Goal: Task Accomplishment & Management: Manage account settings

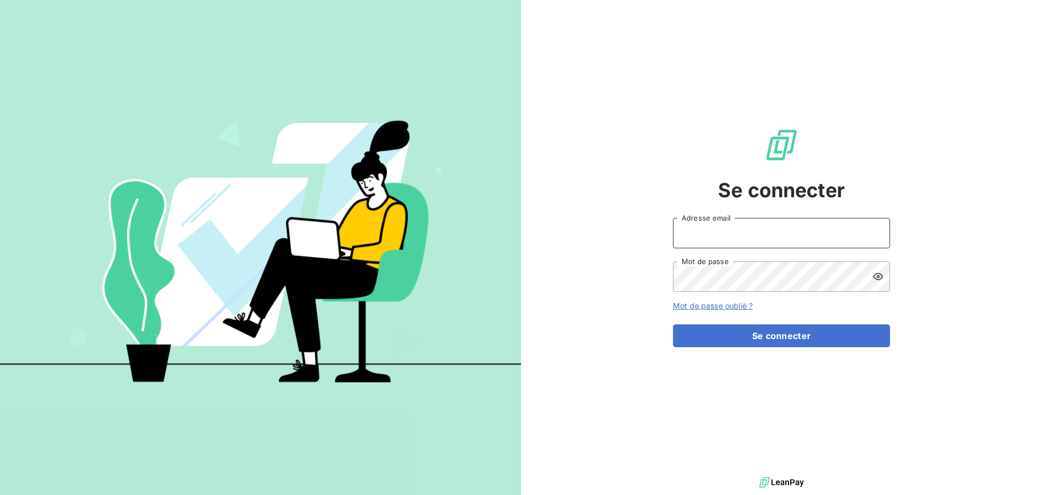
click at [742, 234] on input "Adresse email" at bounding box center [781, 233] width 217 height 30
type input "bruno.arbane@cleverconnect.com"
click at [673, 324] on button "Se connecter" at bounding box center [781, 335] width 217 height 23
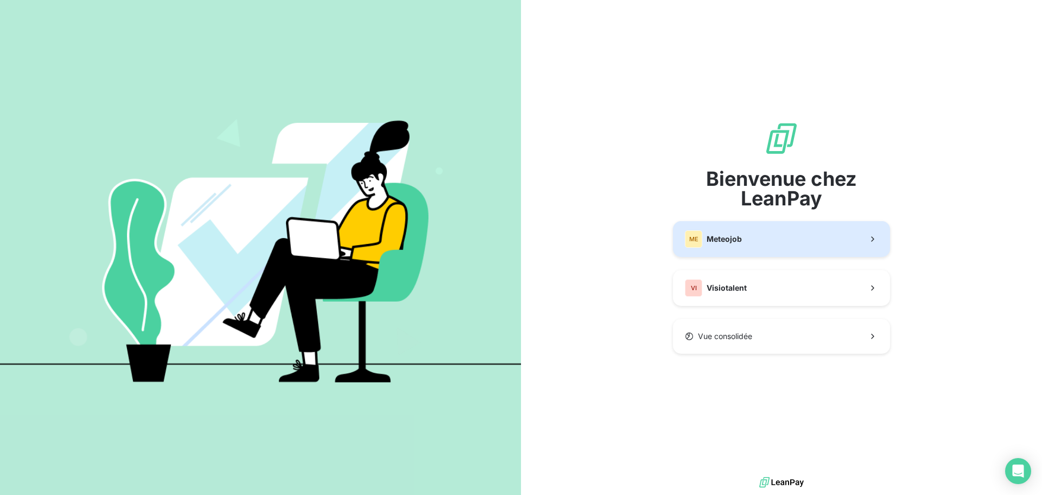
click at [773, 236] on button "ME Meteojob" at bounding box center [781, 239] width 217 height 36
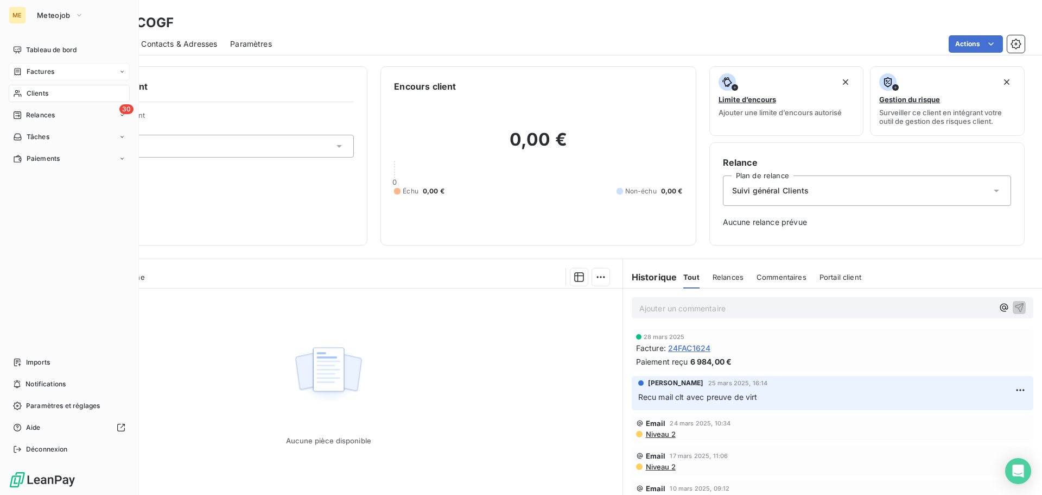
click at [38, 68] on span "Factures" at bounding box center [41, 72] width 28 height 10
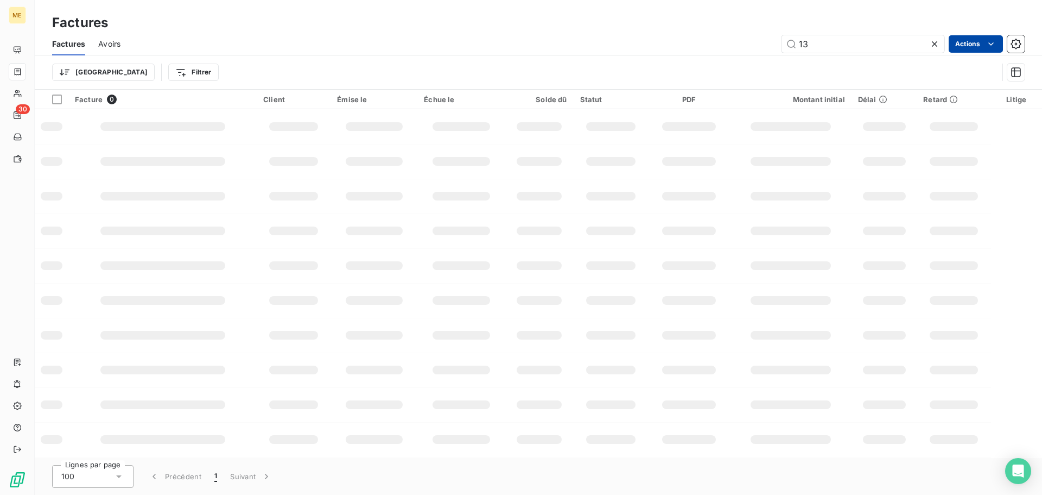
type input "1"
type input "0612"
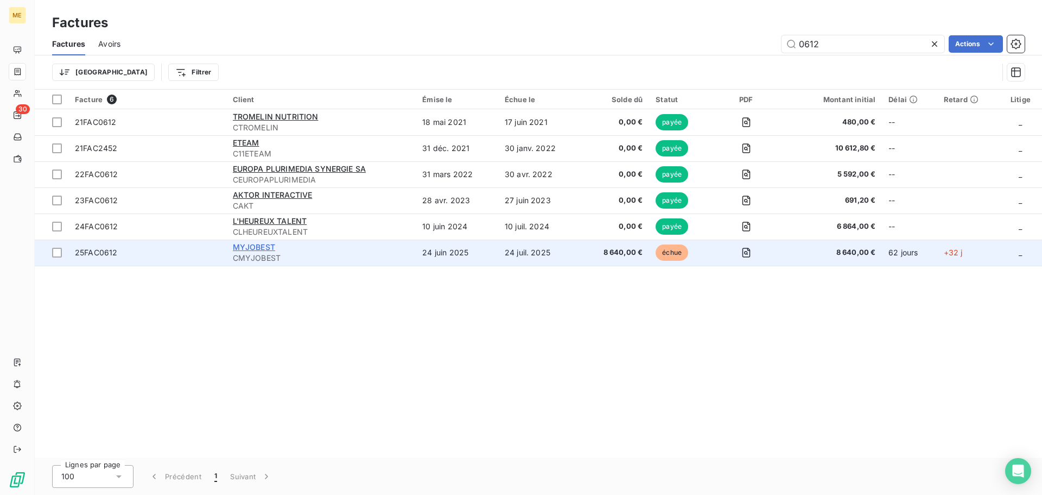
click at [262, 249] on span "MYJOBEST" at bounding box center [254, 246] width 42 height 9
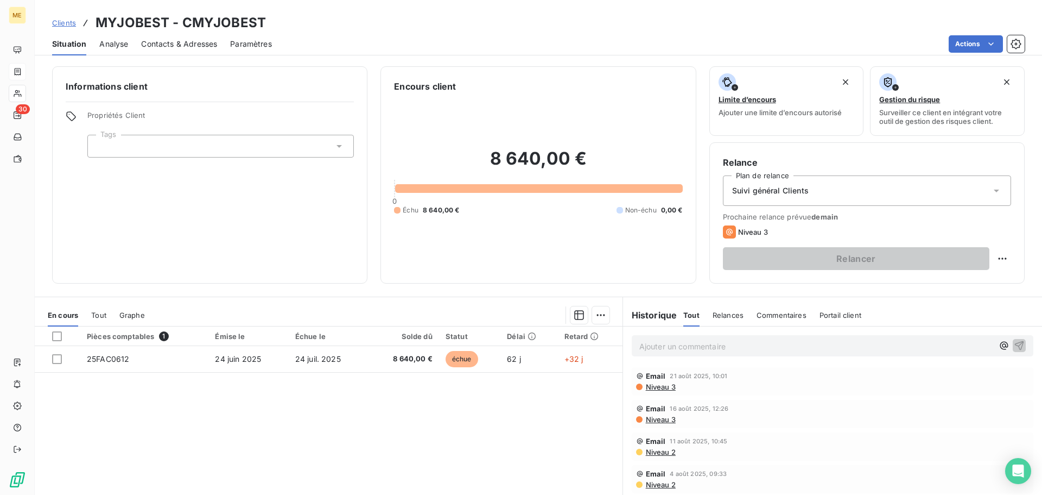
click at [678, 347] on p "Ajouter un commentaire ﻿" at bounding box center [817, 346] width 354 height 14
click at [1014, 346] on icon "button" at bounding box center [1019, 344] width 11 height 11
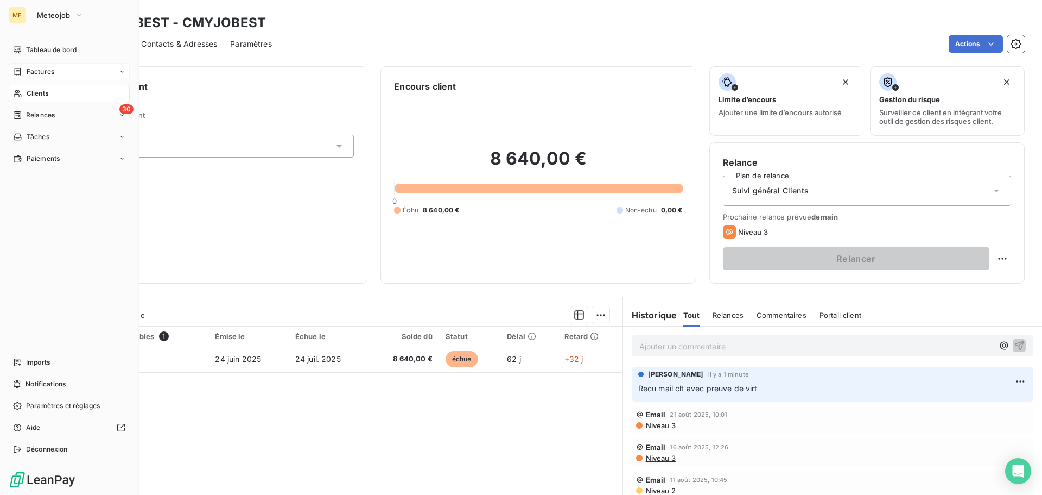
click at [42, 93] on span "Clients" at bounding box center [38, 94] width 22 height 10
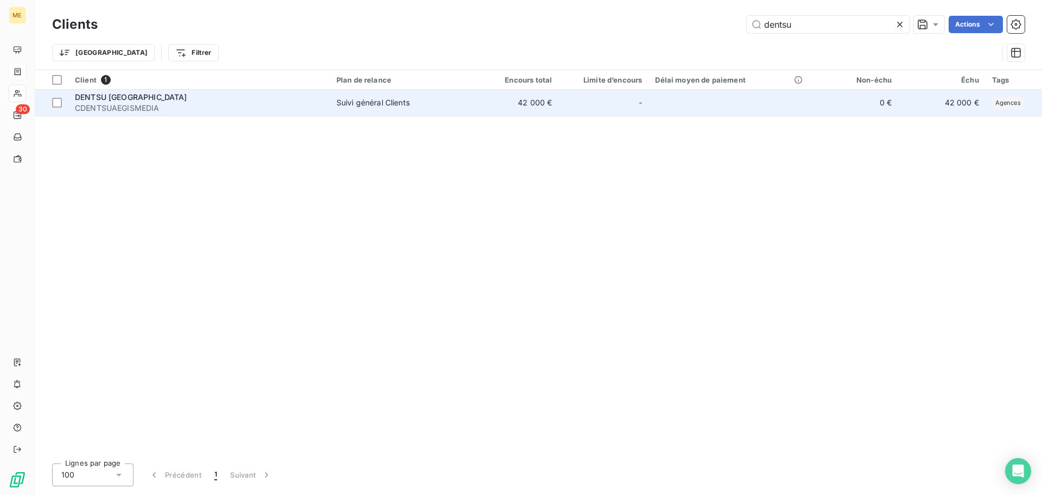
type input "dentsu"
click at [143, 108] on span "CDENTSUAEGISMEDIA" at bounding box center [199, 108] width 249 height 11
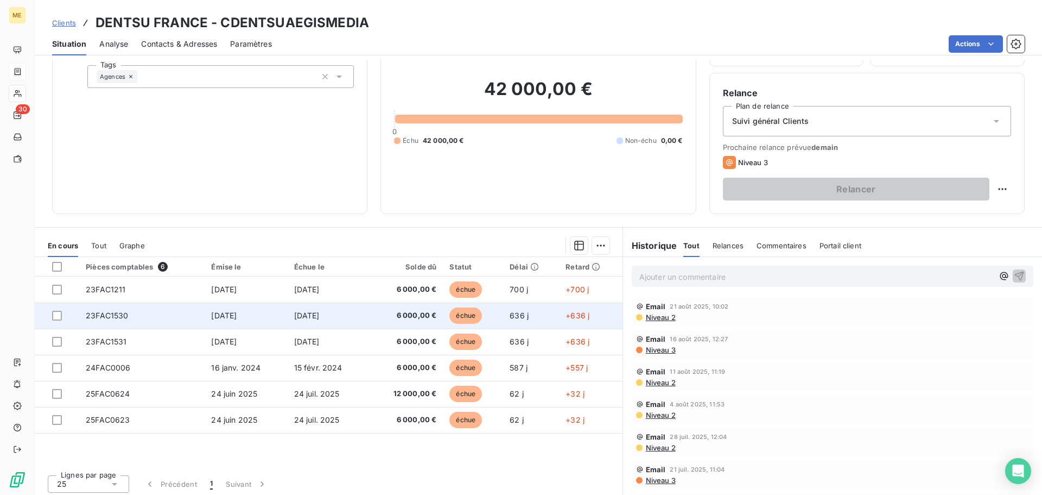
scroll to position [73, 0]
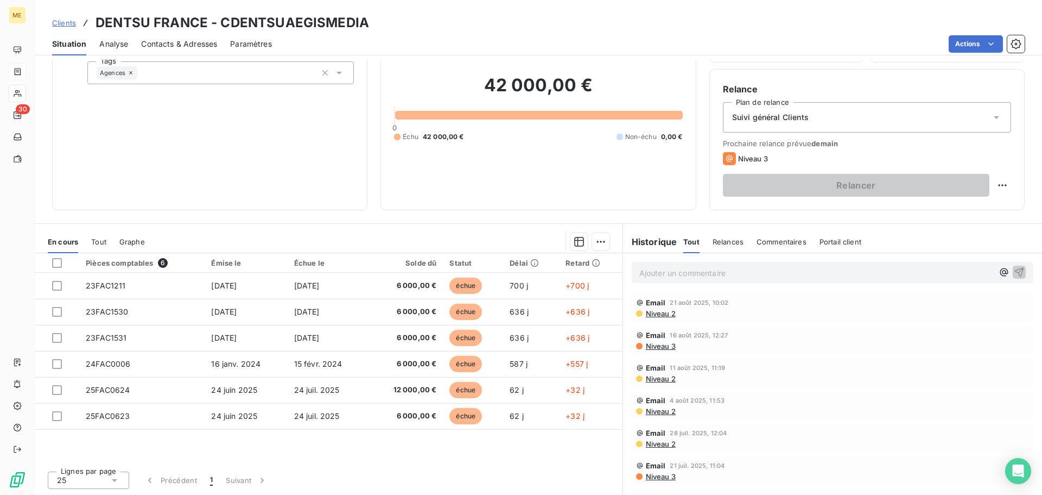
click at [650, 270] on p "Ajouter un commentaire ﻿" at bounding box center [817, 273] width 354 height 14
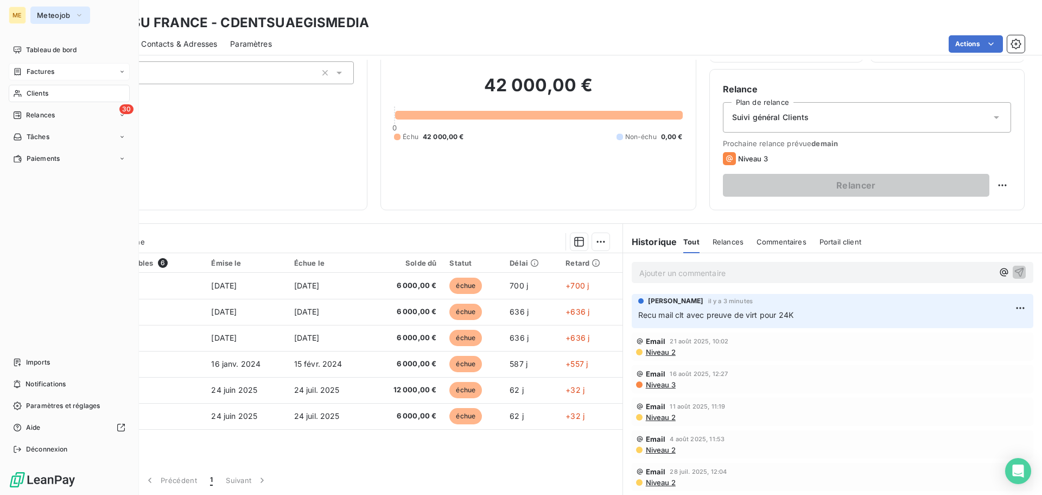
click at [71, 21] on button "Meteojob" at bounding box center [60, 15] width 60 height 17
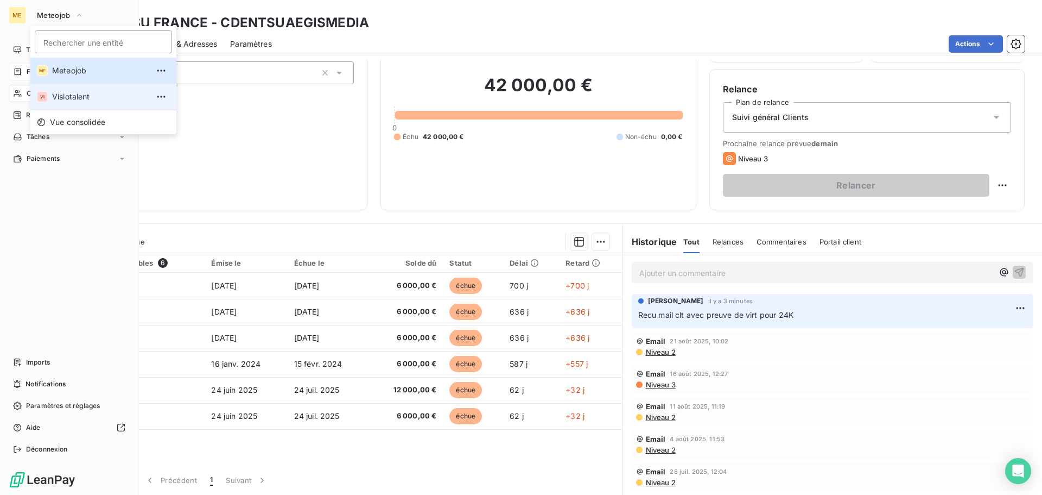
click at [62, 98] on span "Visiotalent" at bounding box center [100, 96] width 96 height 11
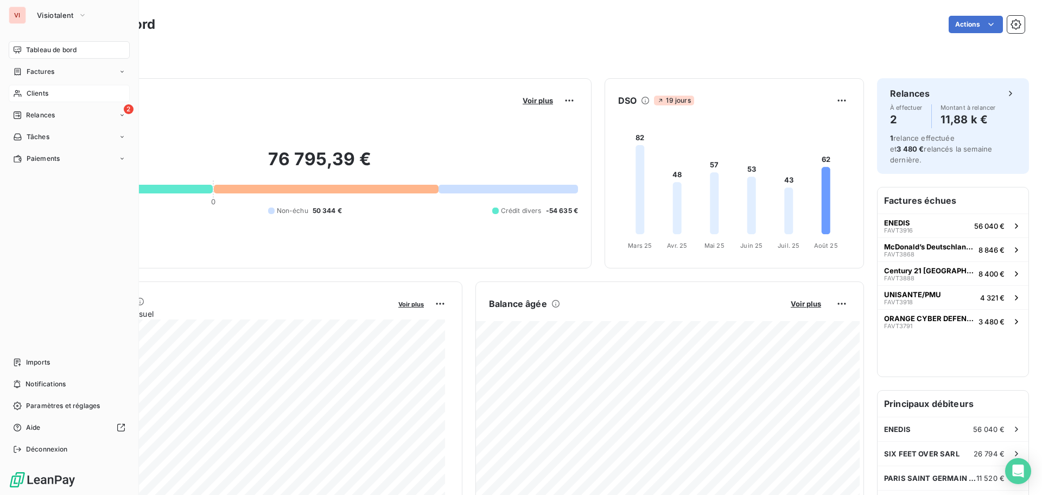
click at [45, 92] on span "Clients" at bounding box center [38, 94] width 22 height 10
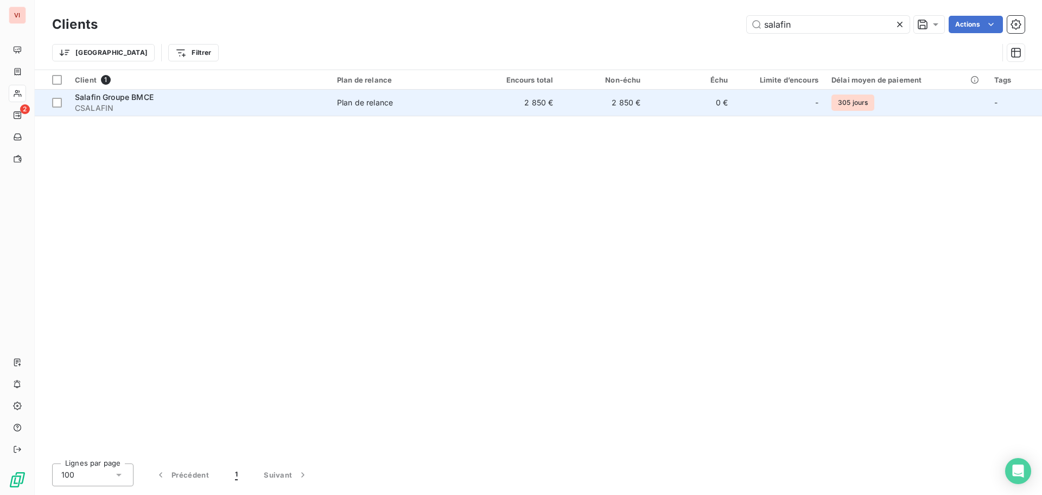
type input "salafin"
click at [197, 109] on span "CSALAFIN" at bounding box center [199, 108] width 249 height 11
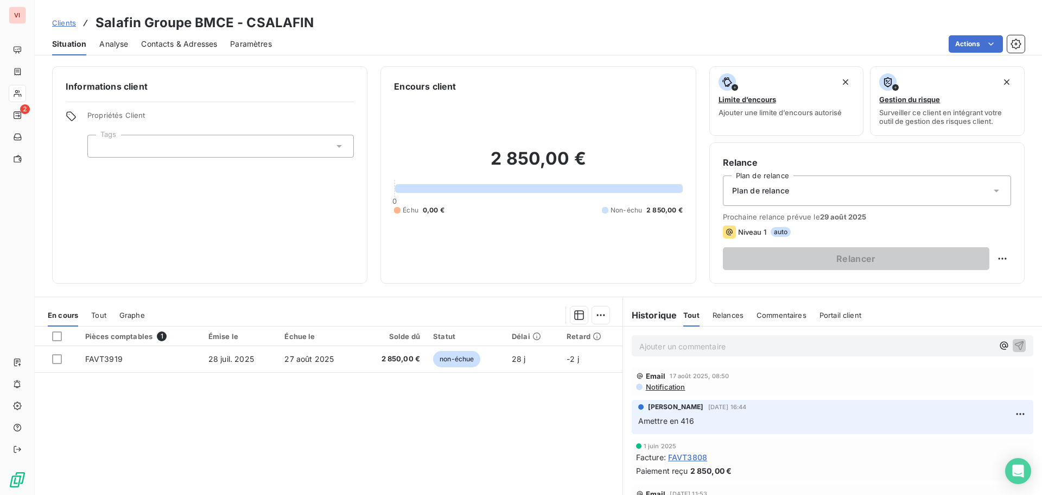
click at [675, 345] on p "Ajouter un commentaire ﻿" at bounding box center [817, 346] width 354 height 14
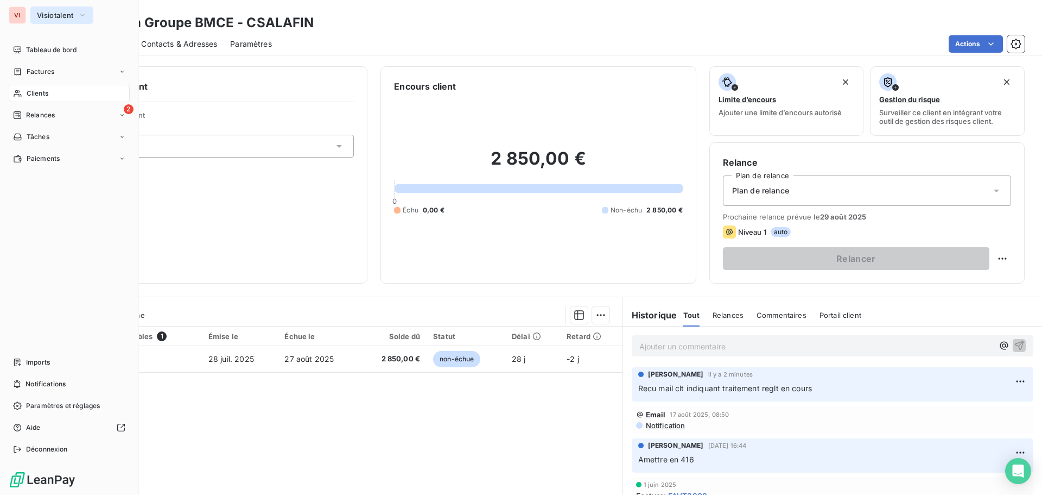
click at [76, 16] on button "Visiotalent" at bounding box center [61, 15] width 63 height 17
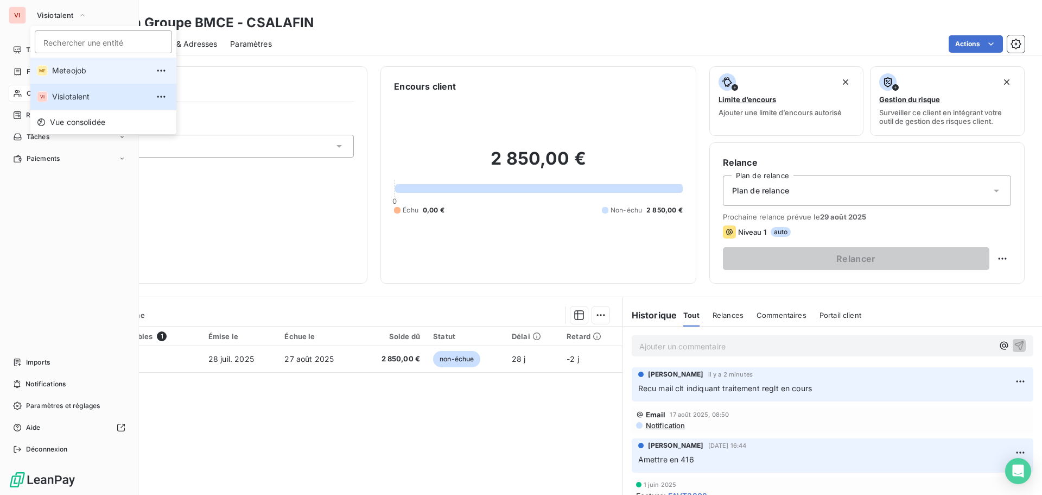
click at [79, 68] on span "Meteojob" at bounding box center [100, 70] width 96 height 11
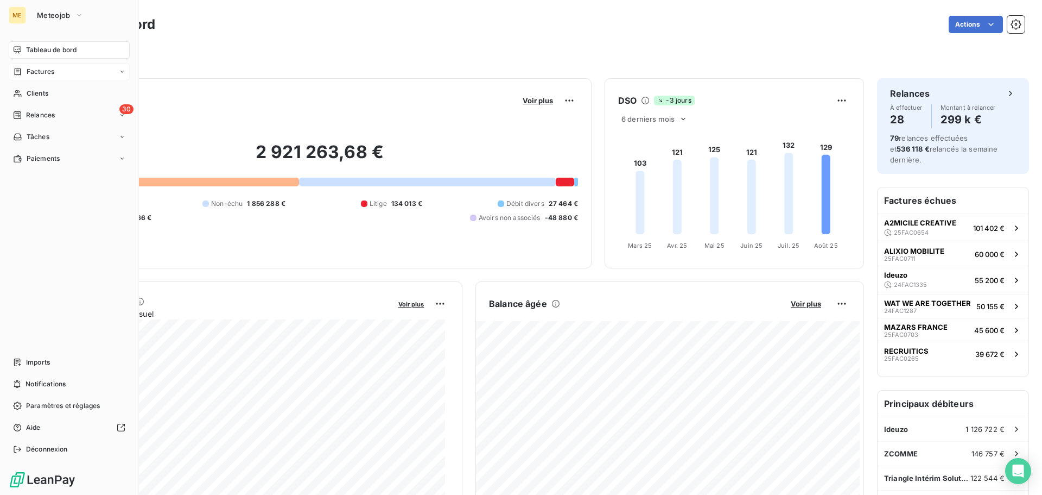
click at [43, 78] on div "Factures" at bounding box center [69, 71] width 121 height 17
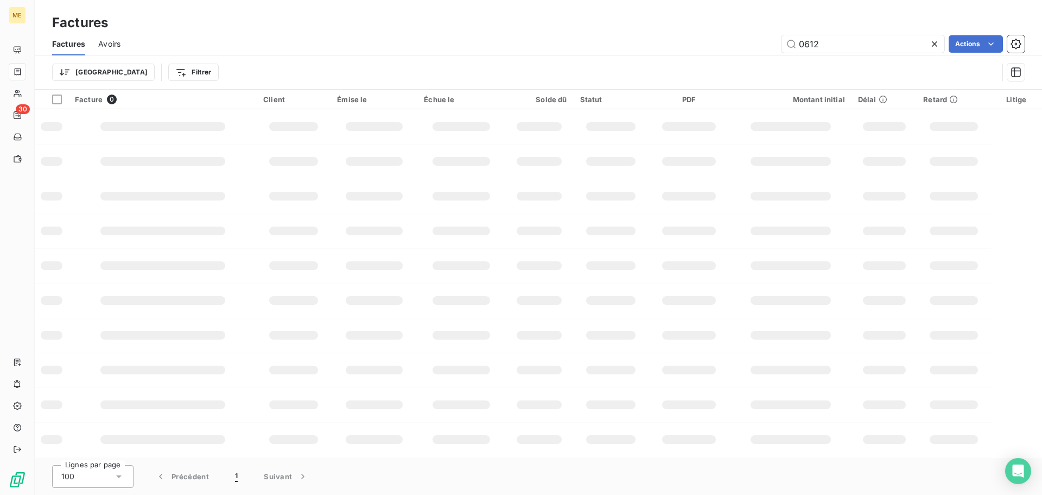
drag, startPoint x: 826, startPoint y: 43, endPoint x: 746, endPoint y: 46, distance: 80.4
click at [746, 46] on div "0612 Actions" at bounding box center [580, 43] width 892 height 17
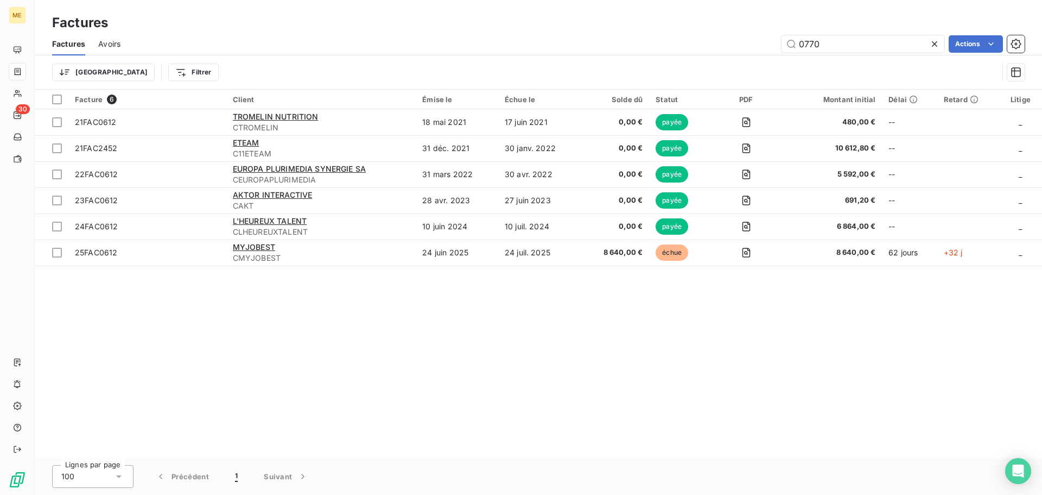
type input "0770"
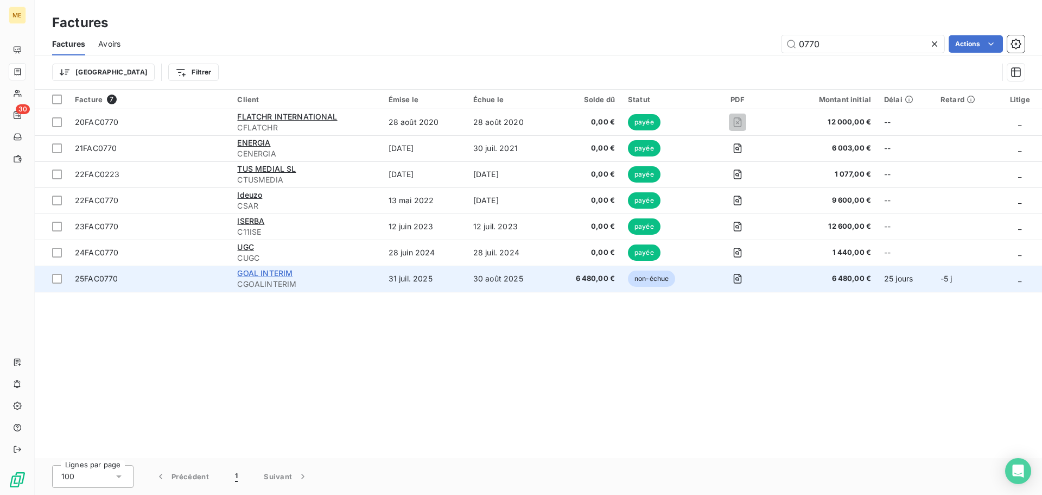
click at [266, 276] on span "GOAL INTERIM" at bounding box center [264, 272] width 55 height 9
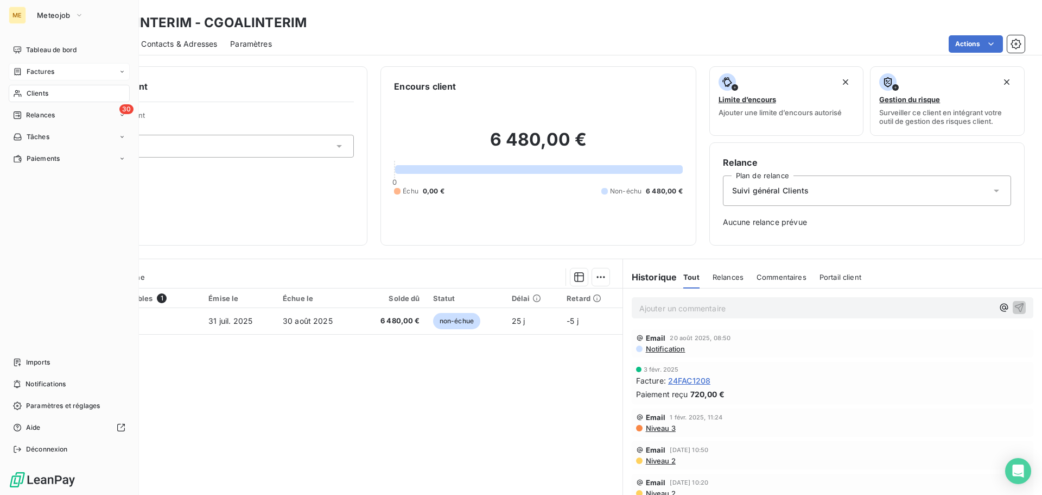
click at [43, 70] on span "Factures" at bounding box center [41, 72] width 28 height 10
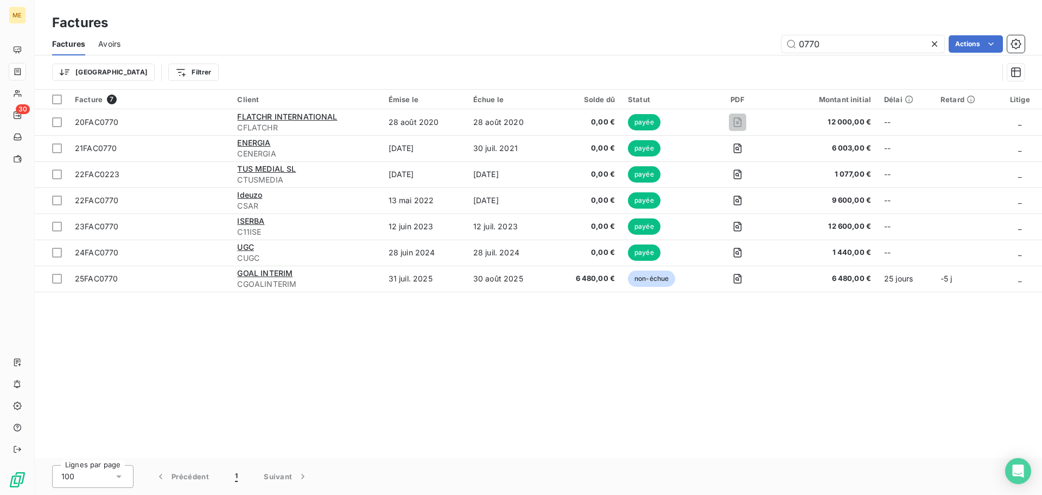
drag, startPoint x: 824, startPoint y: 42, endPoint x: 663, endPoint y: 59, distance: 162.1
click at [663, 59] on div "Factures Avoirs 0770 Actions Trier Filtrer" at bounding box center [539, 61] width 1008 height 56
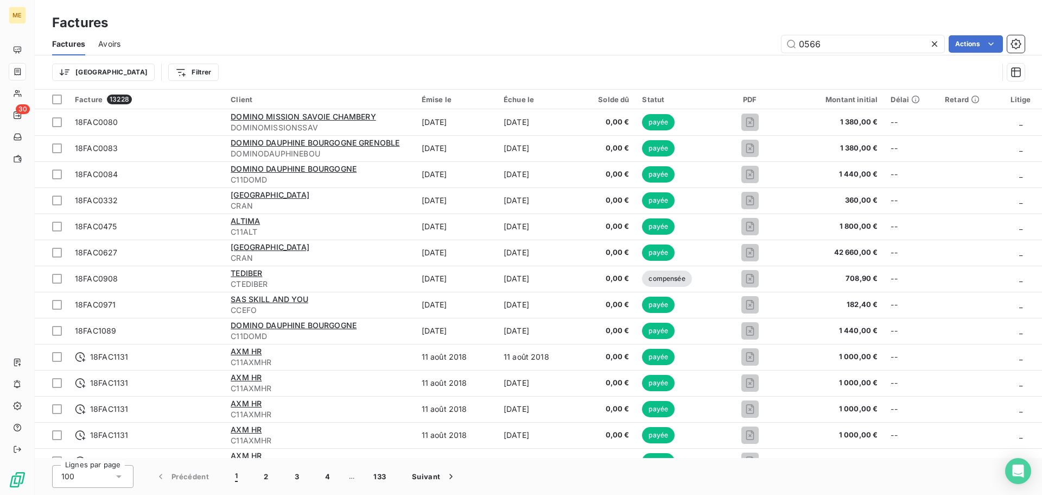
type input "0566"
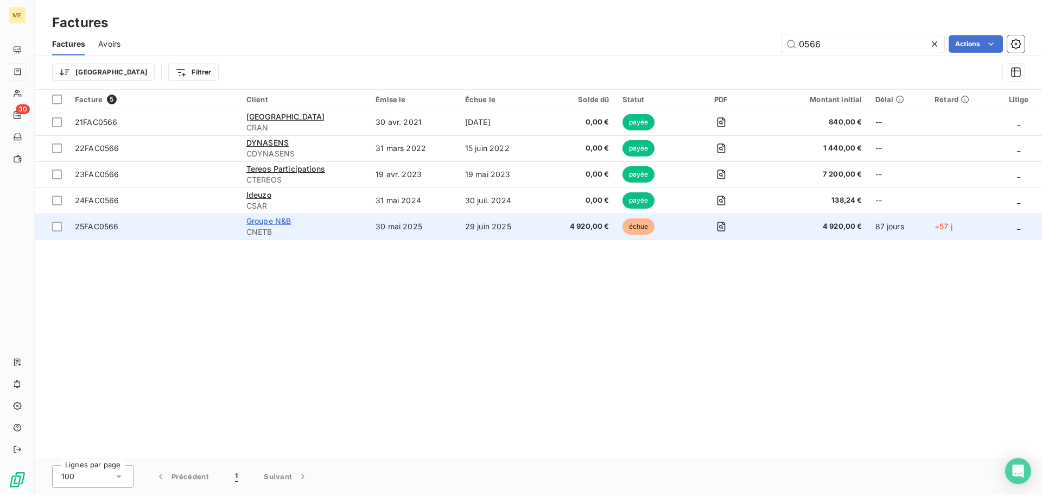
click at [269, 219] on span "Groupe N&B" at bounding box center [269, 220] width 45 height 9
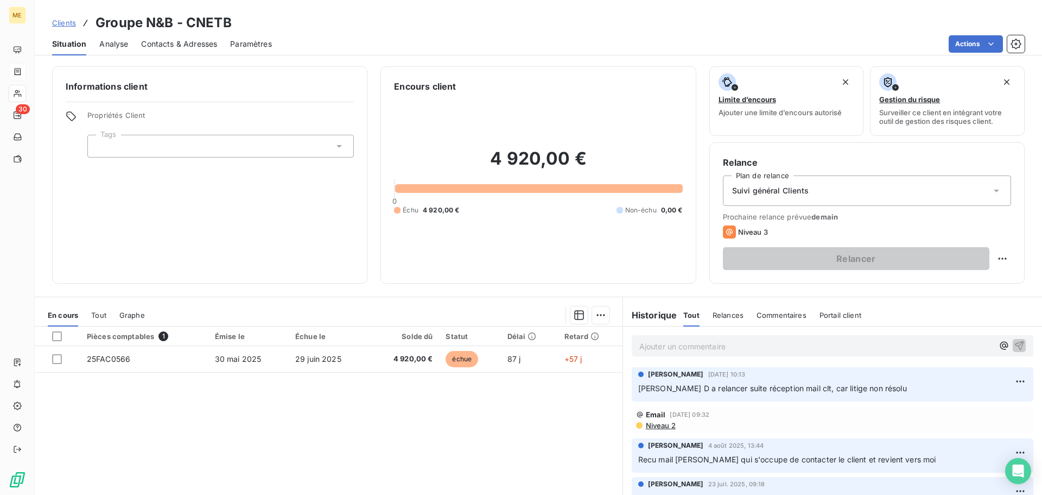
click at [690, 346] on p "Ajouter un commentaire ﻿" at bounding box center [817, 346] width 354 height 14
click at [1014, 347] on icon "button" at bounding box center [1019, 344] width 11 height 11
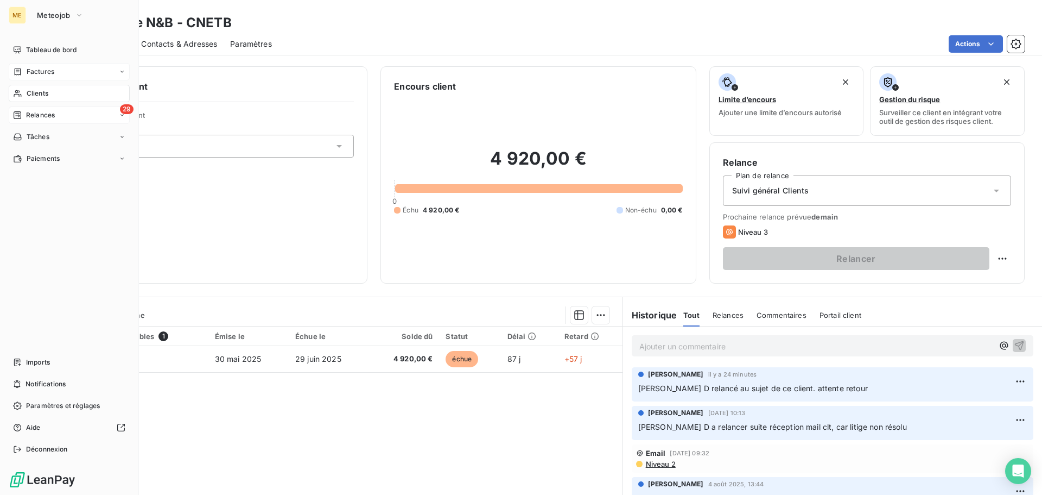
click at [35, 119] on span "Relances" at bounding box center [40, 115] width 29 height 10
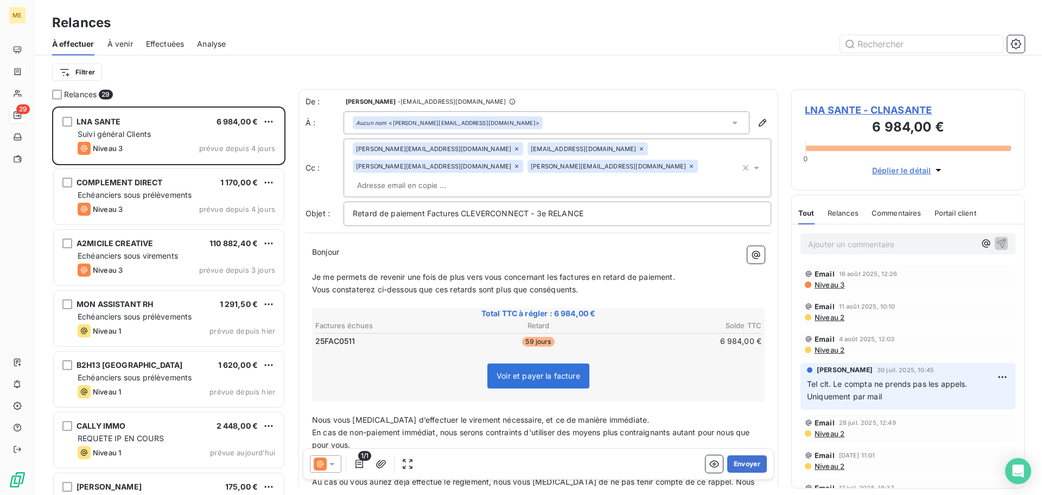
click at [161, 47] on span "Effectuées" at bounding box center [165, 44] width 39 height 11
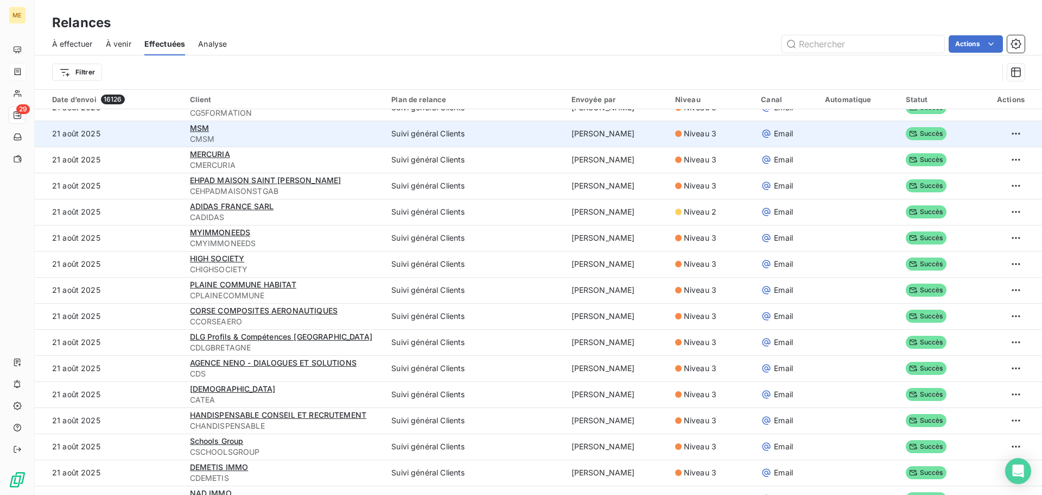
scroll to position [104, 0]
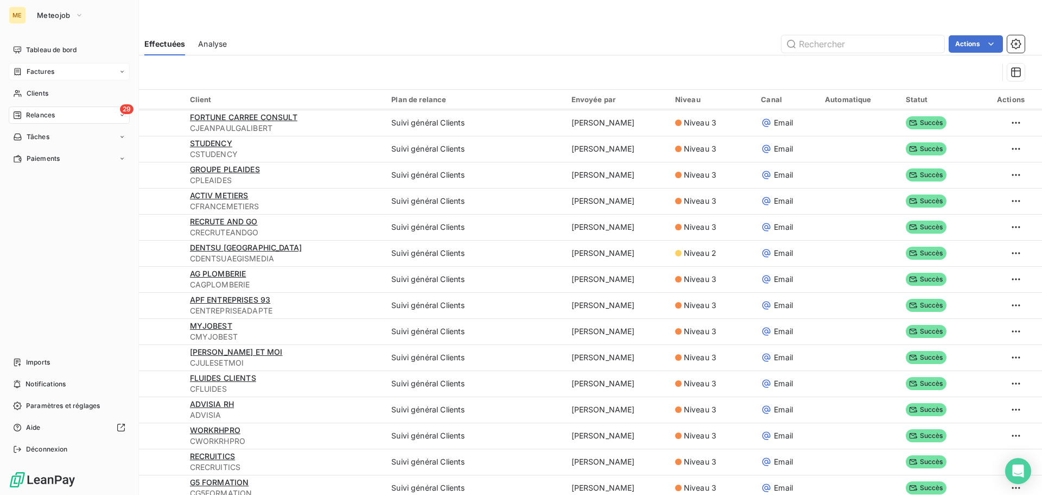
click at [37, 115] on span "Relances" at bounding box center [40, 115] width 29 height 10
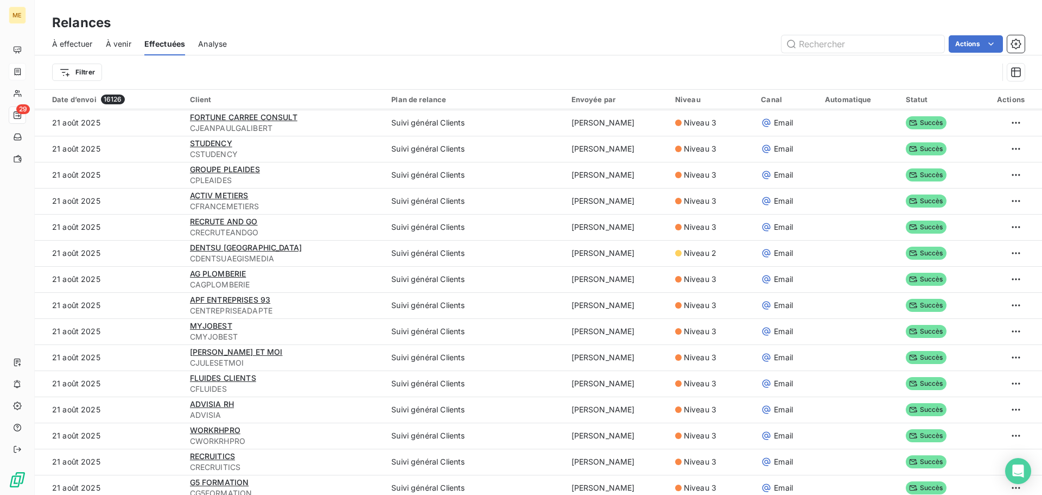
click at [79, 47] on span "À effectuer" at bounding box center [72, 44] width 41 height 11
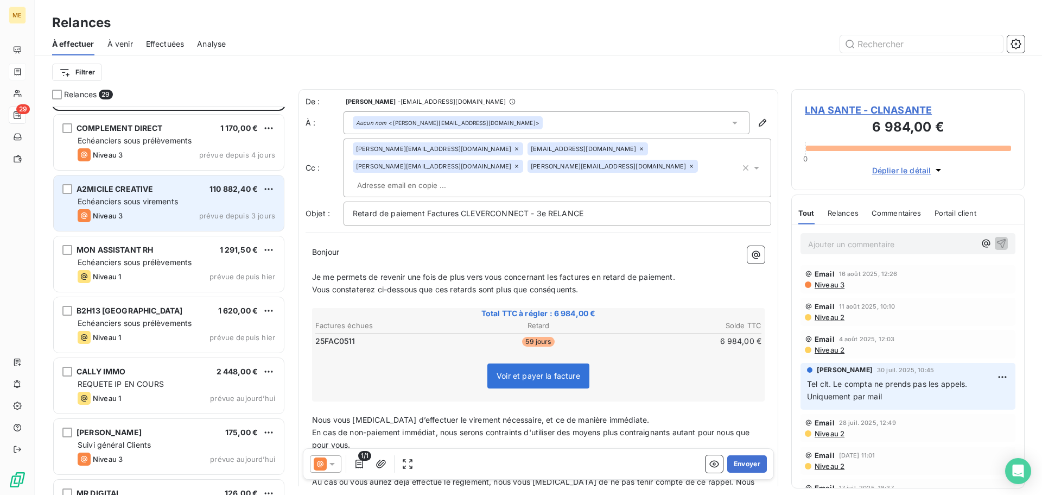
scroll to position [109, 0]
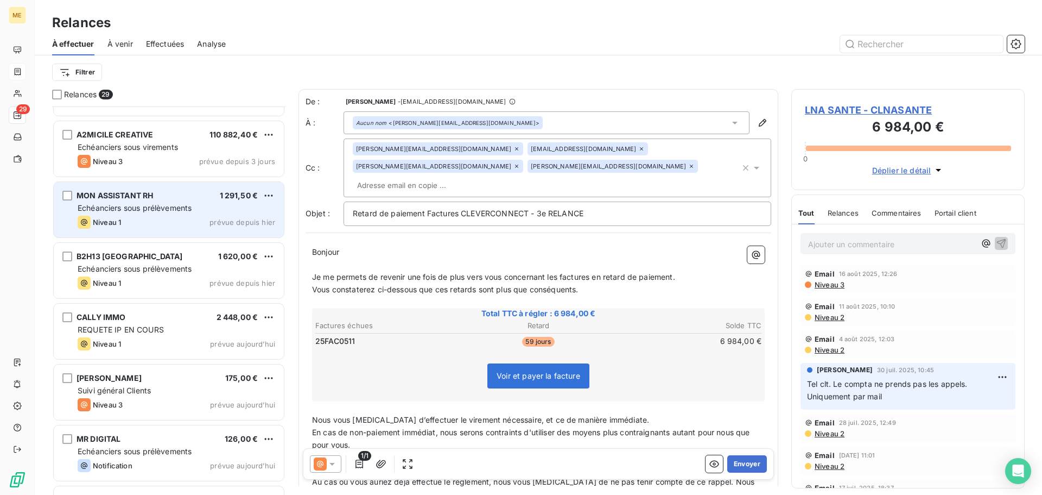
click at [193, 195] on div "MON ASSISTANT RH 1 291,50 €" at bounding box center [177, 196] width 198 height 10
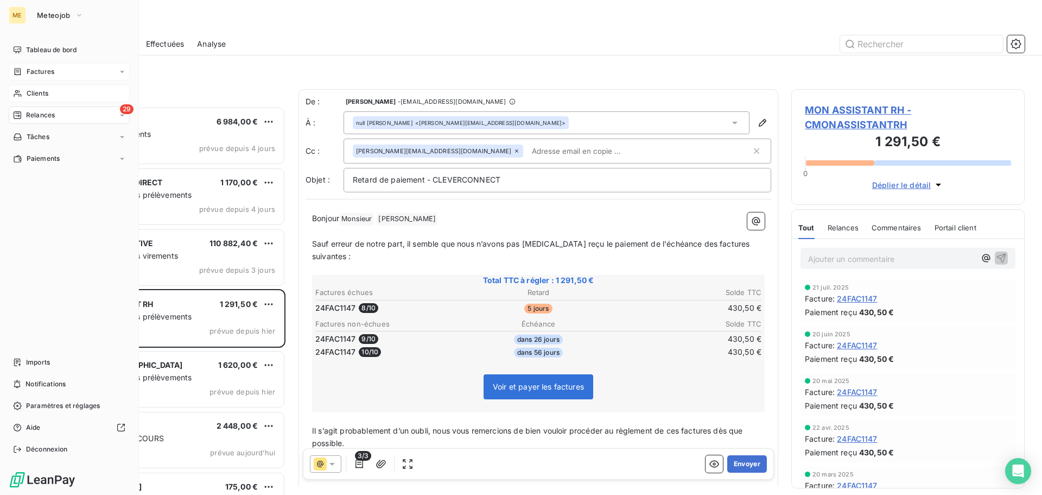
click at [29, 94] on span "Clients" at bounding box center [38, 94] width 22 height 10
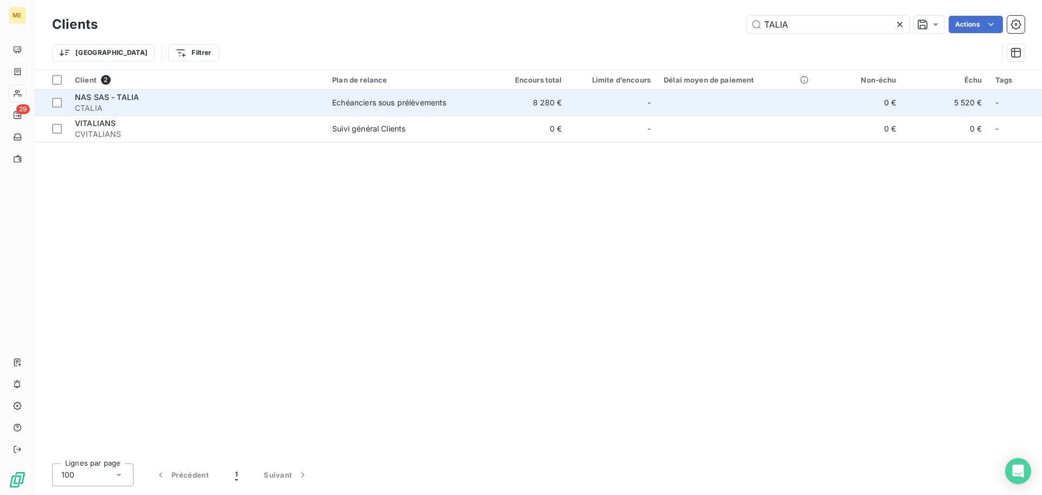
type input "TALIA"
click at [346, 109] on td "Echéanciers sous prélèvements" at bounding box center [404, 103] width 157 height 26
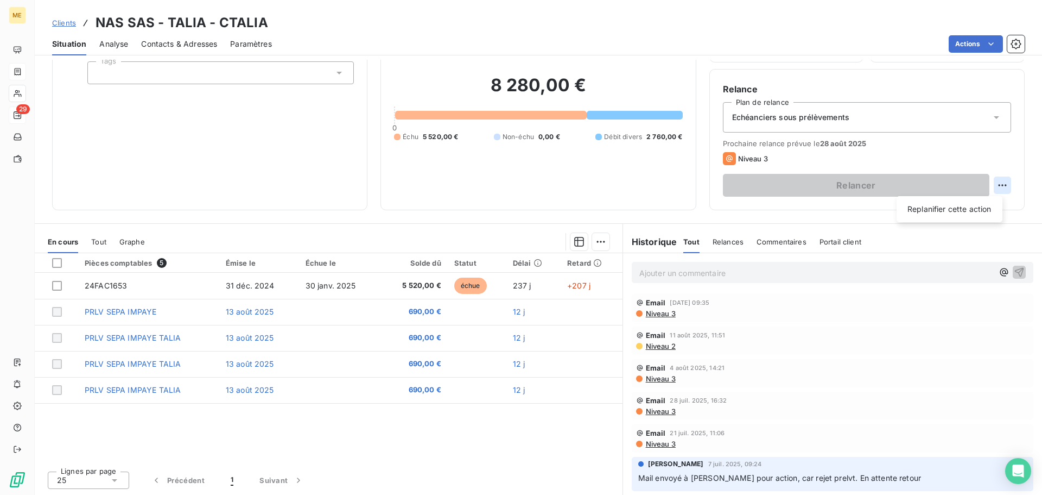
click at [993, 192] on html "ME 29 Clients NAS SAS - TALIA - CTALIA Situation Analyse Contacts & Adresses Pa…" at bounding box center [521, 247] width 1042 height 495
click at [993, 209] on div "Replanifier cette action" at bounding box center [949, 208] width 97 height 17
select select "7"
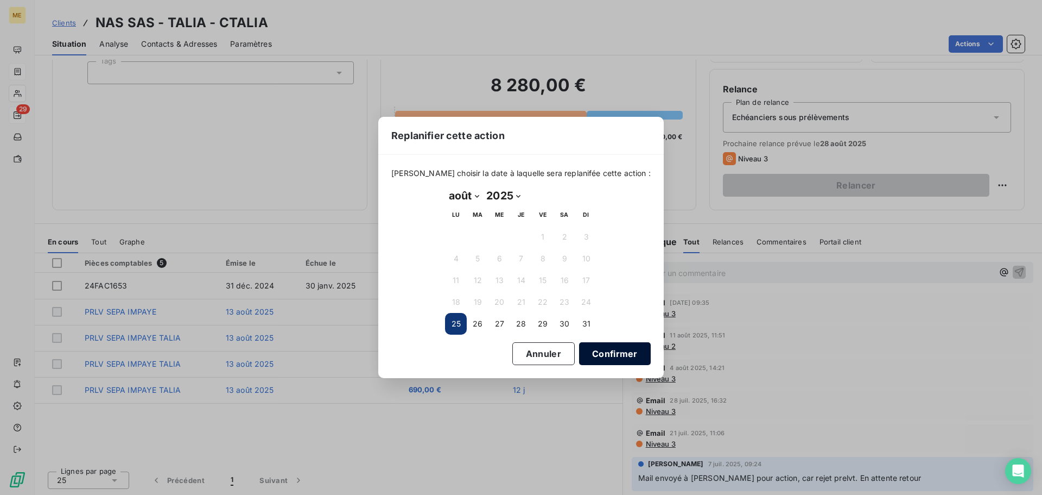
click at [602, 353] on button "Confirmer" at bounding box center [615, 353] width 72 height 23
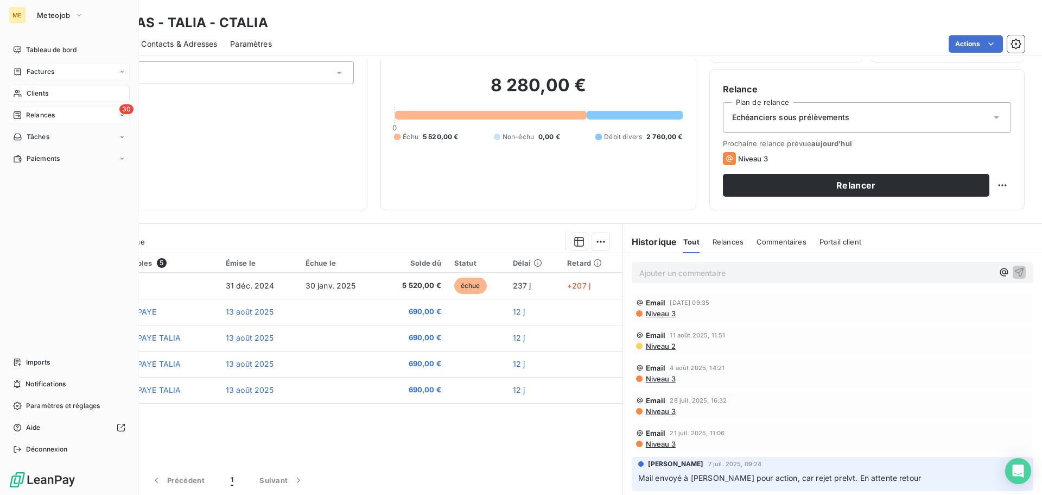
click at [36, 115] on span "Relances" at bounding box center [40, 115] width 29 height 10
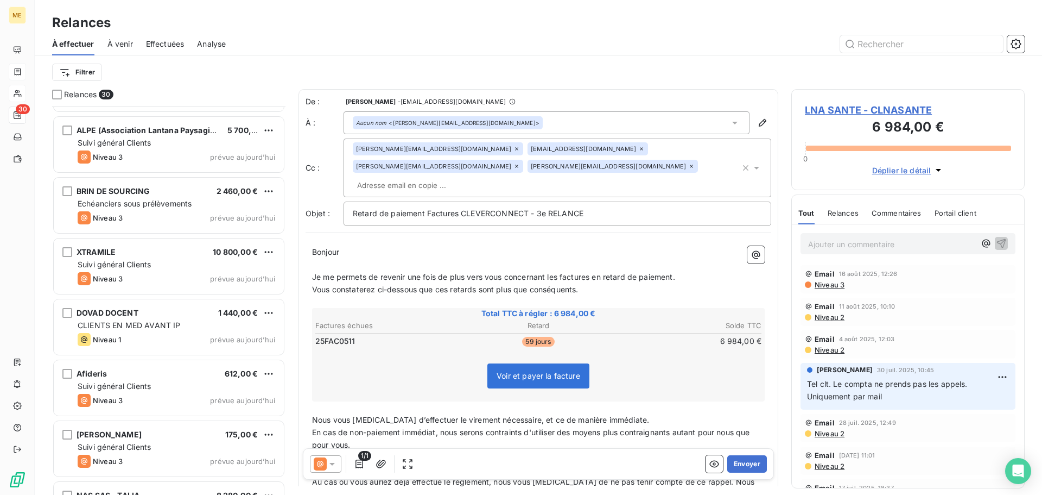
scroll to position [1437, 0]
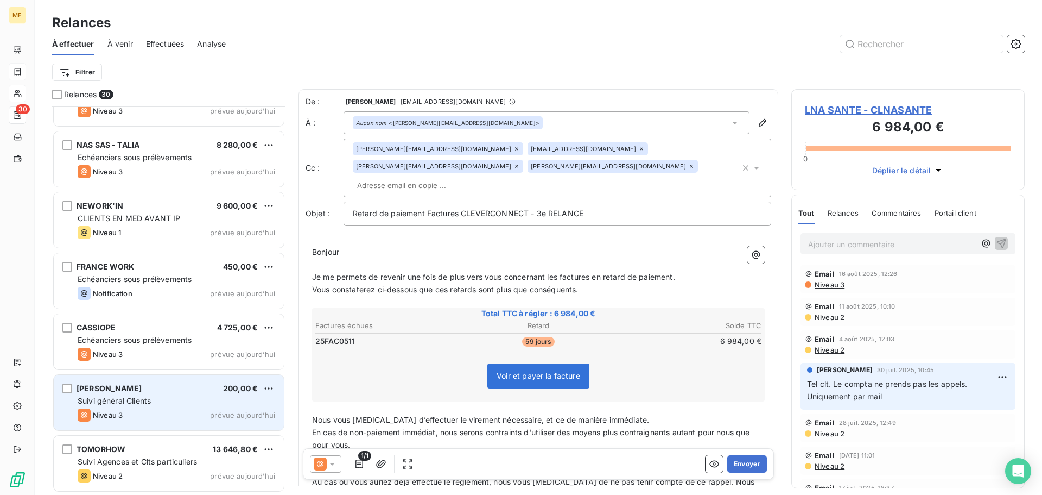
click at [180, 401] on div "Suivi général Clients" at bounding box center [177, 400] width 198 height 11
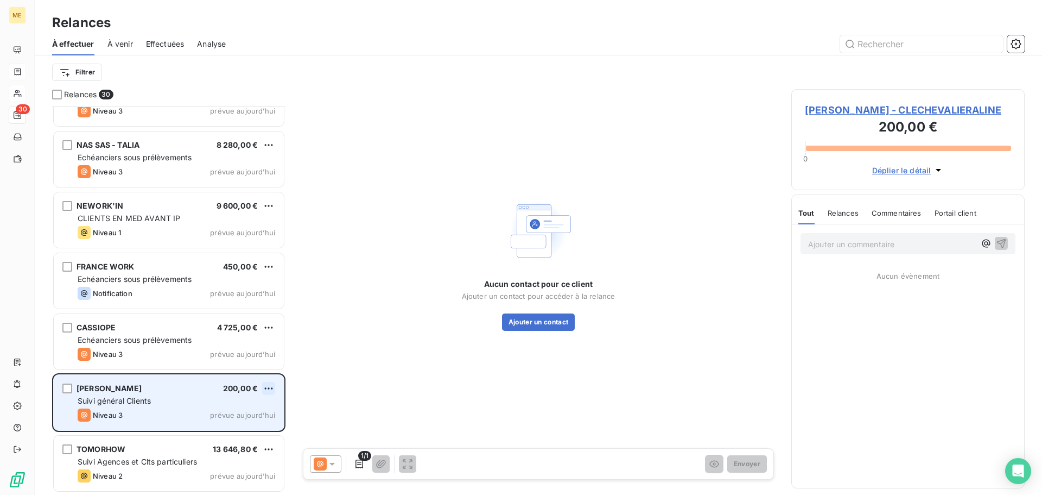
click at [271, 388] on html "ME 30 Relances À effectuer À venir Effectuées Analyse Filtrer Relances 30 Afide…" at bounding box center [521, 247] width 1042 height 495
click at [253, 429] on div "Passer cette action" at bounding box center [221, 429] width 97 height 17
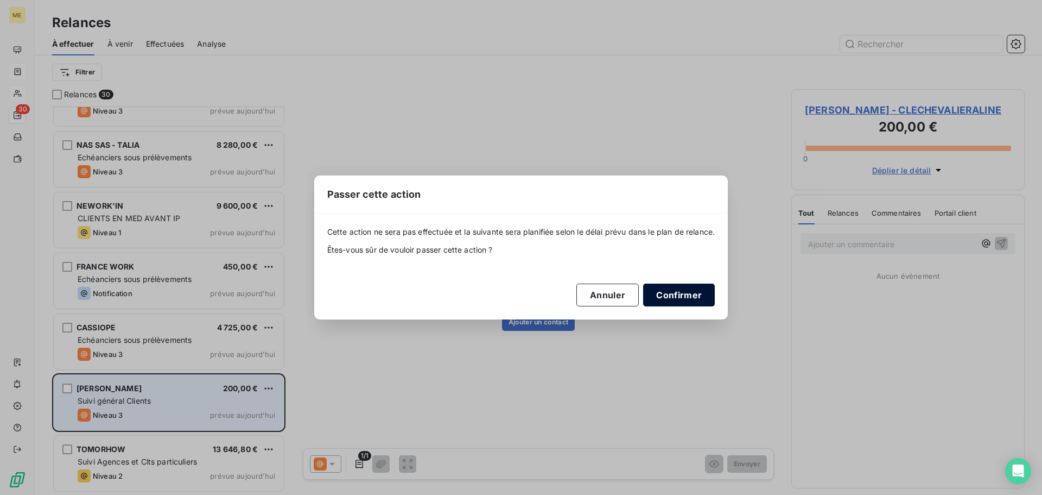
click at [694, 296] on button "Confirmer" at bounding box center [679, 294] width 72 height 23
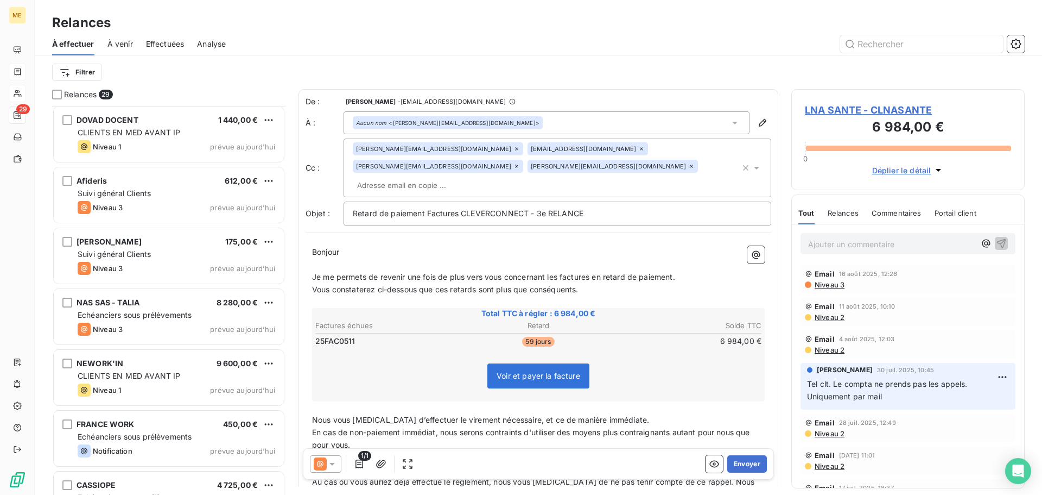
scroll to position [1267, 0]
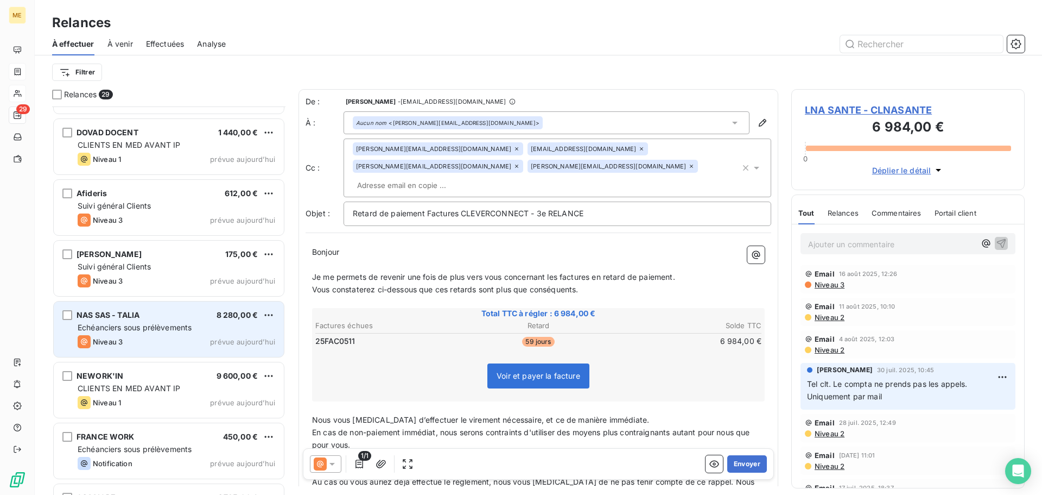
click at [185, 317] on div "NAS SAS - TALIA 8 280,00 €" at bounding box center [177, 315] width 198 height 10
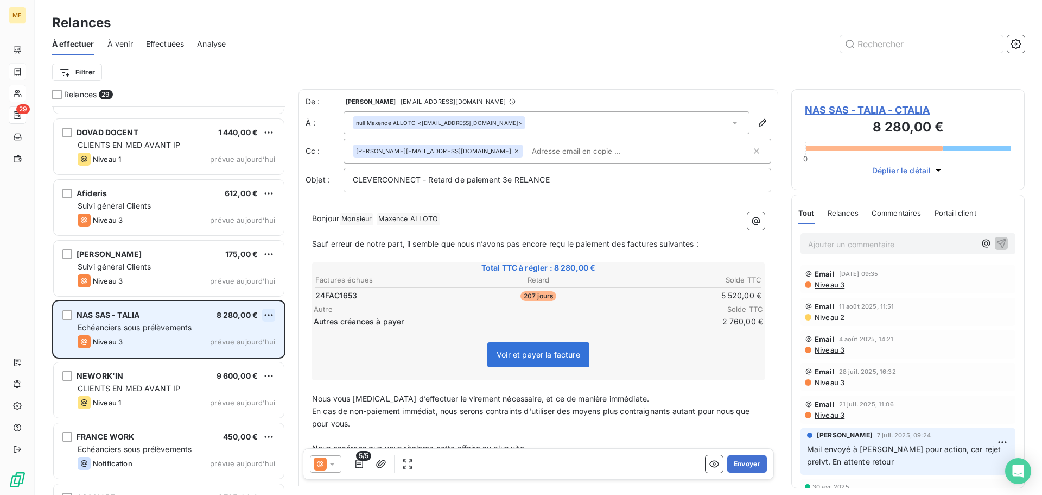
click at [267, 317] on html "ME 29 Relances À effectuer À venir Effectuées Analyse Filtrer Relances 29 ZEBRA…" at bounding box center [521, 247] width 1042 height 495
click at [261, 339] on div "Replanifier cette action" at bounding box center [221, 336] width 97 height 17
select select "7"
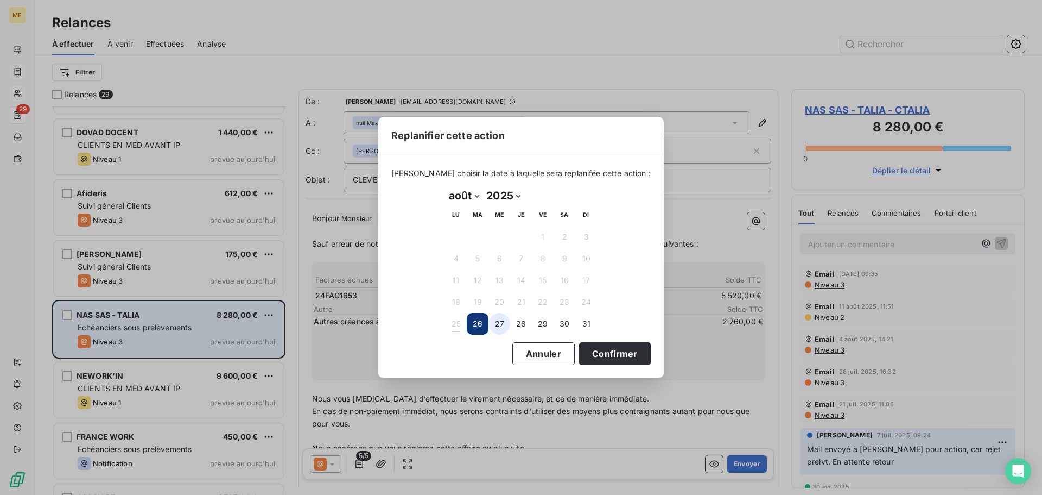
click at [494, 323] on button "27" at bounding box center [500, 324] width 22 height 22
click at [600, 358] on button "Confirmer" at bounding box center [615, 353] width 72 height 23
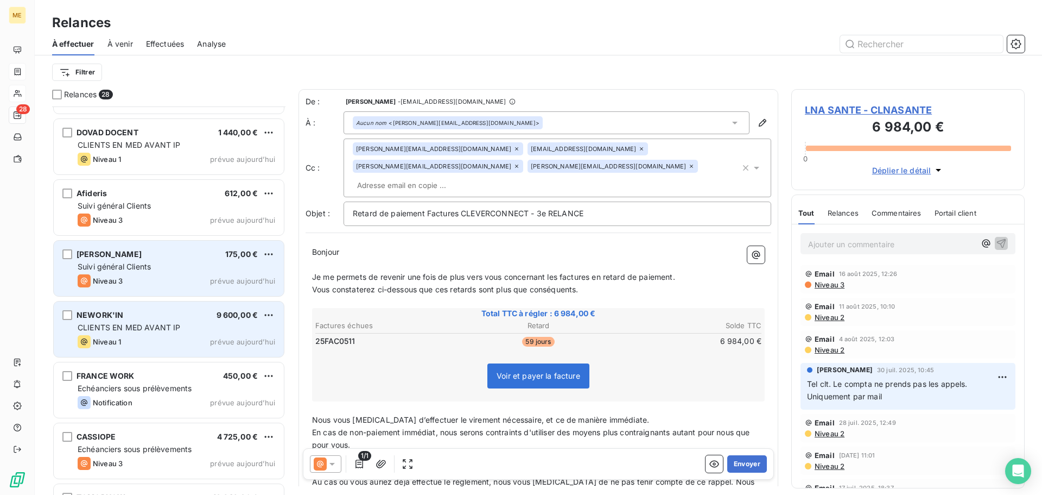
click at [170, 268] on div "Suivi général Clients" at bounding box center [177, 266] width 198 height 11
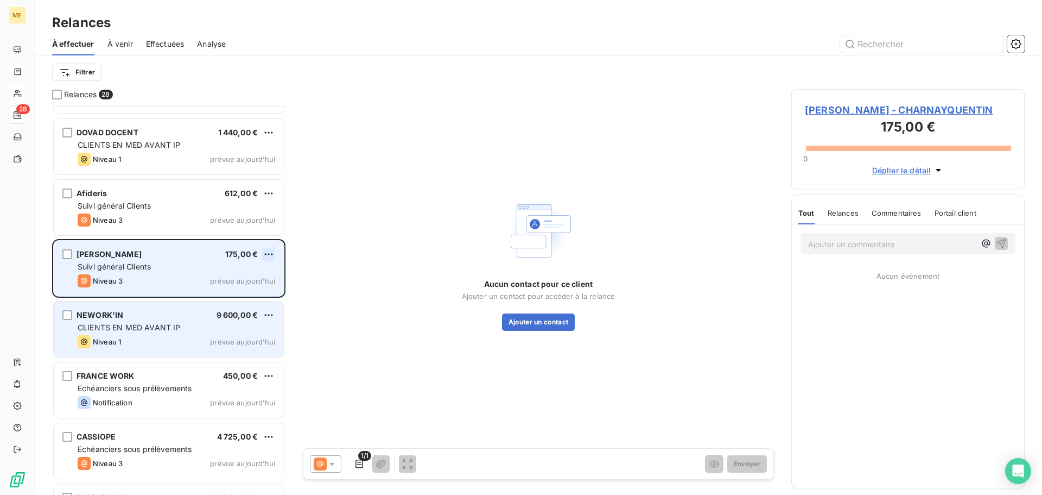
click at [265, 255] on html "ME 28 Relances À effectuer À venir Effectuées Analyse Filtrer Relances 28 ZEBRA…" at bounding box center [521, 247] width 1042 height 495
click at [253, 297] on div "Passer cette action" at bounding box center [221, 295] width 97 height 17
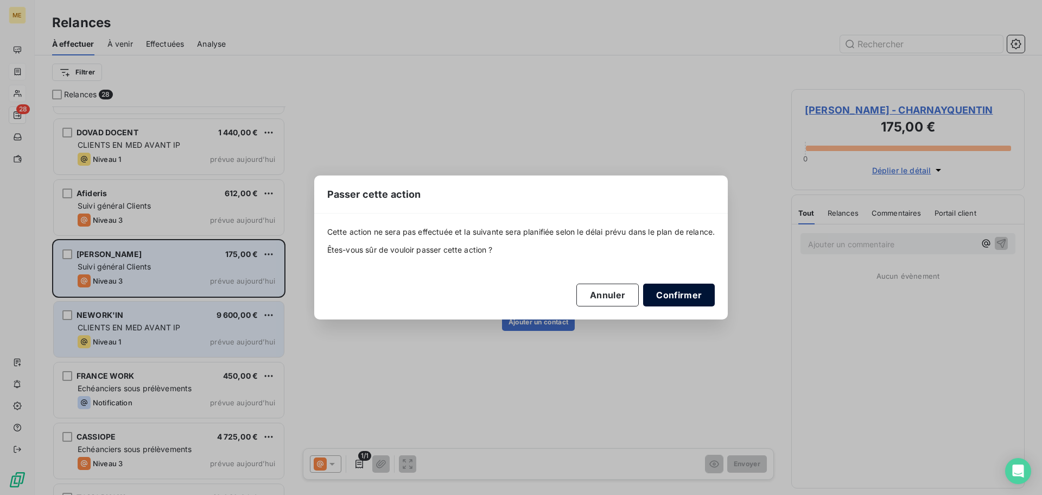
click at [699, 299] on button "Confirmer" at bounding box center [679, 294] width 72 height 23
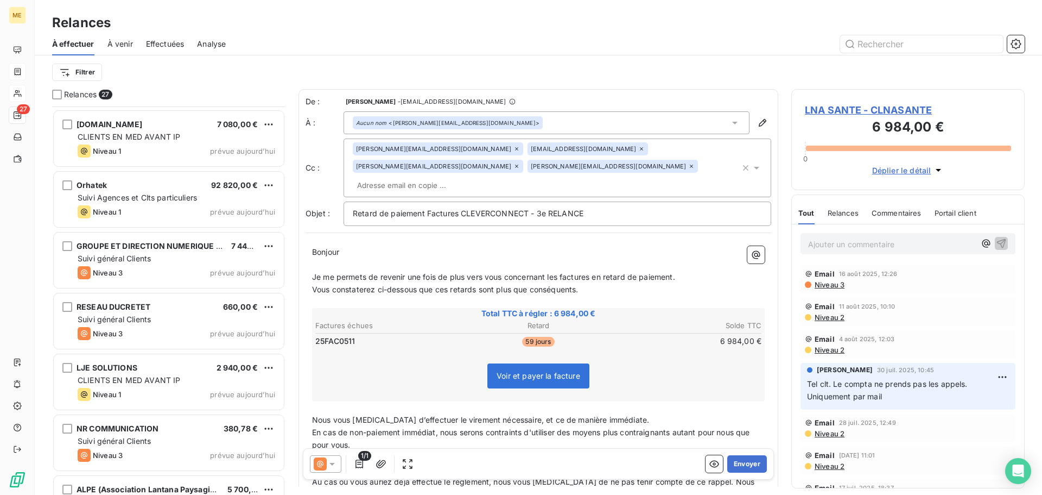
scroll to position [711, 0]
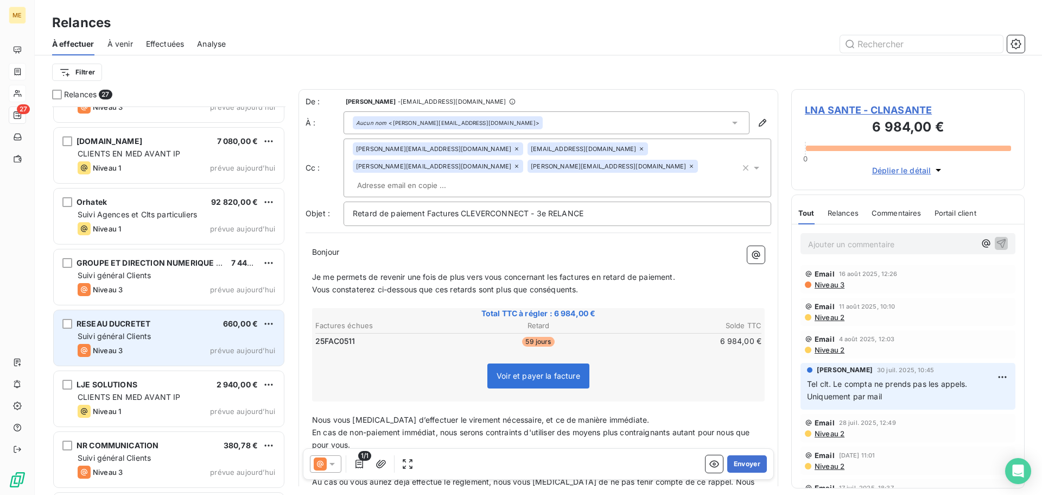
click at [173, 338] on div "Suivi général Clients" at bounding box center [177, 336] width 198 height 11
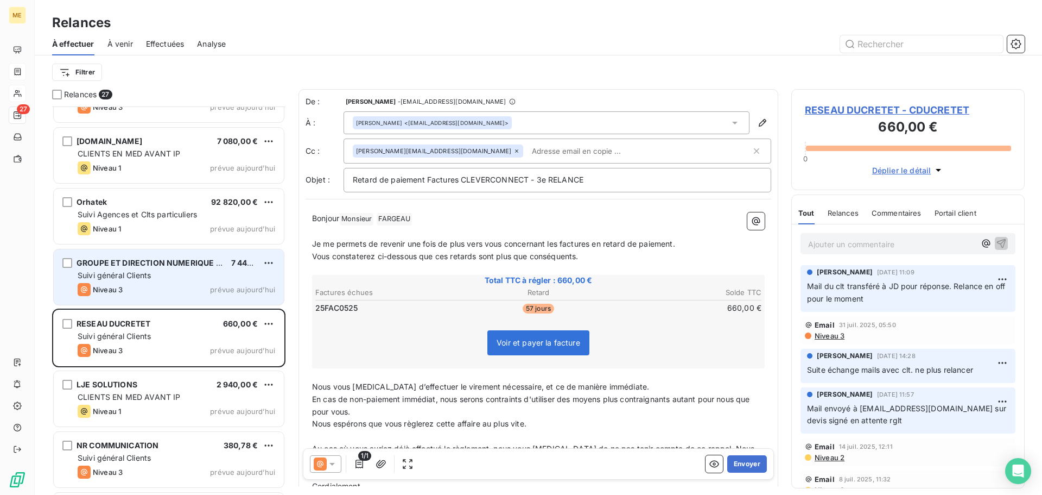
click at [181, 279] on div "Suivi général Clients" at bounding box center [177, 275] width 198 height 11
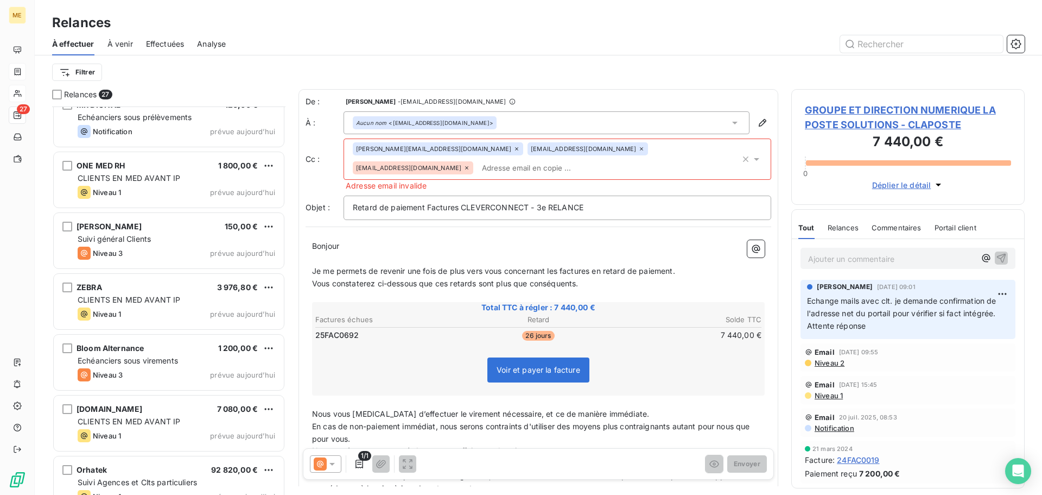
scroll to position [385, 0]
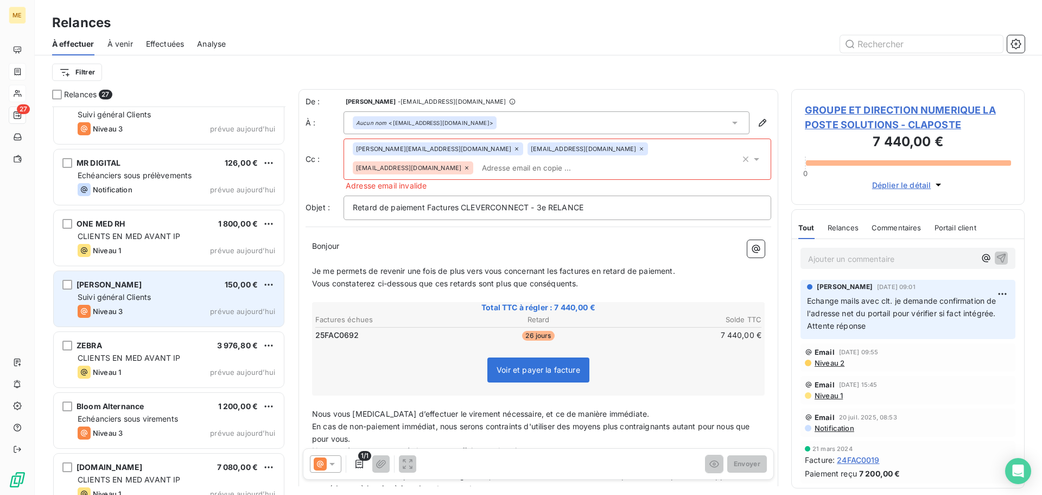
click at [204, 289] on div "Osternaud Nathalie 150,00 €" at bounding box center [177, 285] width 198 height 10
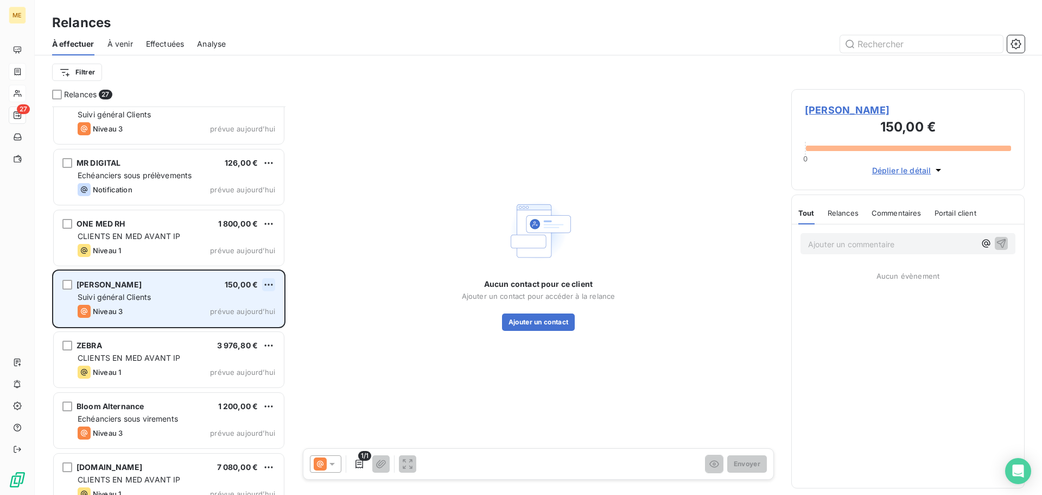
click at [267, 287] on html "ME 27 Relances À effectuer À venir Effectuées Analyse Filtrer Relances 27 LNA S…" at bounding box center [521, 247] width 1042 height 495
click at [260, 324] on div "Passer cette action" at bounding box center [221, 325] width 97 height 17
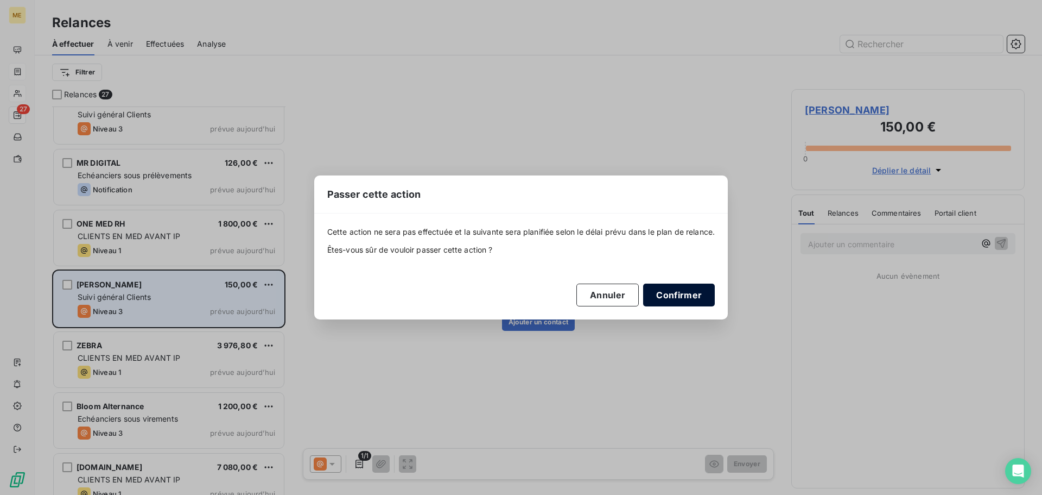
click at [692, 294] on button "Confirmer" at bounding box center [679, 294] width 72 height 23
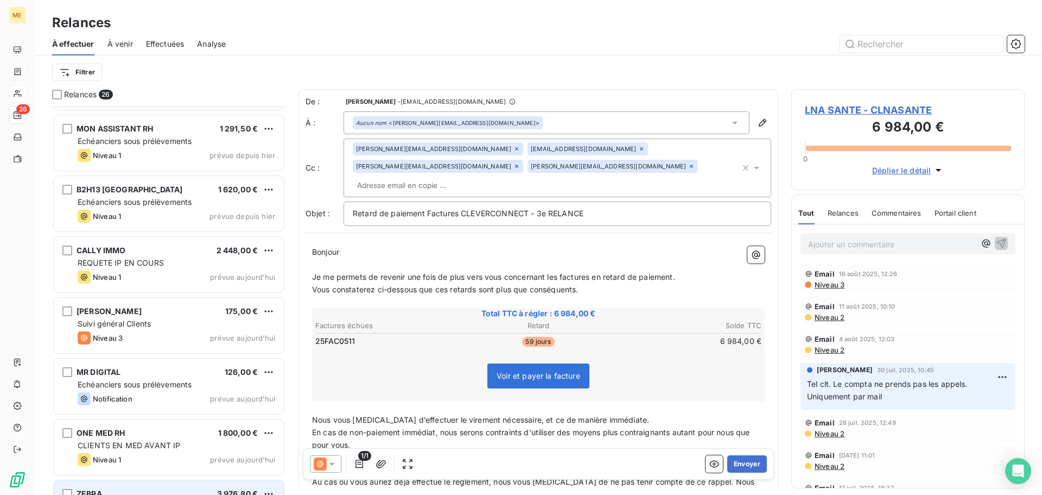
scroll to position [168, 0]
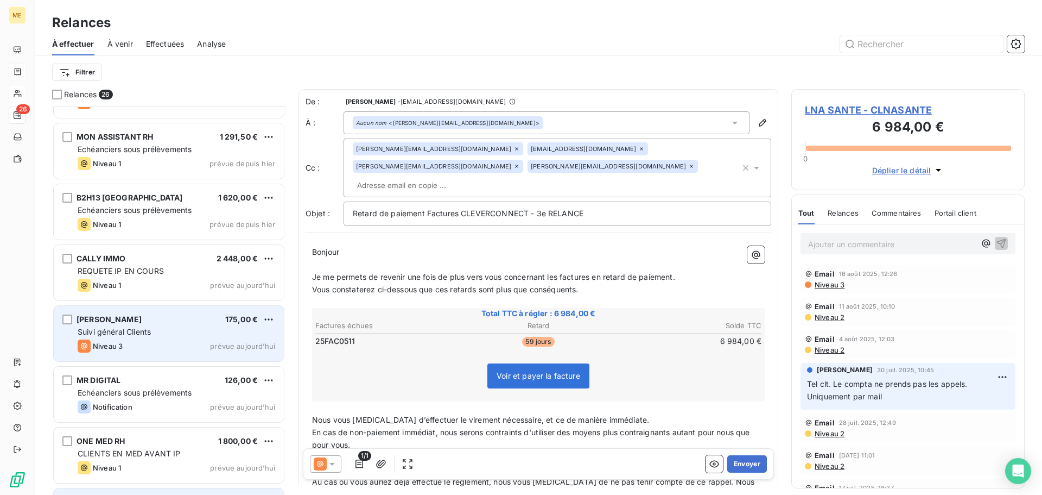
click at [191, 332] on div "Suivi général Clients" at bounding box center [177, 331] width 198 height 11
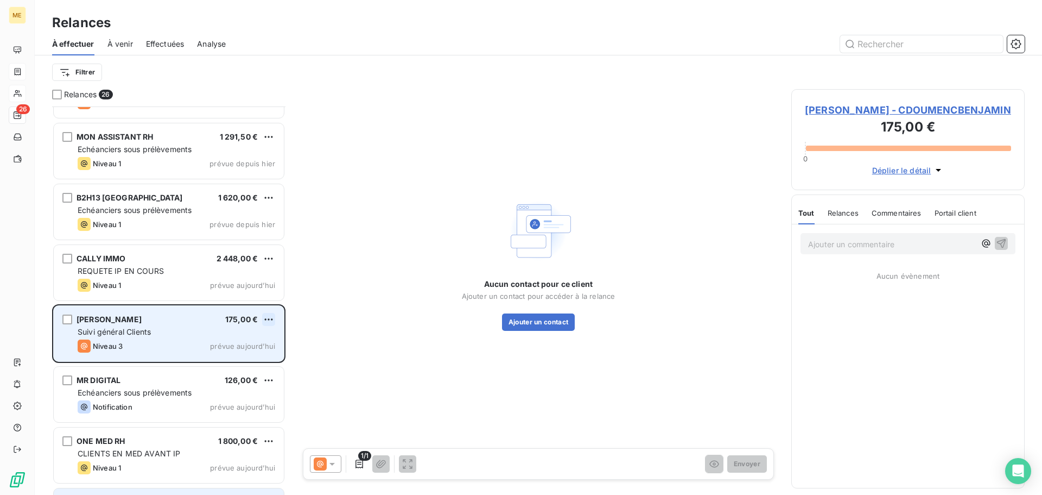
click at [270, 322] on html "ME 26 Relances À effectuer À venir Effectuées Analyse Filtrer Relances 26 LNA S…" at bounding box center [521, 247] width 1042 height 495
click at [252, 358] on div "Passer cette action" at bounding box center [221, 360] width 97 height 17
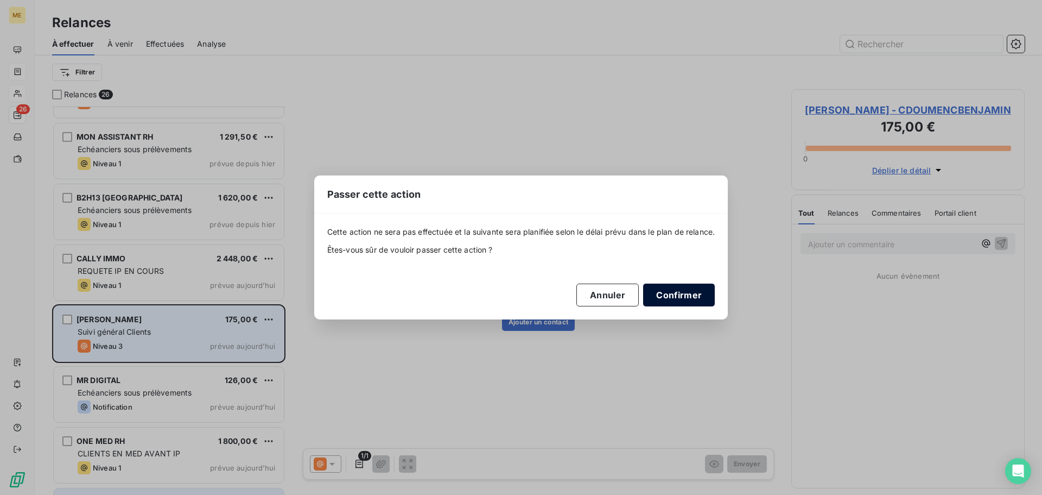
click at [680, 294] on button "Confirmer" at bounding box center [679, 294] width 72 height 23
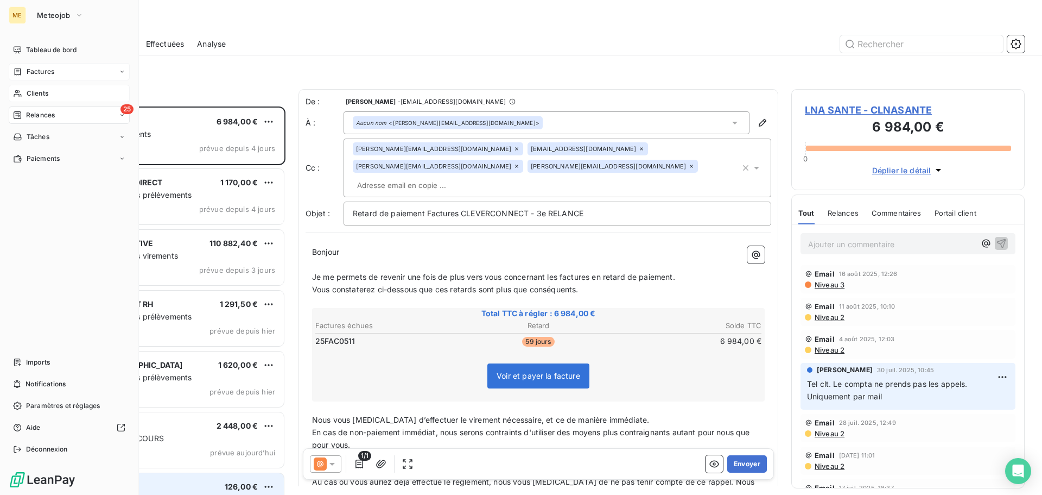
click at [42, 74] on span "Factures" at bounding box center [41, 72] width 28 height 10
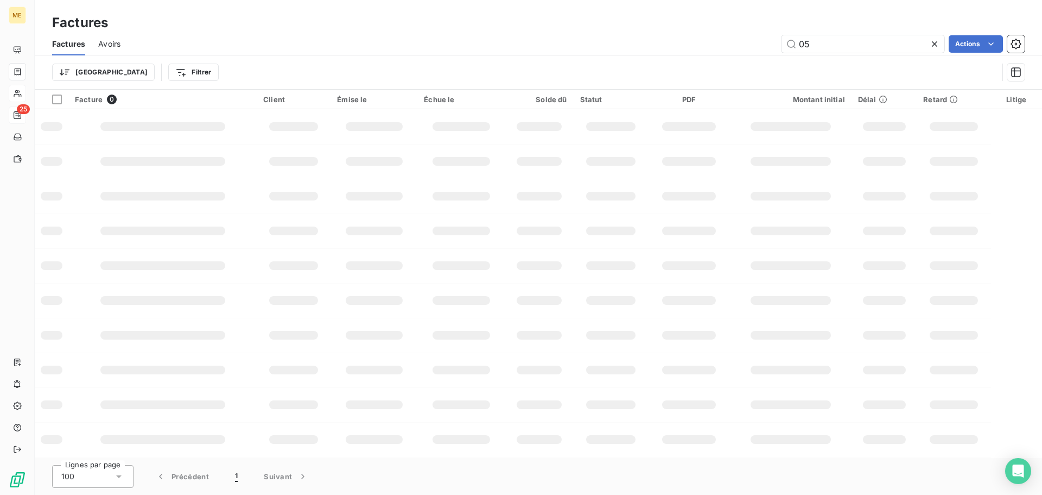
type input "0"
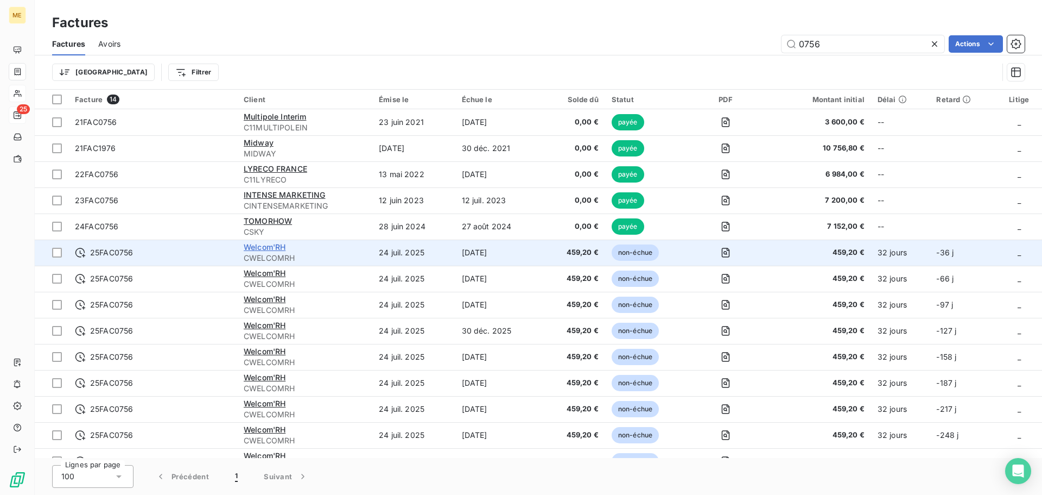
type input "0756"
click at [266, 247] on span "Welcom'RH" at bounding box center [265, 246] width 42 height 9
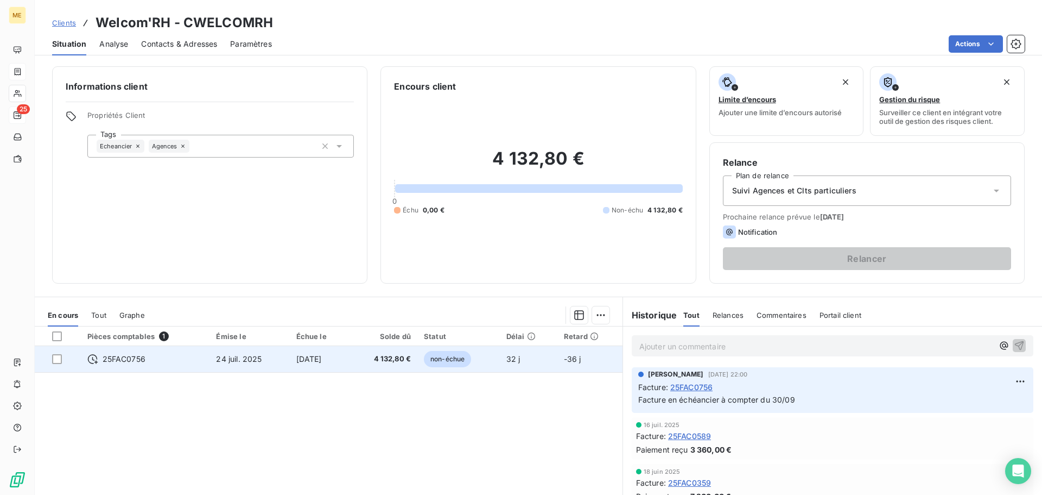
click at [290, 355] on td "30 sept. 2025" at bounding box center [319, 359] width 59 height 26
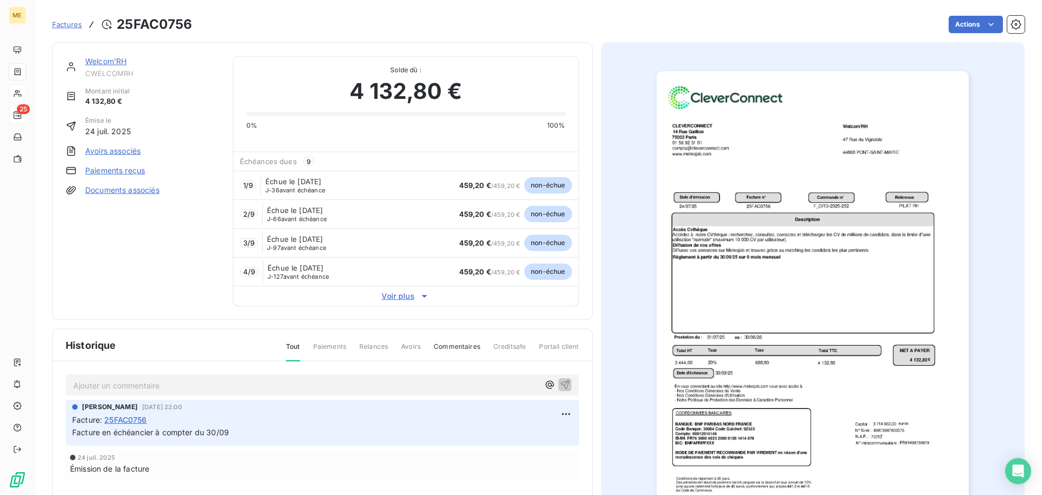
click at [802, 285] on img "button" at bounding box center [813, 292] width 312 height 442
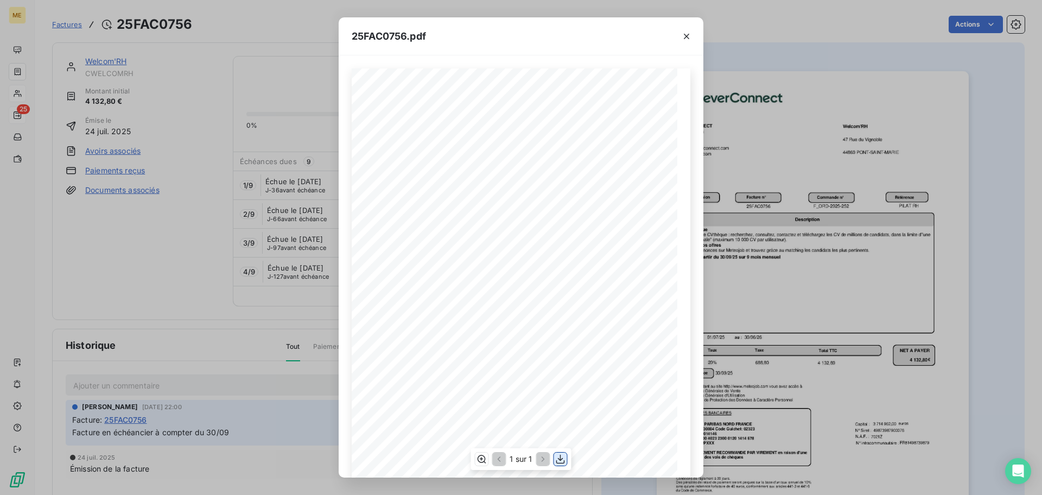
click at [562, 458] on icon "button" at bounding box center [560, 458] width 11 height 11
click at [687, 38] on icon "button" at bounding box center [686, 36] width 11 height 11
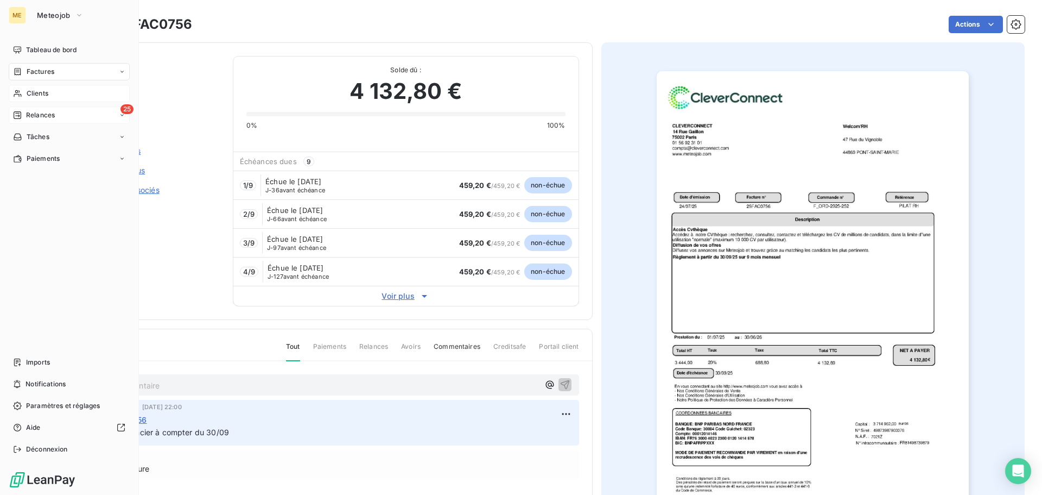
click at [33, 116] on span "Relances" at bounding box center [40, 115] width 29 height 10
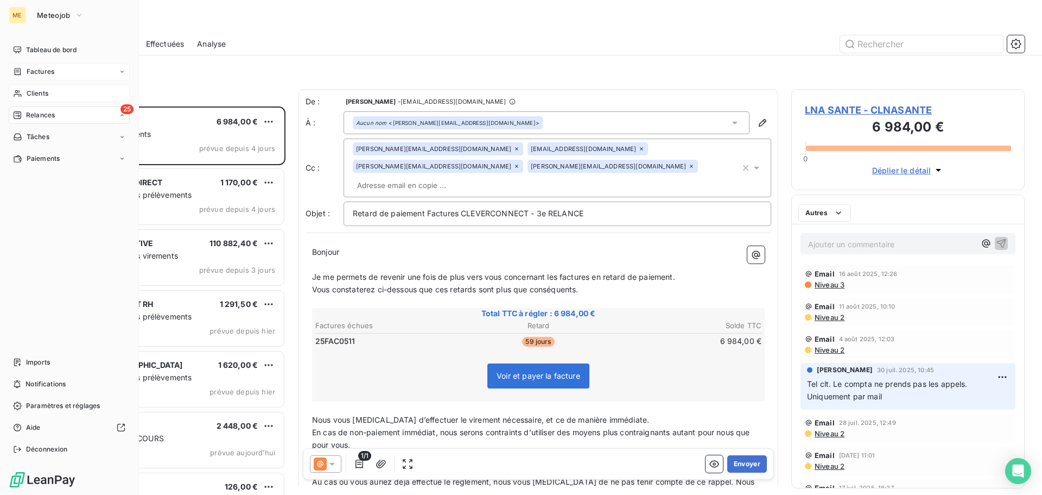
scroll to position [380, 225]
click at [38, 93] on span "Clients" at bounding box center [38, 94] width 22 height 10
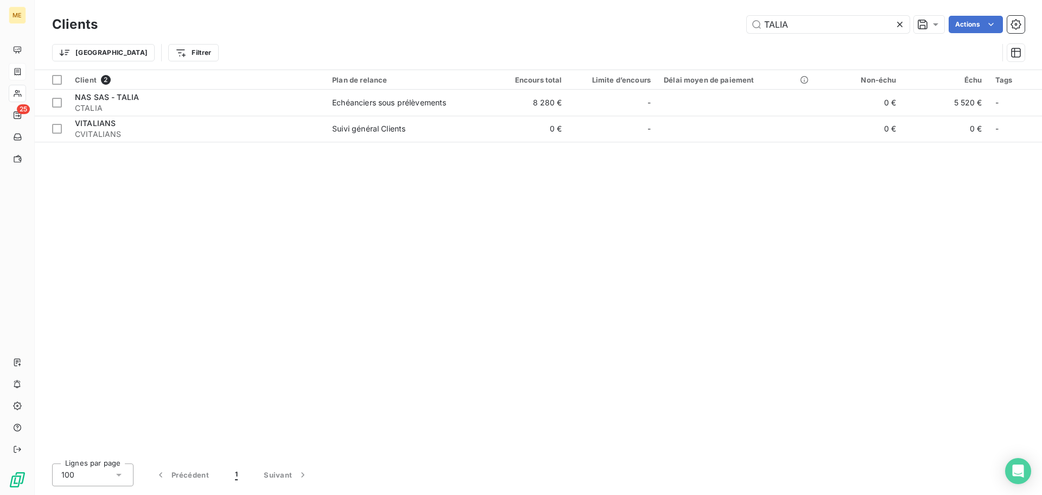
drag, startPoint x: 809, startPoint y: 25, endPoint x: 697, endPoint y: 37, distance: 113.1
click at [697, 37] on div "Clients TALIA Actions Trier Filtrer" at bounding box center [538, 41] width 973 height 56
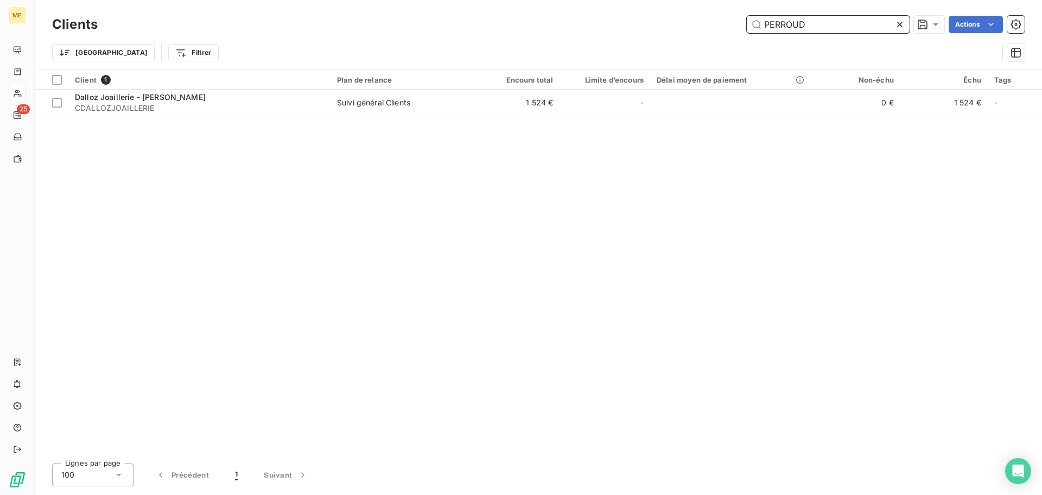
drag, startPoint x: 832, startPoint y: 20, endPoint x: 621, endPoint y: 48, distance: 213.6
click at [621, 48] on div "Clients PERROUD Actions Trier Filtrer" at bounding box center [538, 41] width 973 height 56
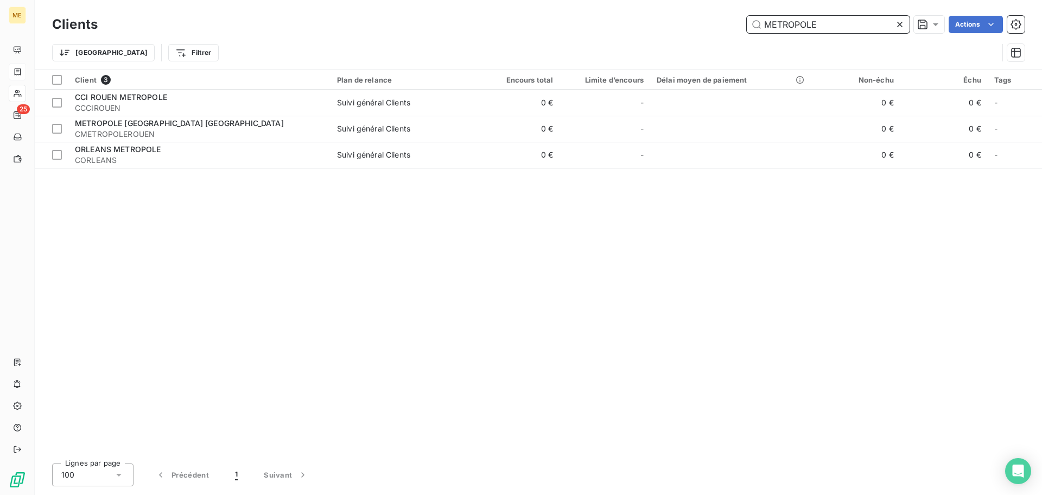
type input "METROPOLE"
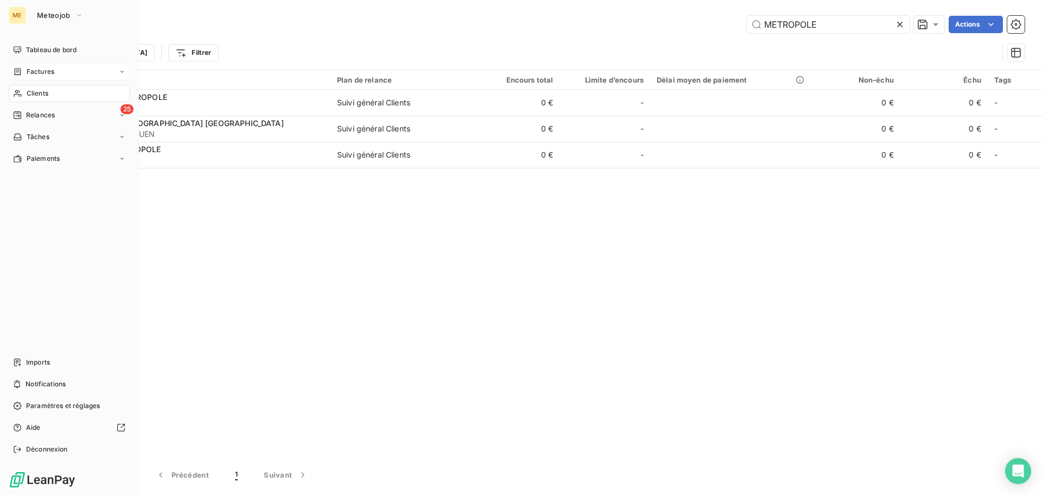
drag, startPoint x: 36, startPoint y: 71, endPoint x: 79, endPoint y: 71, distance: 43.4
click at [36, 71] on span "Factures" at bounding box center [41, 72] width 28 height 10
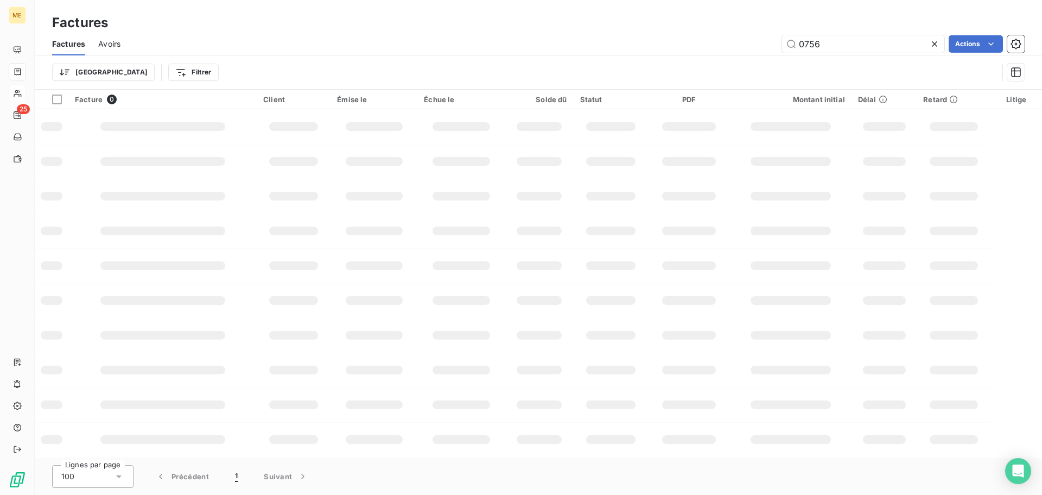
drag, startPoint x: 831, startPoint y: 43, endPoint x: 624, endPoint y: 43, distance: 206.9
click at [629, 43] on div "0756 Actions" at bounding box center [580, 43] width 892 height 17
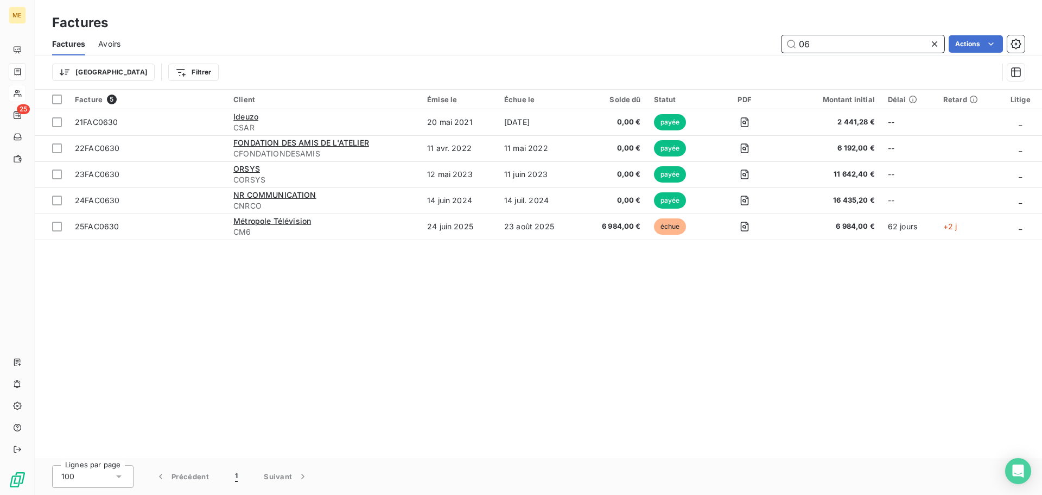
type input "0"
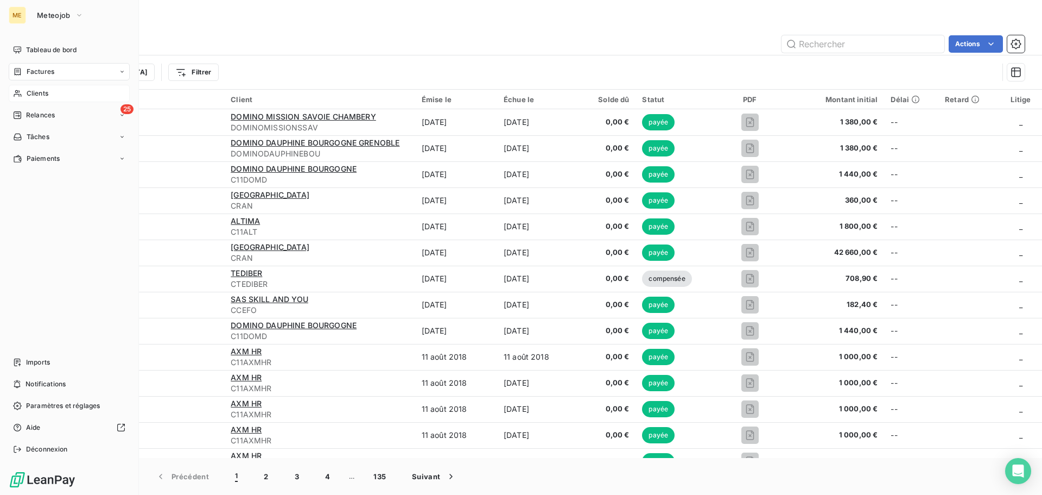
click at [35, 92] on span "Clients" at bounding box center [38, 94] width 22 height 10
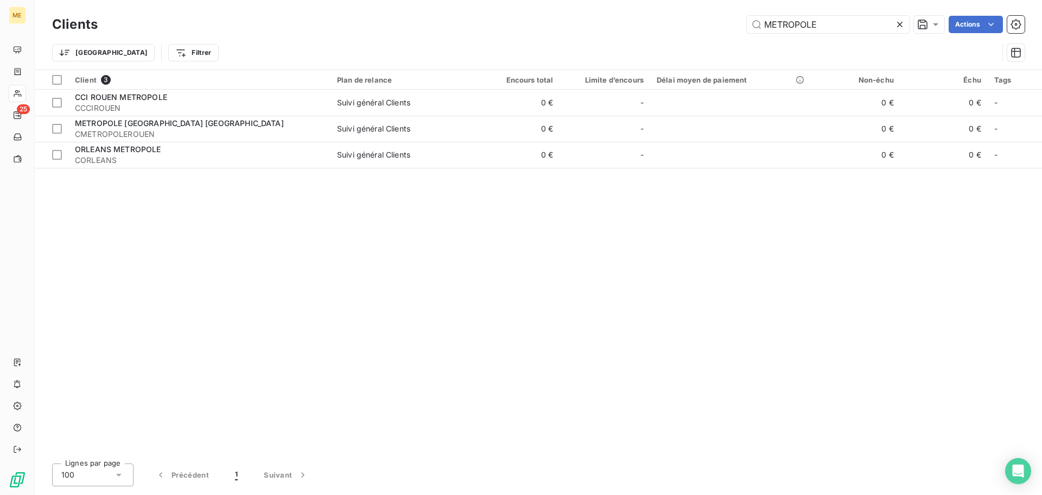
drag, startPoint x: 823, startPoint y: 24, endPoint x: 526, endPoint y: 56, distance: 298.2
click at [526, 56] on div "Clients METROPOLE Actions Trier Filtrer" at bounding box center [538, 41] width 973 height 56
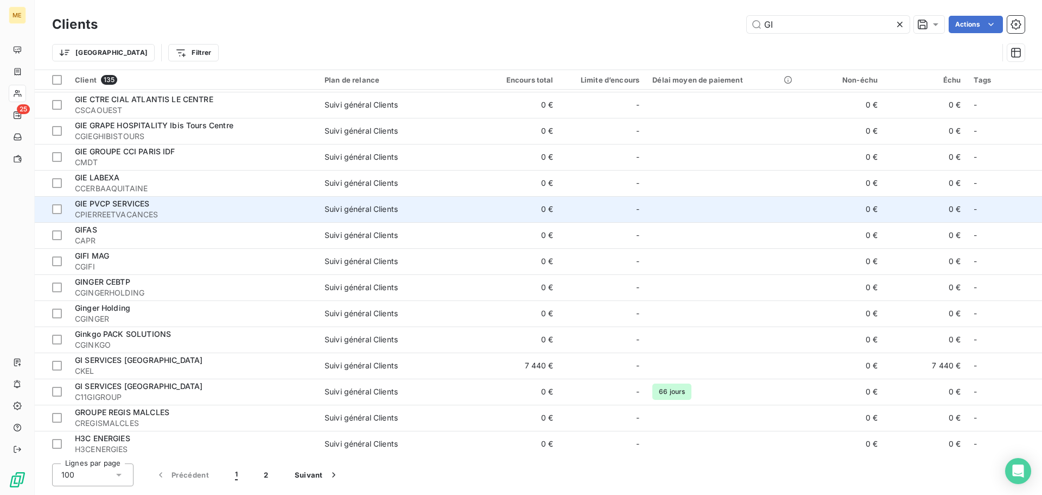
scroll to position [1683, 0]
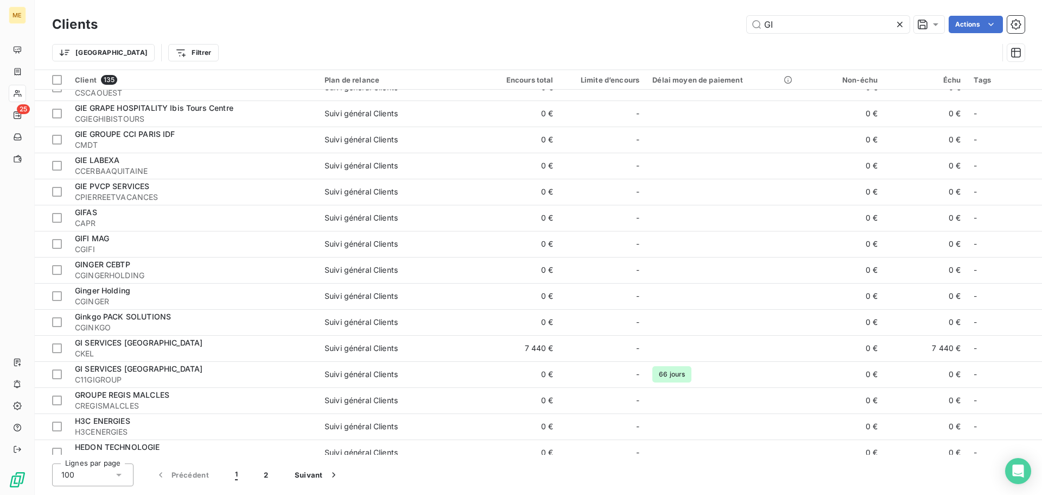
type input "GI"
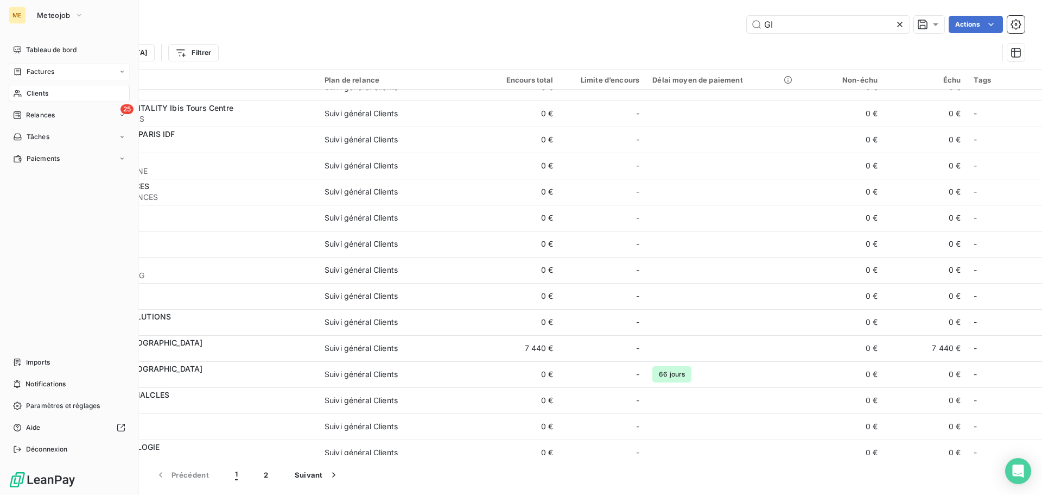
click at [40, 72] on span "Factures" at bounding box center [41, 72] width 28 height 10
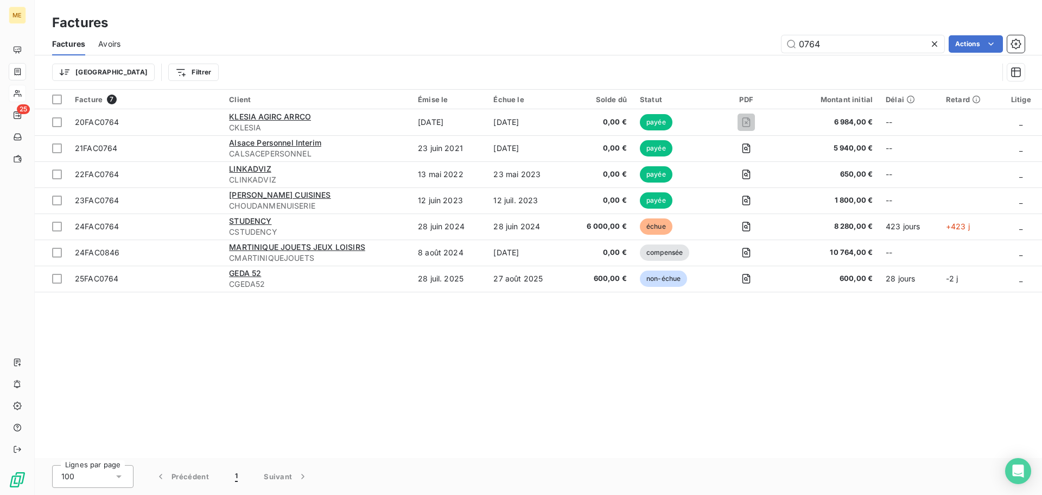
type input "0764"
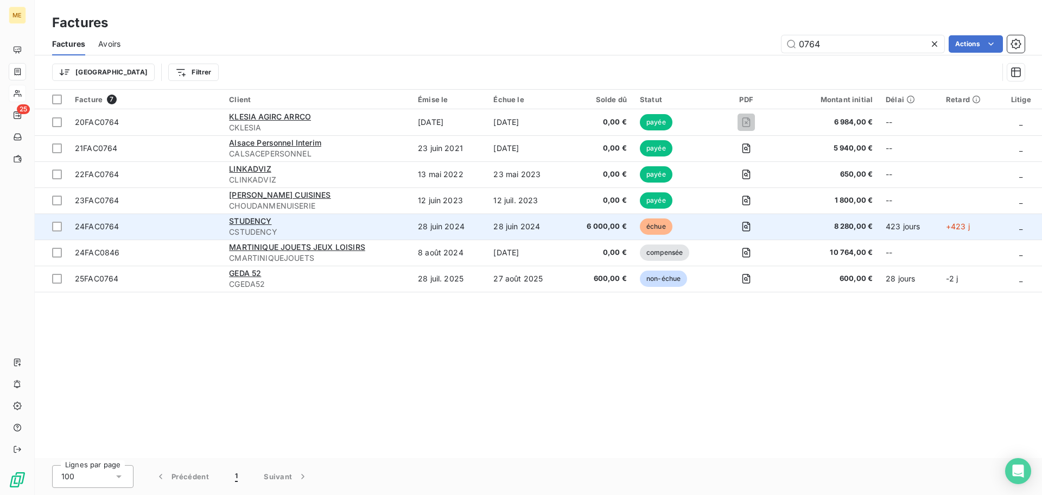
click at [278, 226] on div "STUDENCY CSTUDENCY" at bounding box center [317, 227] width 176 height 22
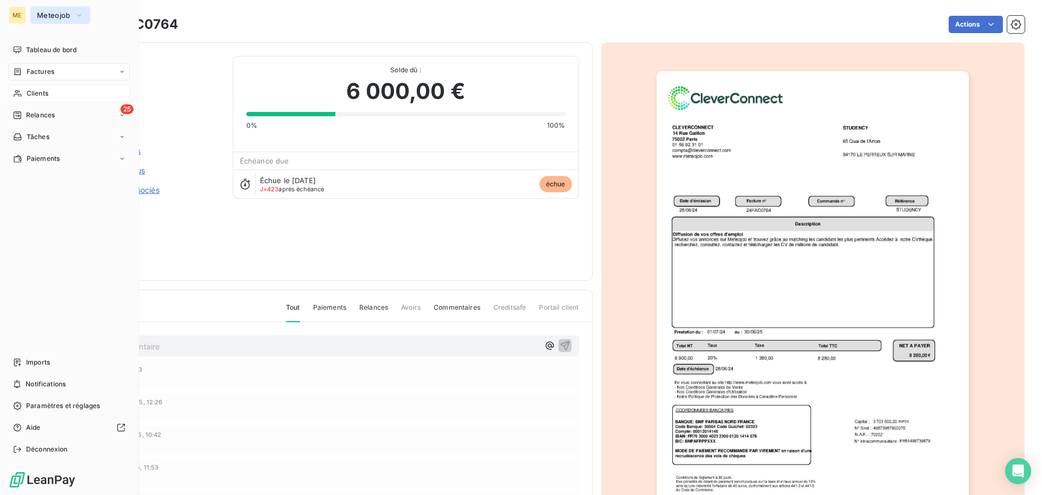
click at [71, 15] on button "Meteojob" at bounding box center [60, 15] width 60 height 17
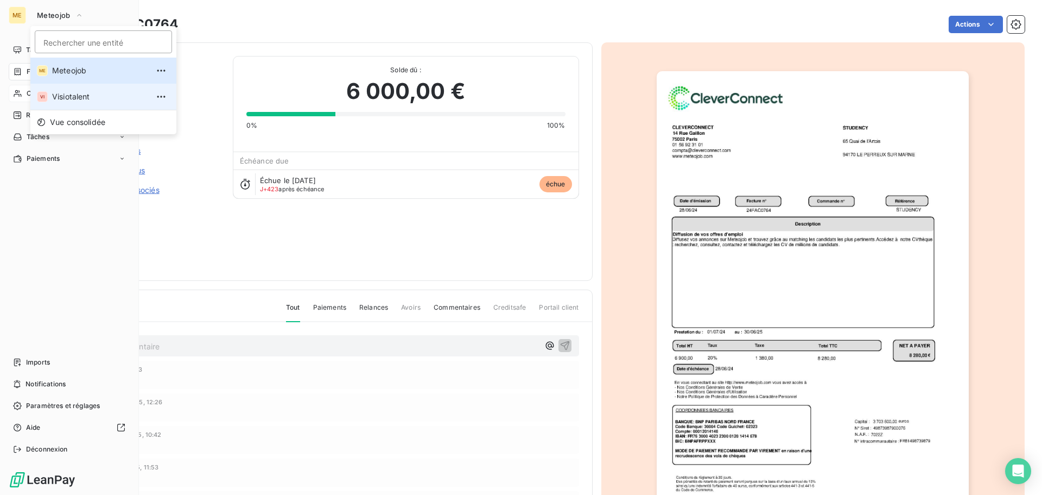
click at [75, 97] on span "Visiotalent" at bounding box center [100, 96] width 96 height 11
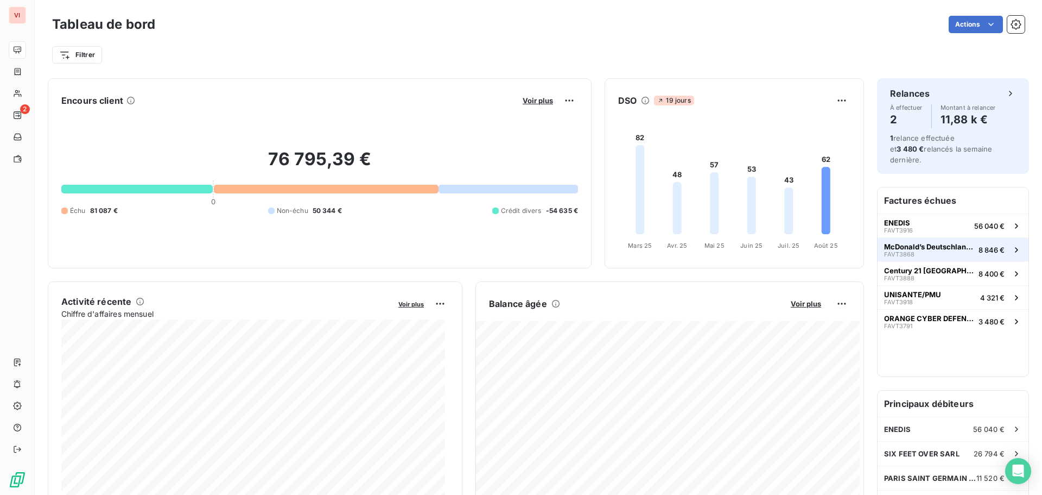
click at [930, 243] on div "[PERSON_NAME] Deutschland LLC FAVT3868" at bounding box center [929, 249] width 90 height 15
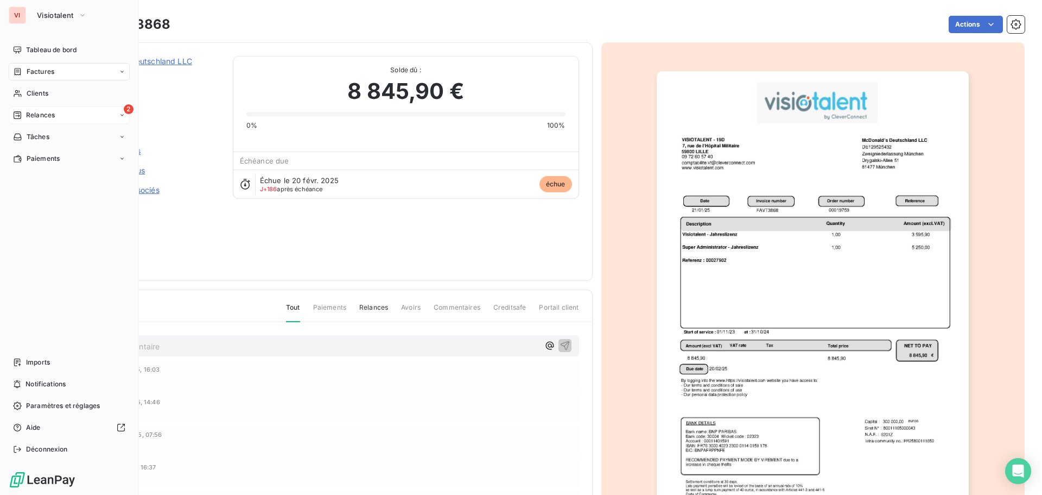
click at [34, 116] on span "Relances" at bounding box center [40, 115] width 29 height 10
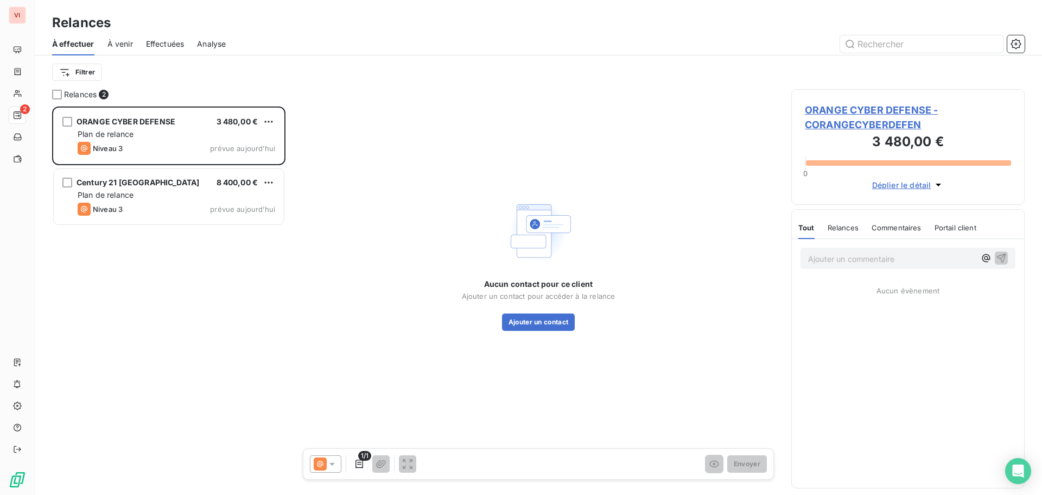
scroll to position [380, 225]
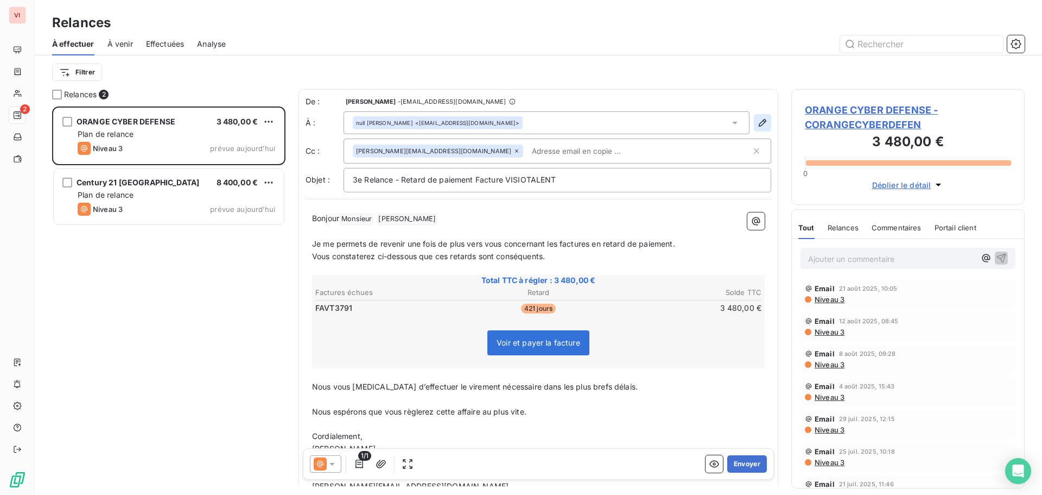
click at [757, 123] on icon "button" at bounding box center [762, 122] width 11 height 11
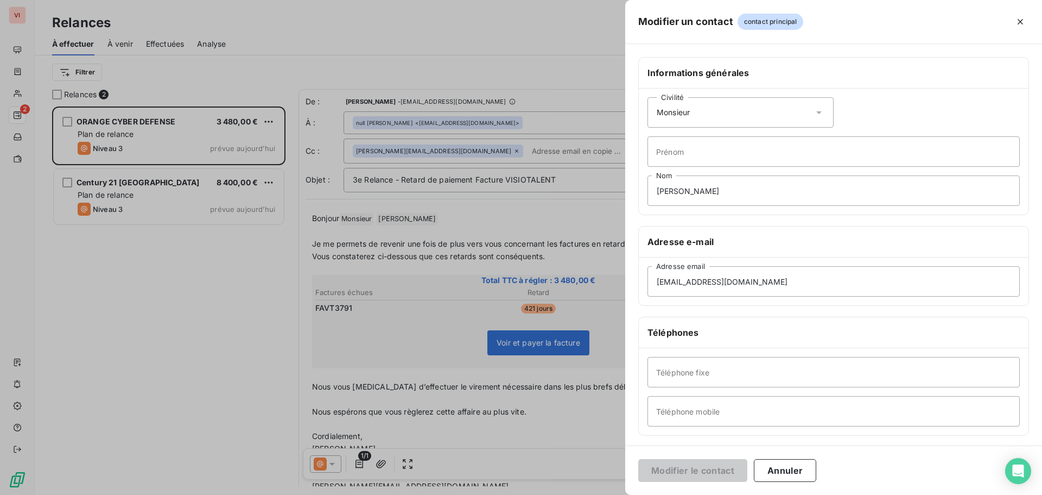
click at [814, 112] on icon at bounding box center [819, 112] width 11 height 11
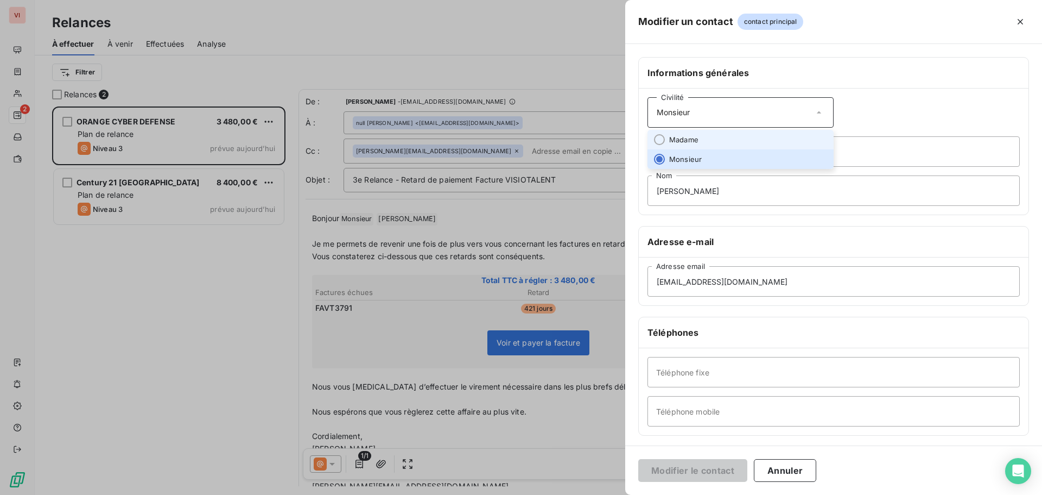
click at [783, 135] on li "Madame" at bounding box center [741, 140] width 186 height 20
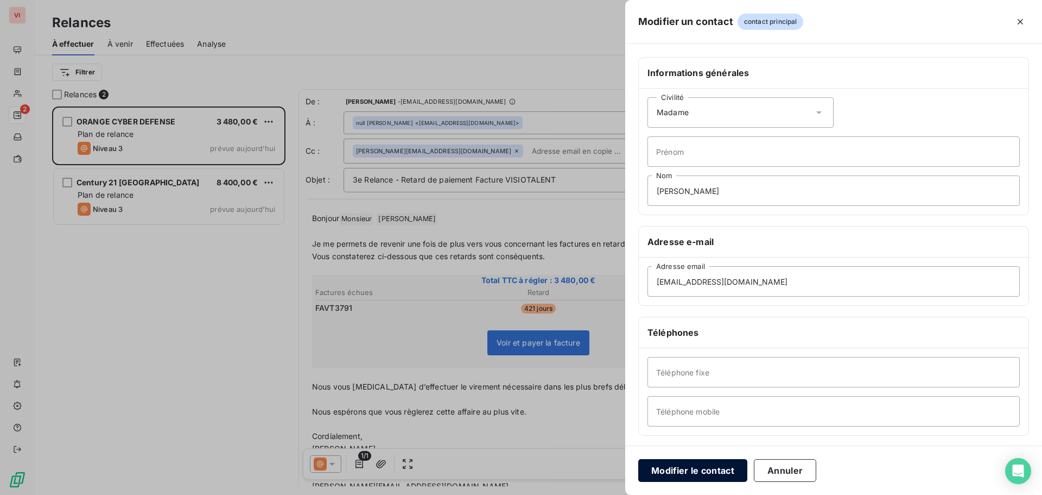
click at [701, 472] on button "Modifier le contact" at bounding box center [693, 470] width 109 height 23
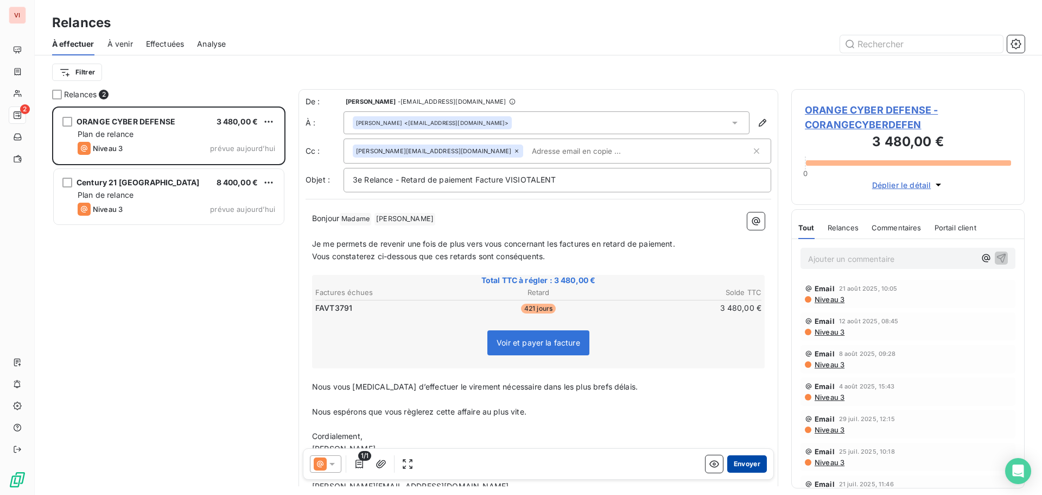
click at [742, 464] on button "Envoyer" at bounding box center [748, 463] width 40 height 17
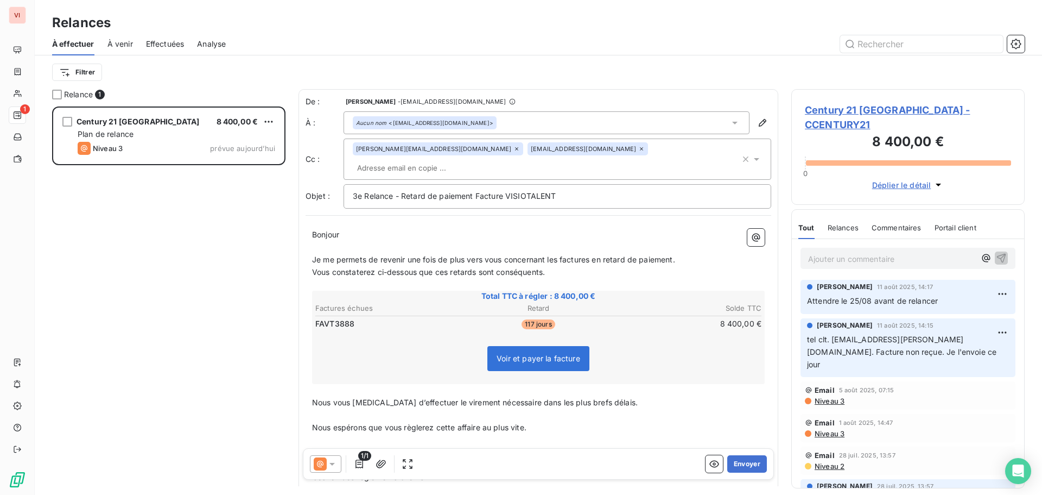
click at [332, 464] on icon at bounding box center [332, 464] width 5 height 3
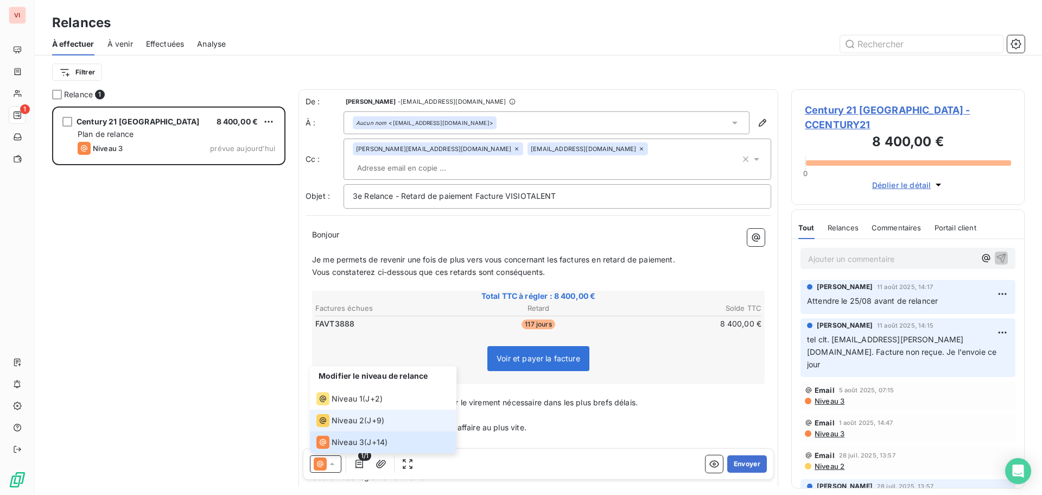
click at [353, 425] on span "Niveau 2" at bounding box center [348, 420] width 33 height 11
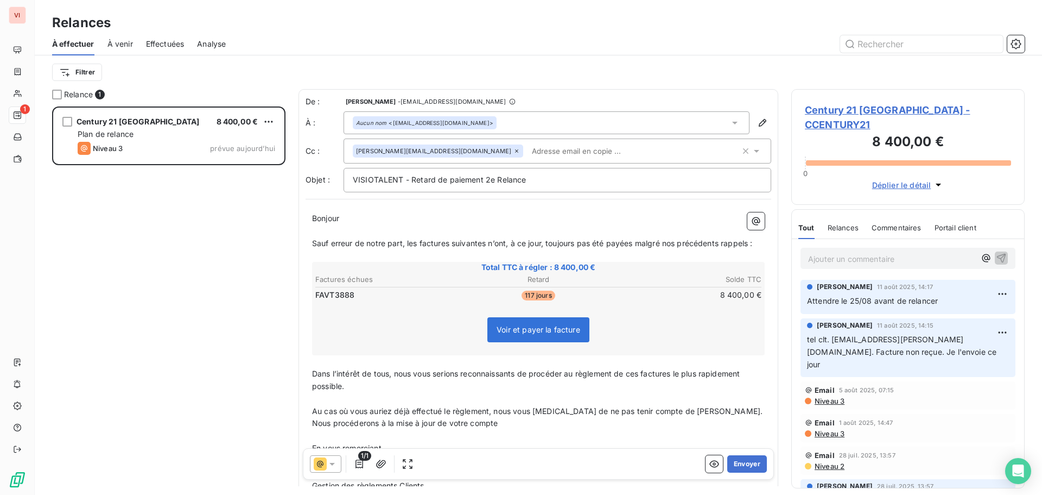
click at [921, 338] on span "tel clt. karine.godefroy-louveau@century21france.com. Facture non reçue. Je l'e…" at bounding box center [903, 351] width 192 height 34
drag, startPoint x: 921, startPoint y: 338, endPoint x: 900, endPoint y: 344, distance: 22.5
click at [900, 344] on p "tel clt. karine.godefroy-louveau@century21france.com. Facture non reçue. Je l'e…" at bounding box center [908, 351] width 202 height 37
click at [928, 338] on span "tel clt. karine.godefroy-louveau@century21france.com. Facture non reçue. Je l'e…" at bounding box center [903, 351] width 192 height 34
drag, startPoint x: 920, startPoint y: 338, endPoint x: 830, endPoint y: 327, distance: 90.8
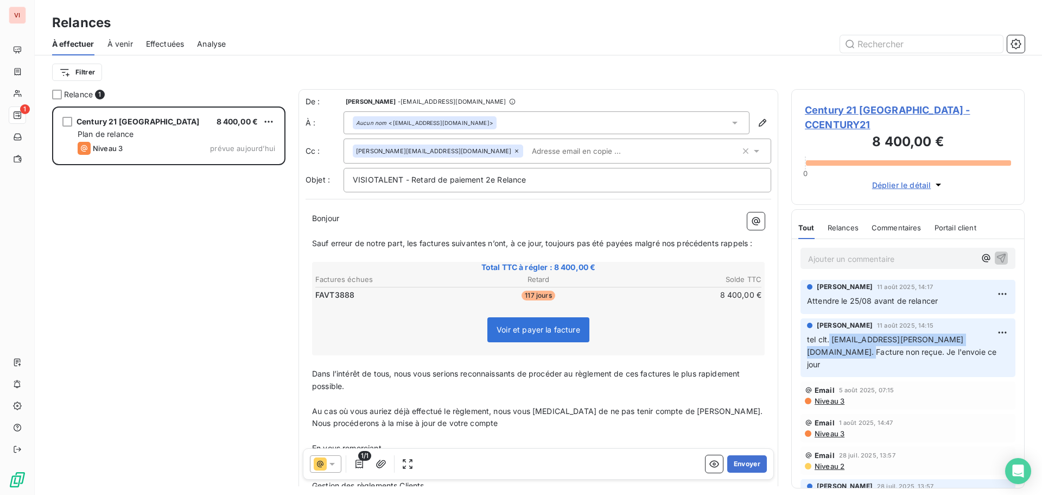
click at [830, 334] on span "tel clt. karine.godefroy-louveau@century21france.com. Facture non reçue. Je l'e…" at bounding box center [903, 351] width 192 height 34
copy span "karine.godefroy-louveau@century21france.com"
click at [757, 123] on icon "button" at bounding box center [762, 122] width 11 height 11
type input "flavie.delamarandais@century21france.com"
type input "+33646450354"
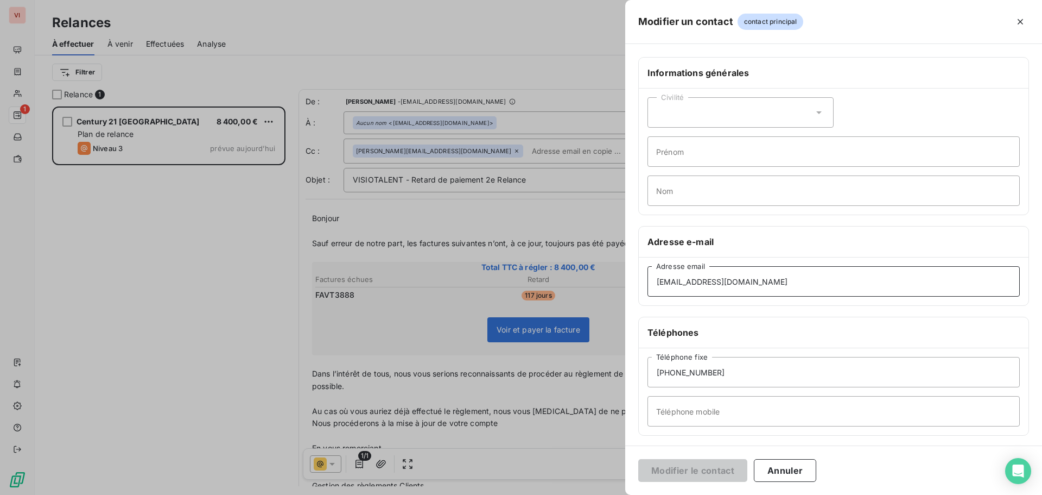
drag, startPoint x: 701, startPoint y: 285, endPoint x: 433, endPoint y: 314, distance: 269.8
click at [433, 494] on div "Modifier un contact contact principal Informations générales Civilité Prénom No…" at bounding box center [521, 495] width 1042 height 0
paste input "karine.godefroy-louveau"
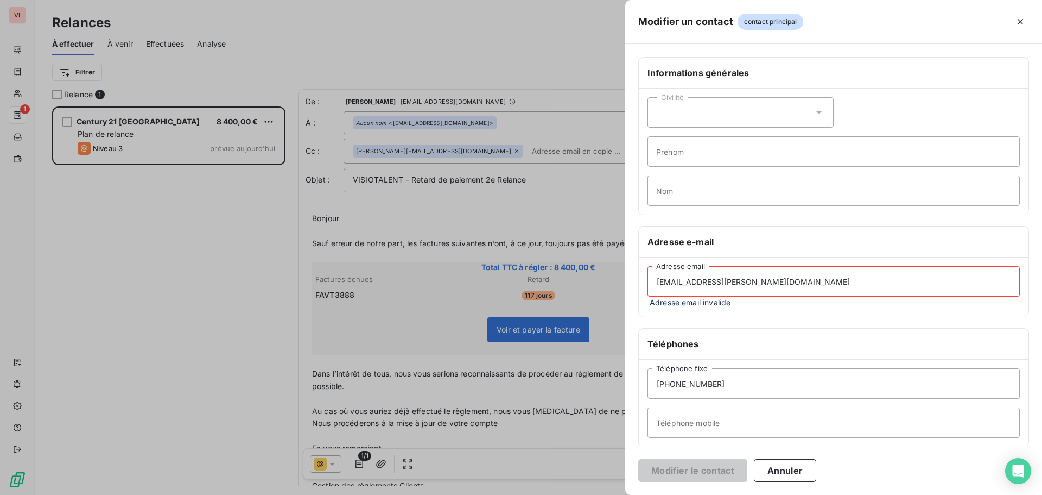
click at [652, 285] on input "karine.godefroy-louveau@century21france.com" at bounding box center [834, 281] width 372 height 30
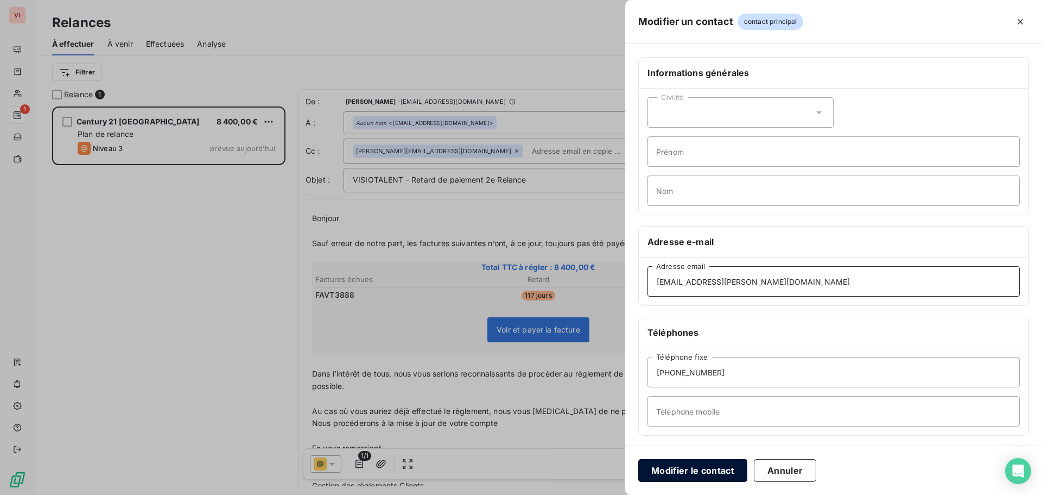
type input "karine.godefroy-louveau@century21france.com"
click at [709, 473] on button "Modifier le contact" at bounding box center [693, 470] width 109 height 23
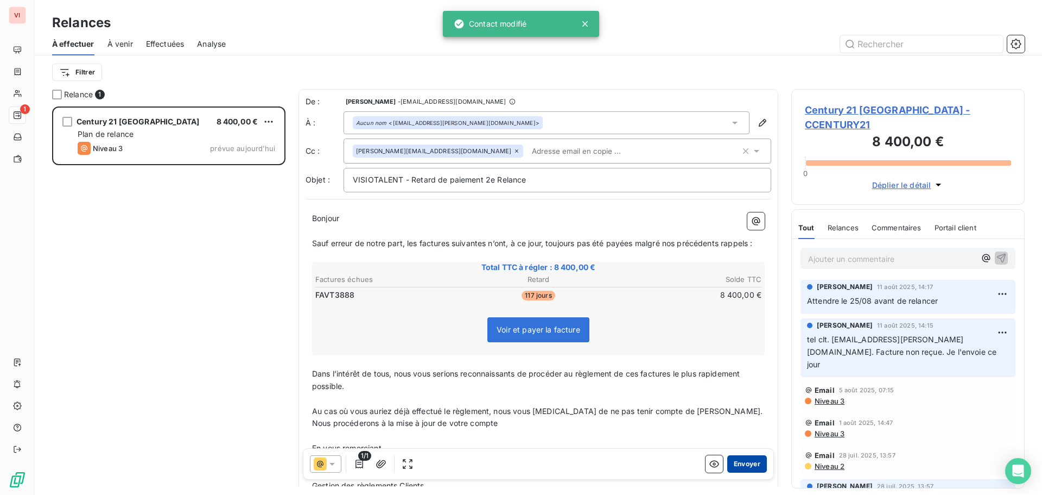
click at [746, 464] on button "Envoyer" at bounding box center [748, 463] width 40 height 17
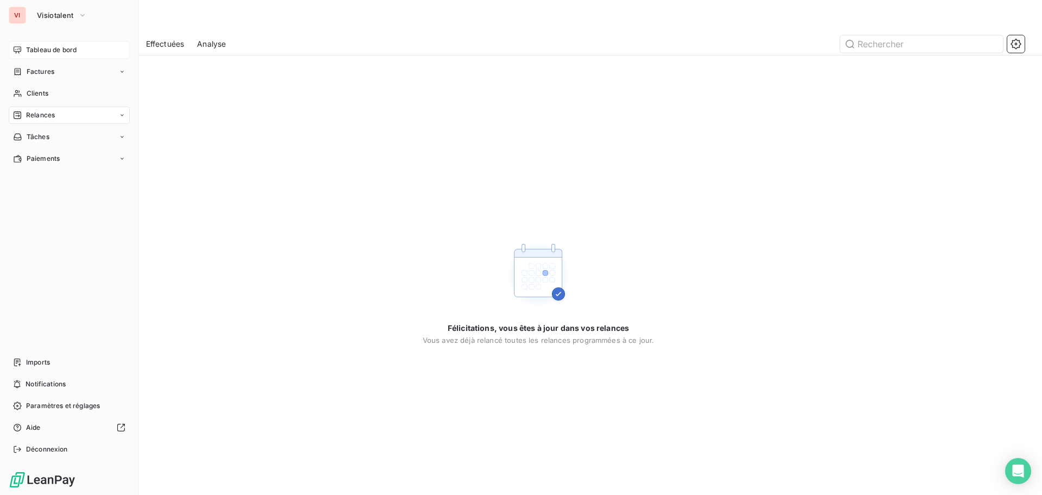
click at [62, 46] on span "Tableau de bord" at bounding box center [51, 50] width 50 height 10
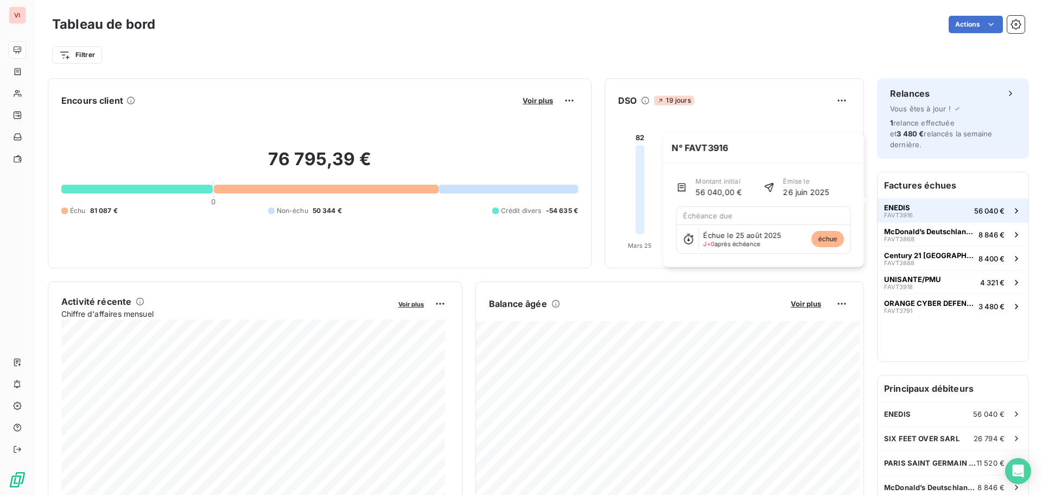
click at [925, 207] on button "ENEDIS FAVT3916 56 040 €" at bounding box center [953, 210] width 151 height 24
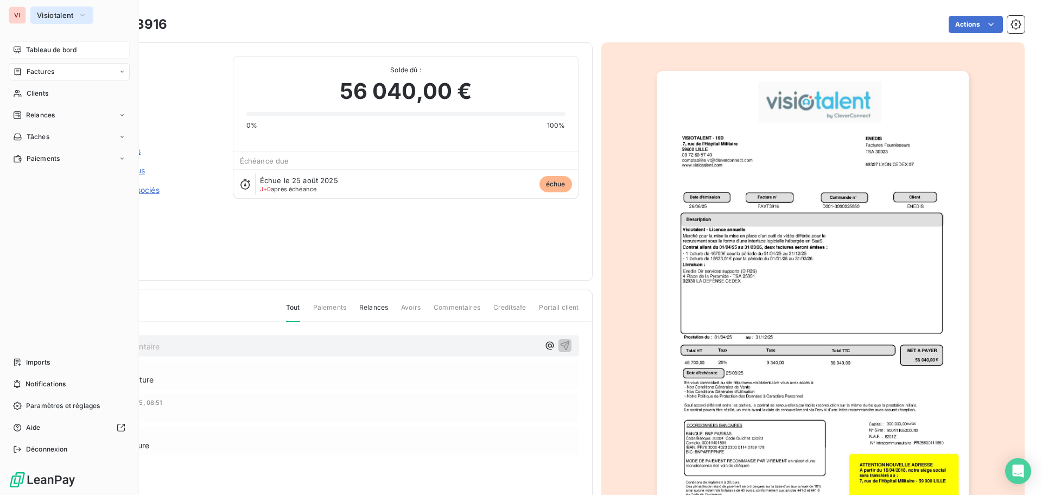
click at [84, 16] on icon "button" at bounding box center [82, 15] width 9 height 11
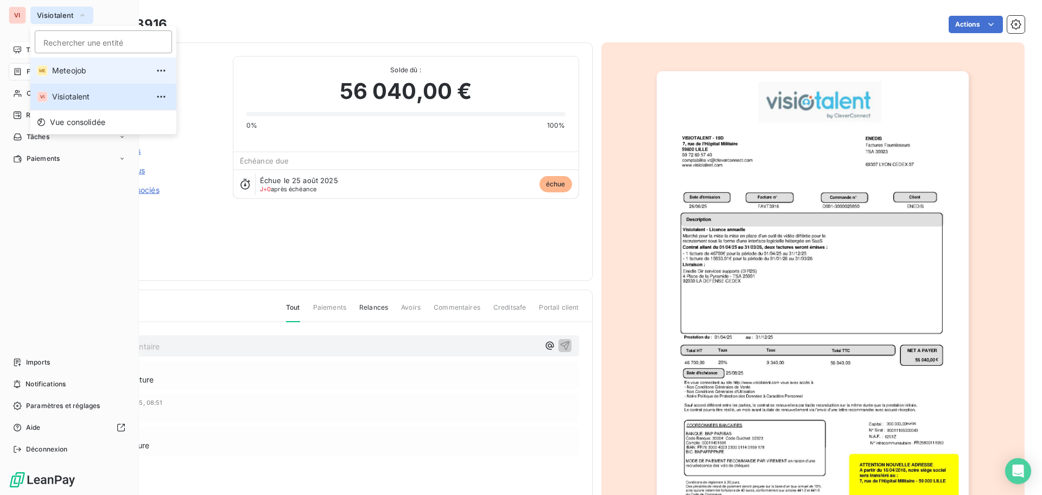
click at [80, 67] on span "Meteojob" at bounding box center [100, 70] width 96 height 11
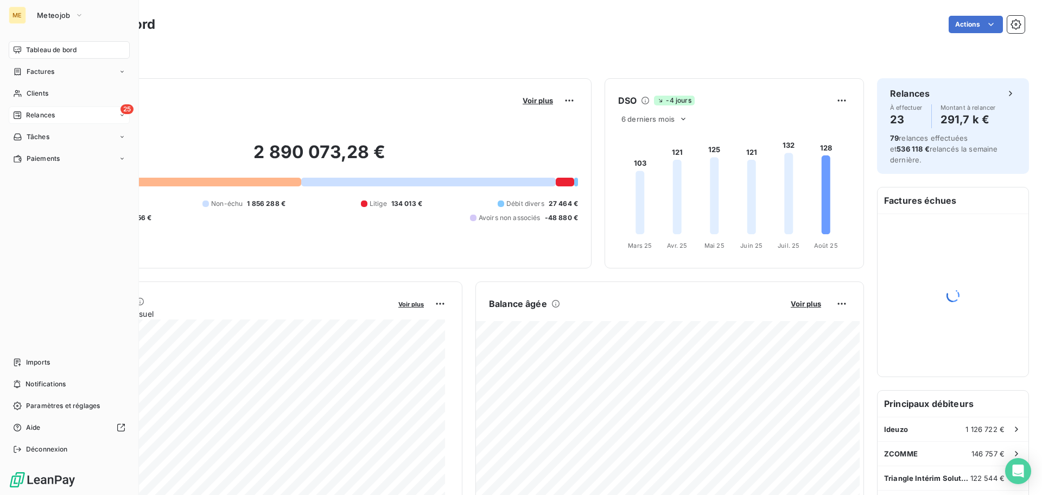
click at [37, 114] on span "Relances" at bounding box center [40, 115] width 29 height 10
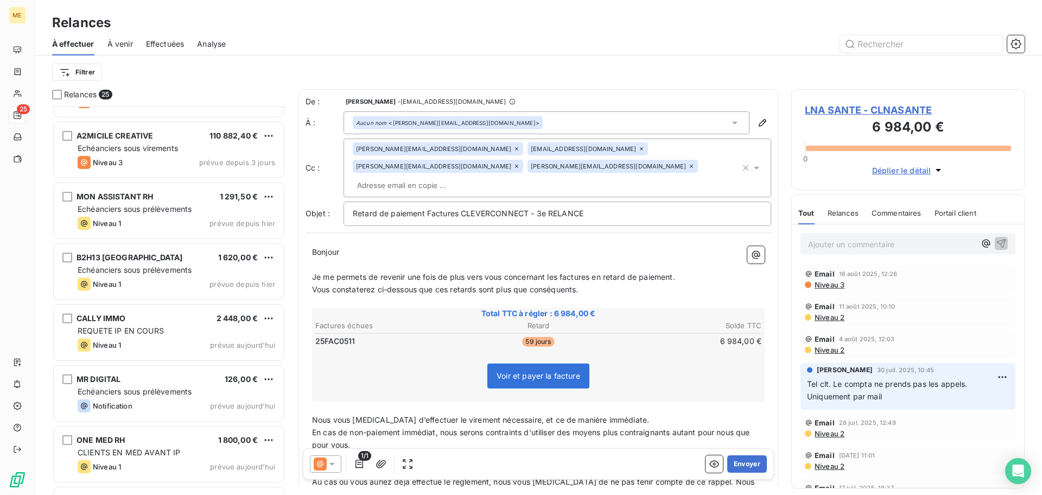
scroll to position [109, 0]
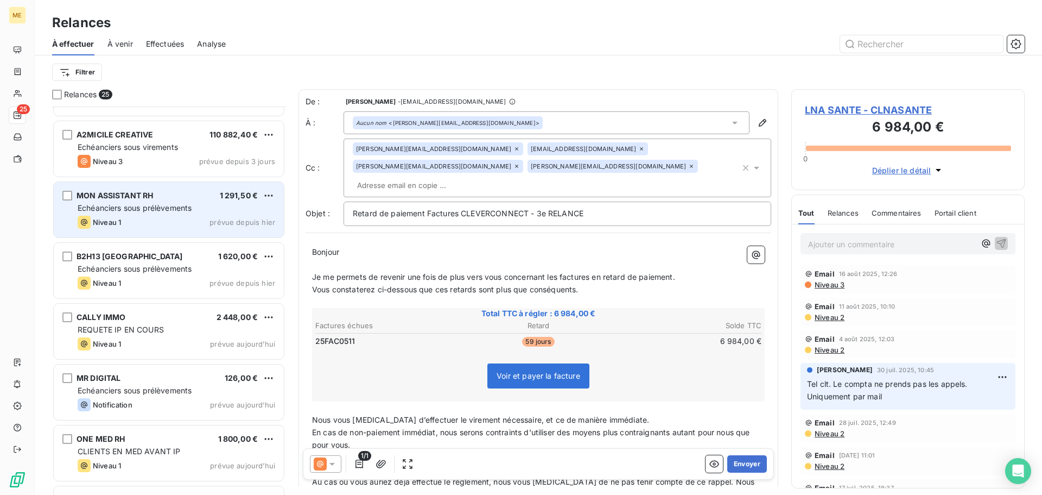
click at [194, 227] on div "Niveau 1 prévue depuis hier" at bounding box center [177, 222] width 198 height 13
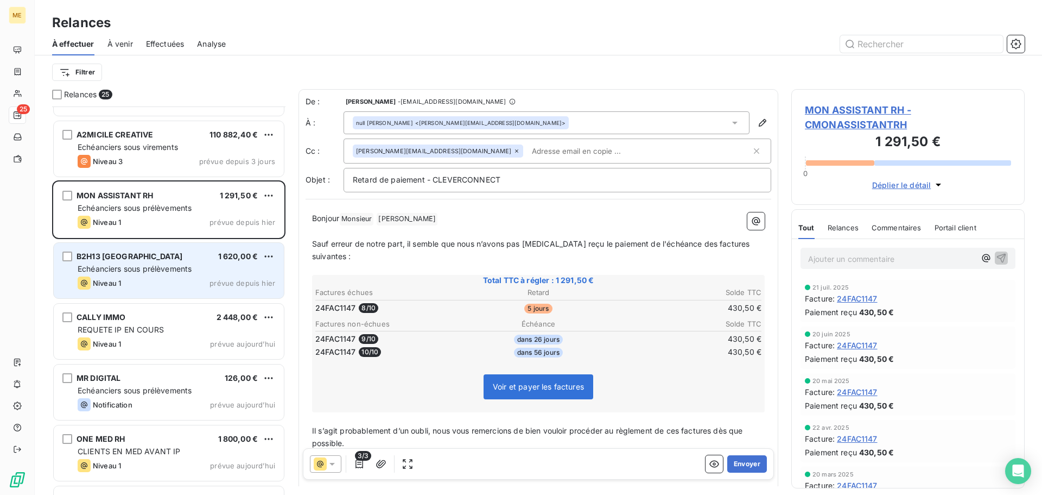
click at [185, 262] on div "B2H13 MARSEILLE 1 620,00 € Echéanciers sous prélèvements Niveau 1 prévue depuis…" at bounding box center [169, 270] width 230 height 55
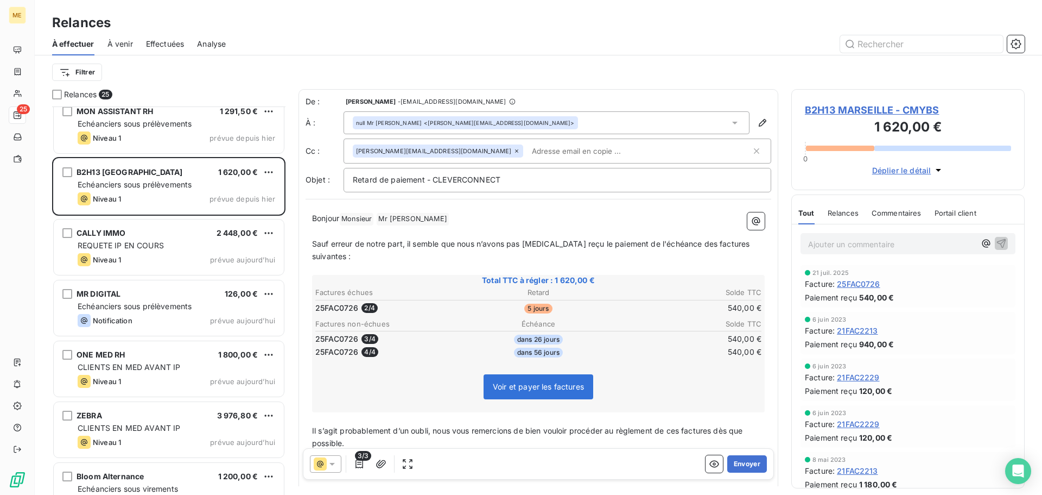
scroll to position [218, 0]
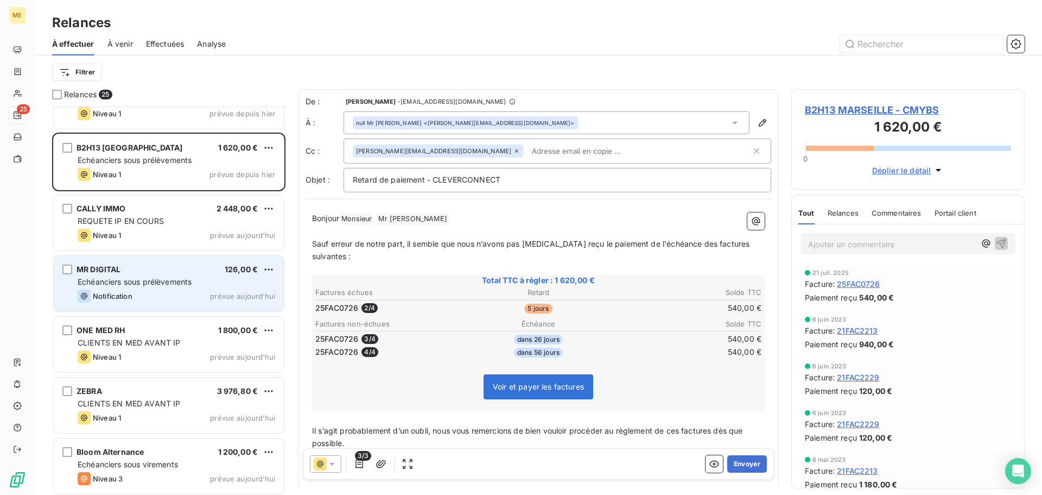
click at [183, 268] on div "MR DIGITAL 126,00 €" at bounding box center [177, 269] width 198 height 10
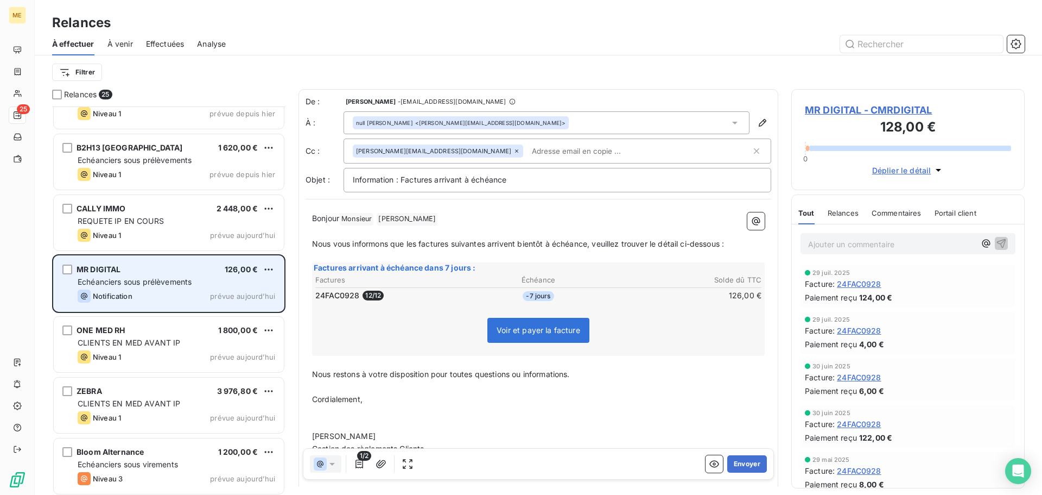
scroll to position [380, 225]
click at [271, 270] on html "ME 25 Relances À effectuer À venir Effectuées Analyse Filtrer Relances 25 A2MIC…" at bounding box center [521, 247] width 1042 height 495
click at [251, 308] on div "Passer cette action" at bounding box center [221, 310] width 97 height 17
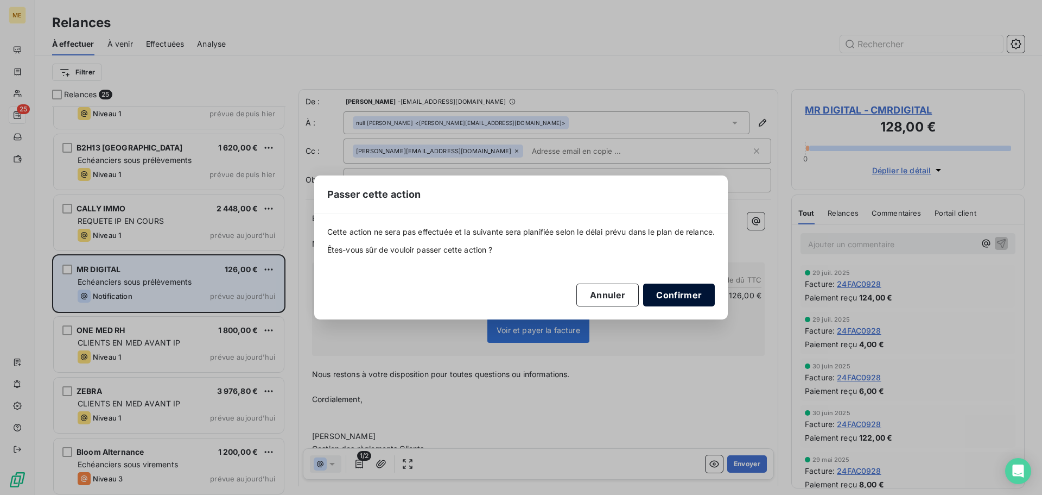
click at [689, 289] on button "Confirmer" at bounding box center [679, 294] width 72 height 23
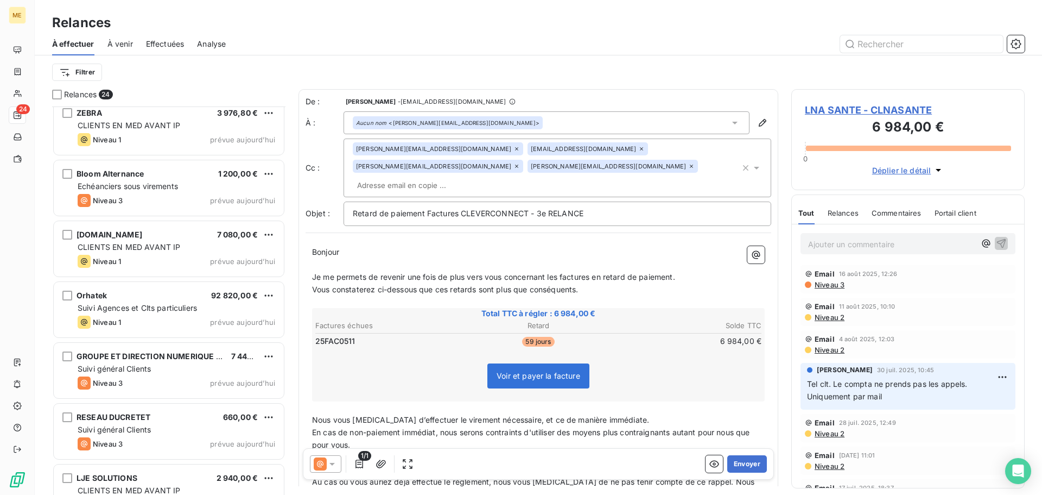
scroll to position [489, 0]
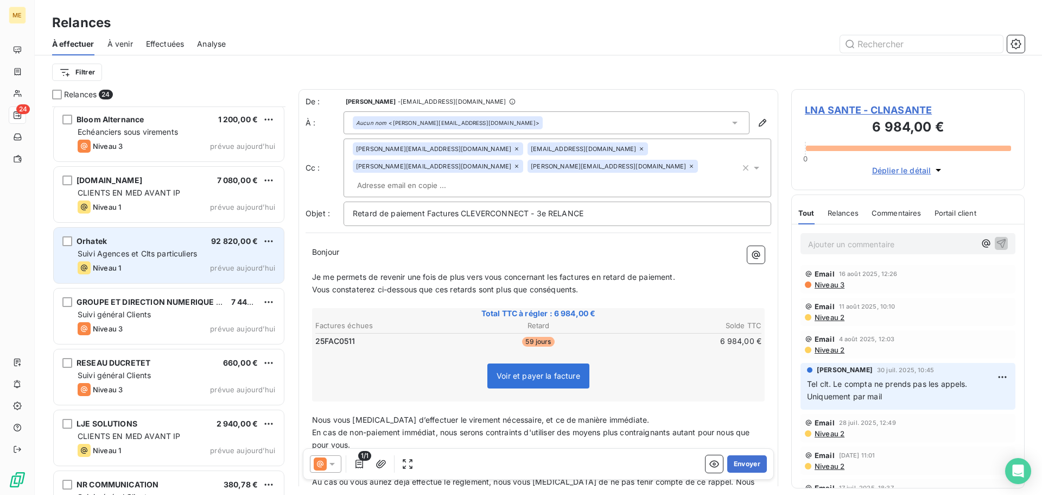
click at [162, 267] on div "Niveau 1 prévue aujourd’hui" at bounding box center [177, 267] width 198 height 13
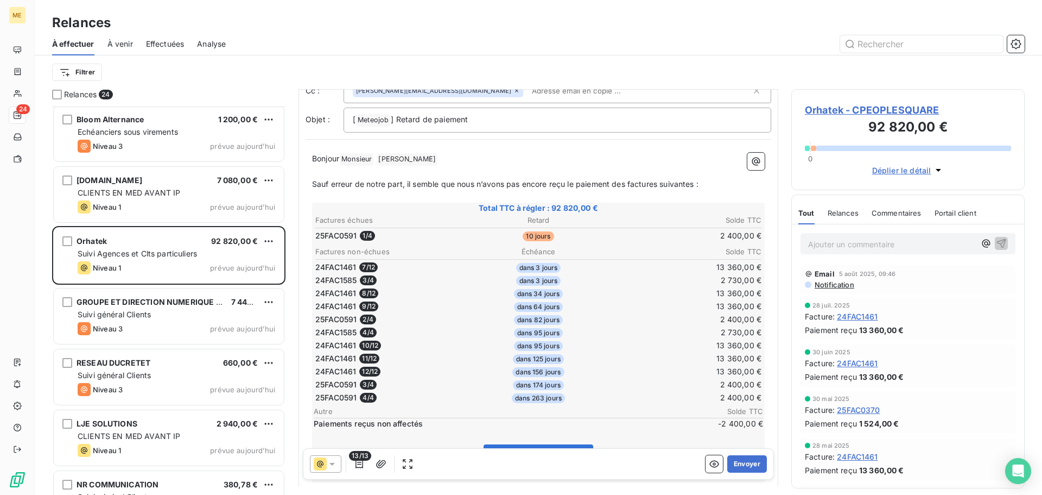
scroll to position [55, 0]
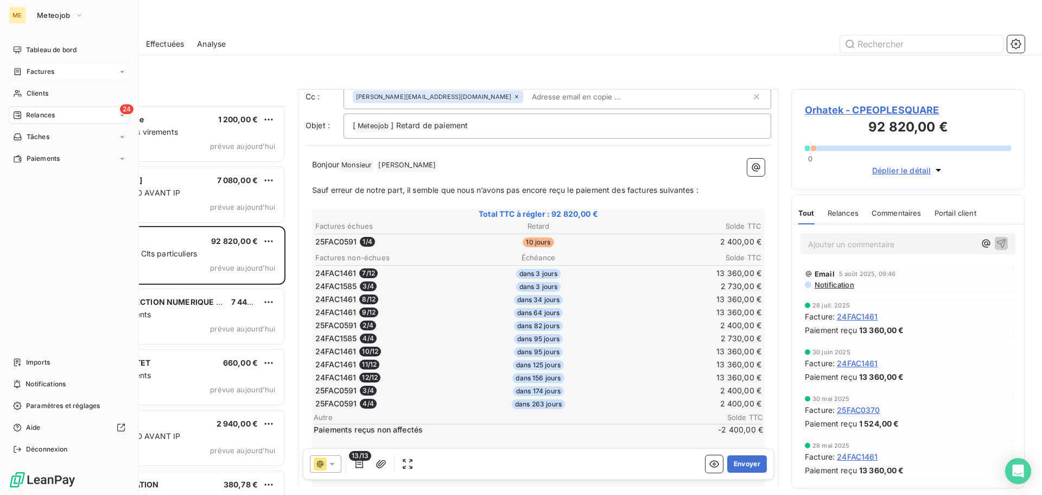
click at [43, 76] on span "Factures" at bounding box center [41, 72] width 28 height 10
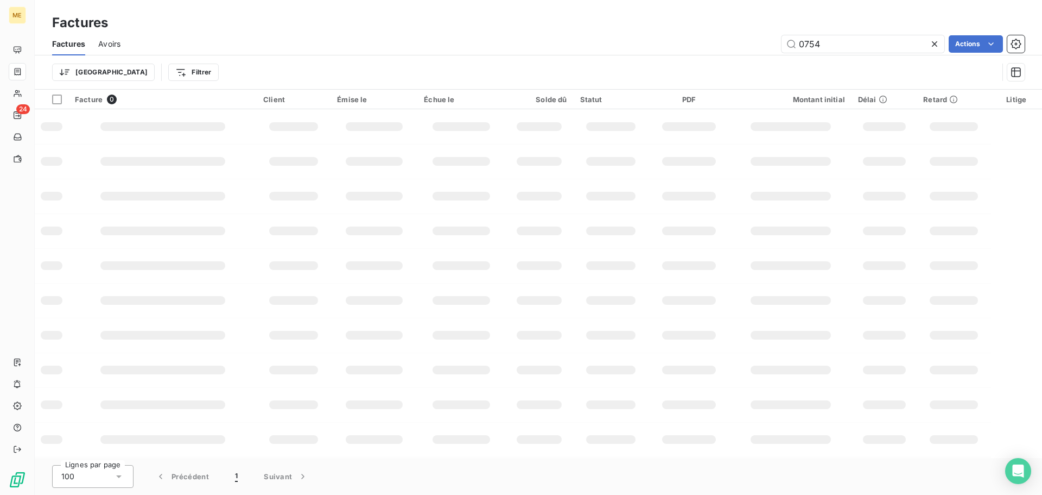
type input "0754"
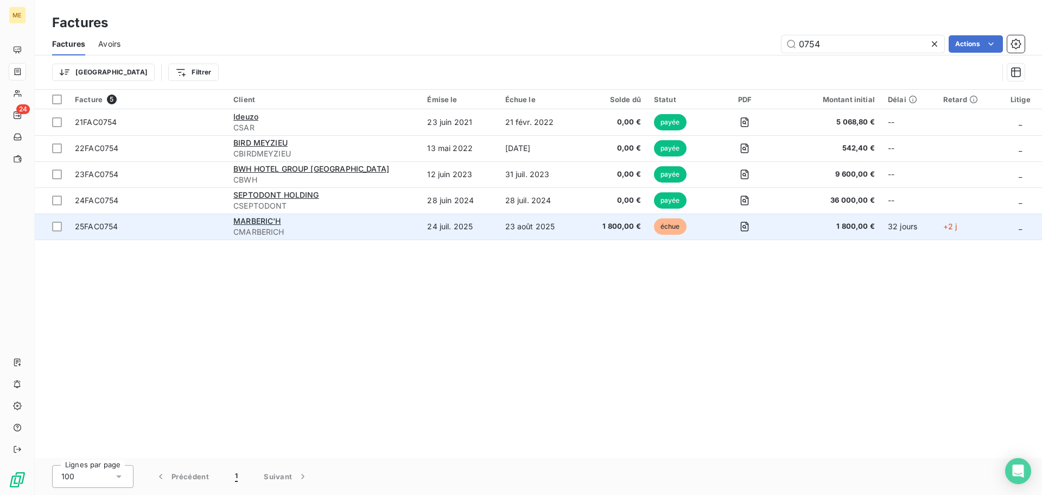
click at [277, 230] on span "CMARBERICH" at bounding box center [323, 231] width 181 height 11
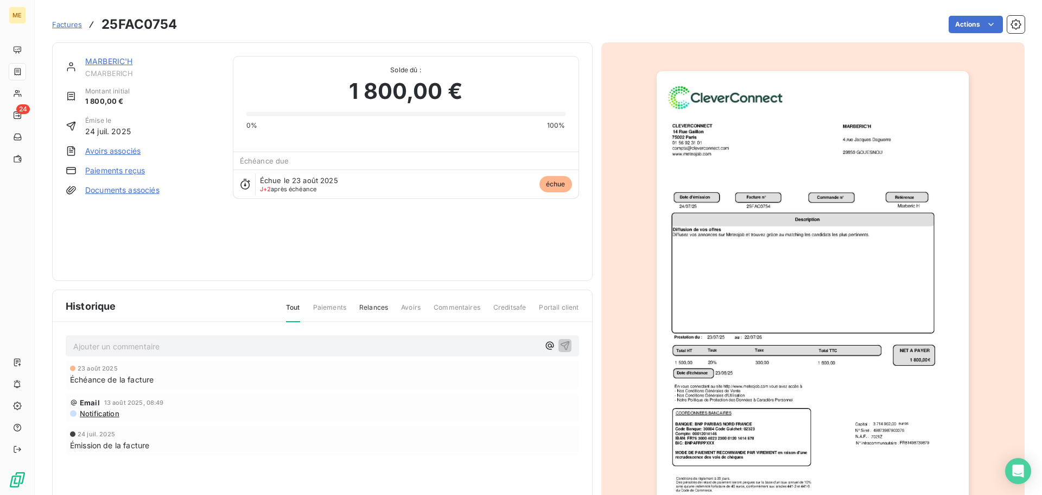
click at [116, 62] on link "MARBERIC'H" at bounding box center [109, 60] width 48 height 9
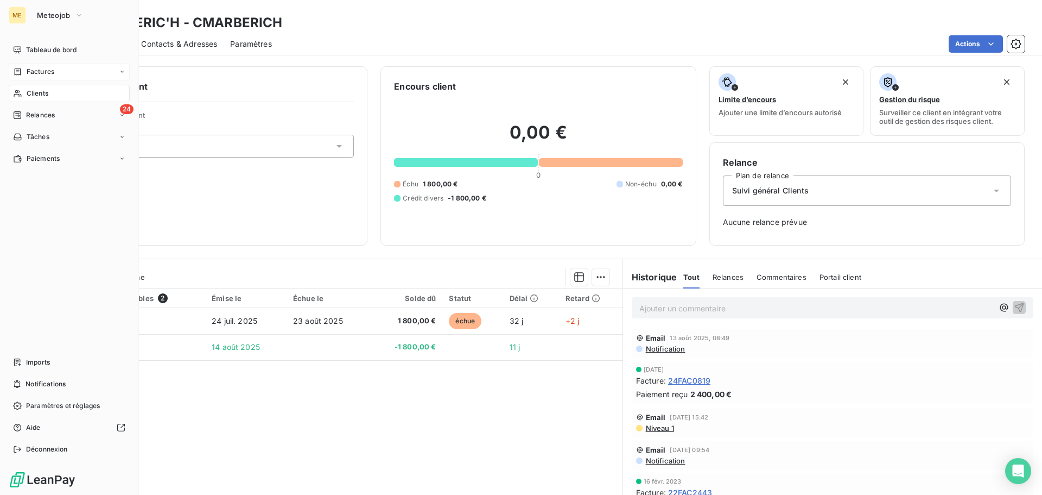
click at [39, 92] on span "Clients" at bounding box center [38, 94] width 22 height 10
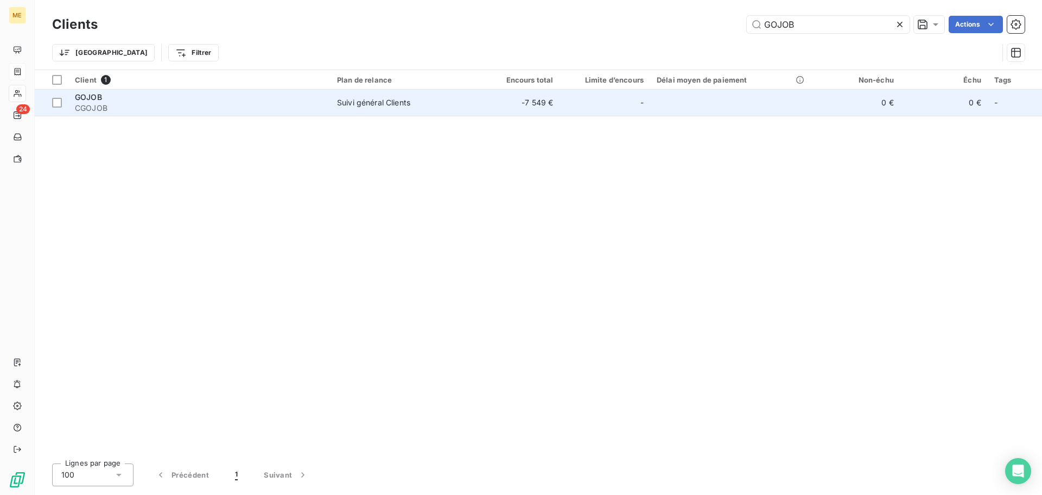
type input "GOJOB"
click at [364, 110] on td "Suivi général Clients" at bounding box center [402, 103] width 142 height 26
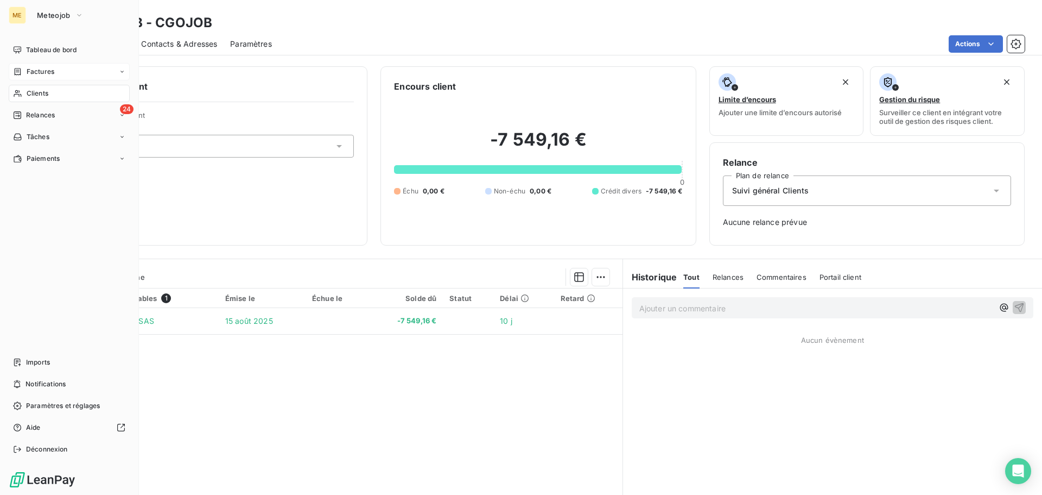
click at [35, 90] on span "Clients" at bounding box center [38, 94] width 22 height 10
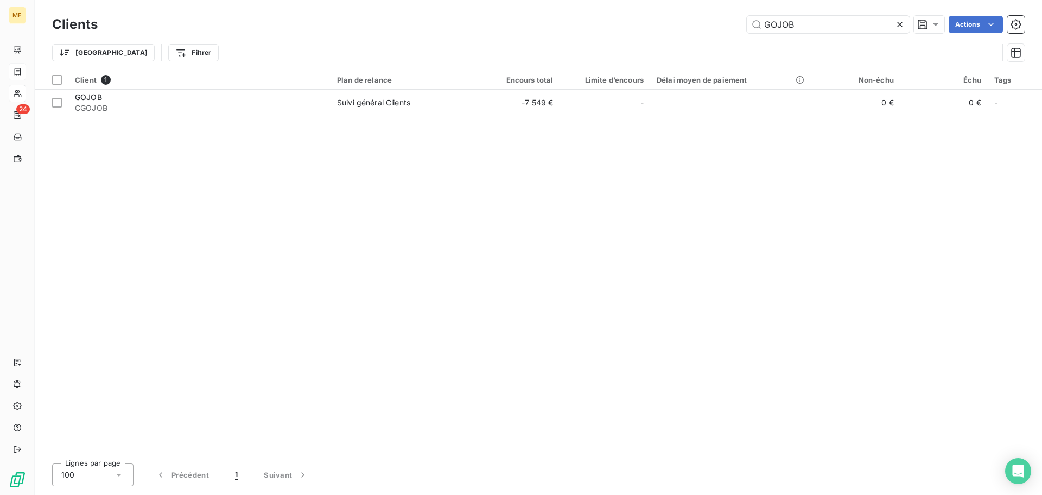
drag, startPoint x: 805, startPoint y: 23, endPoint x: 620, endPoint y: 29, distance: 185.2
click at [621, 35] on div "Clients GOJOB Actions" at bounding box center [538, 24] width 973 height 23
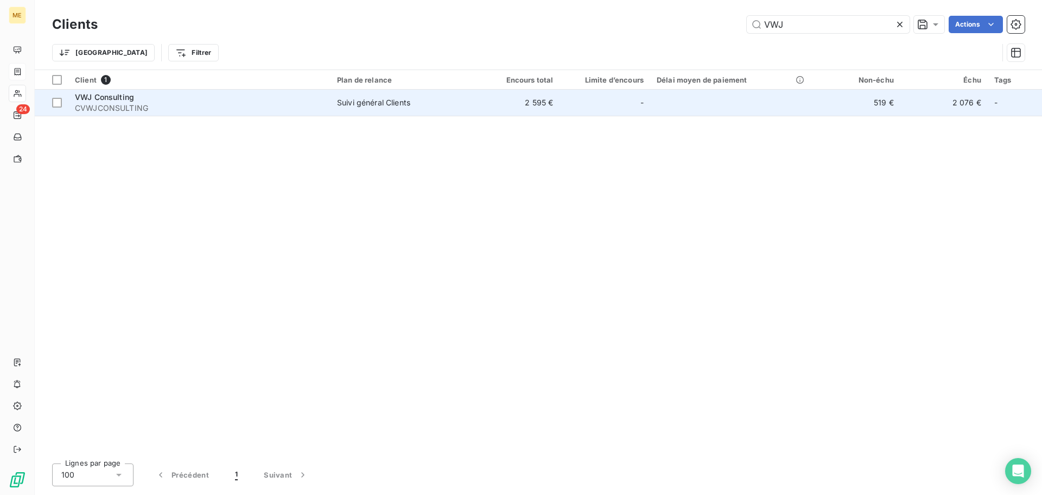
type input "VWJ"
click at [221, 107] on span "CVWJCONSULTING" at bounding box center [199, 108] width 249 height 11
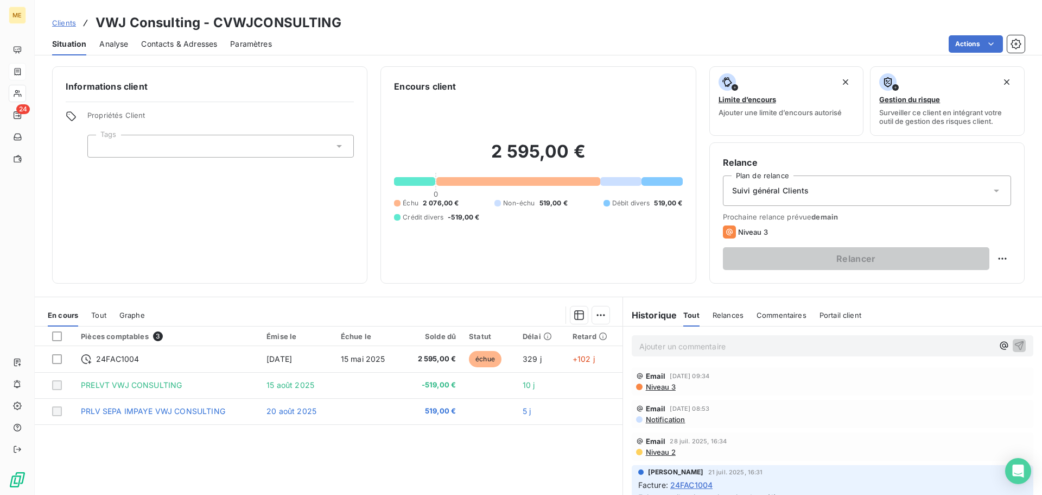
click at [660, 347] on p "Ajouter un commentaire ﻿" at bounding box center [817, 346] width 354 height 14
click at [1014, 346] on icon "button" at bounding box center [1019, 344] width 11 height 11
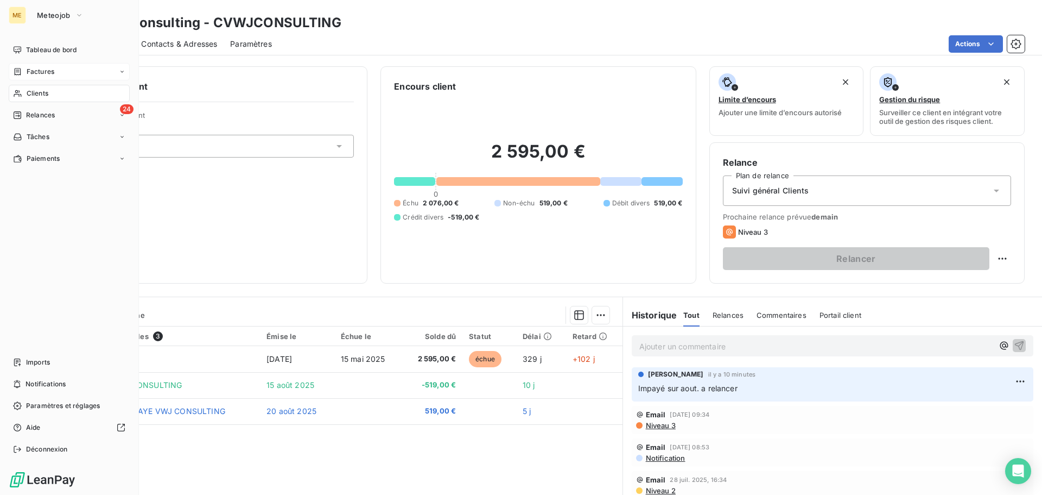
drag, startPoint x: 42, startPoint y: 70, endPoint x: 50, endPoint y: 70, distance: 7.6
click at [42, 70] on span "Factures" at bounding box center [41, 72] width 28 height 10
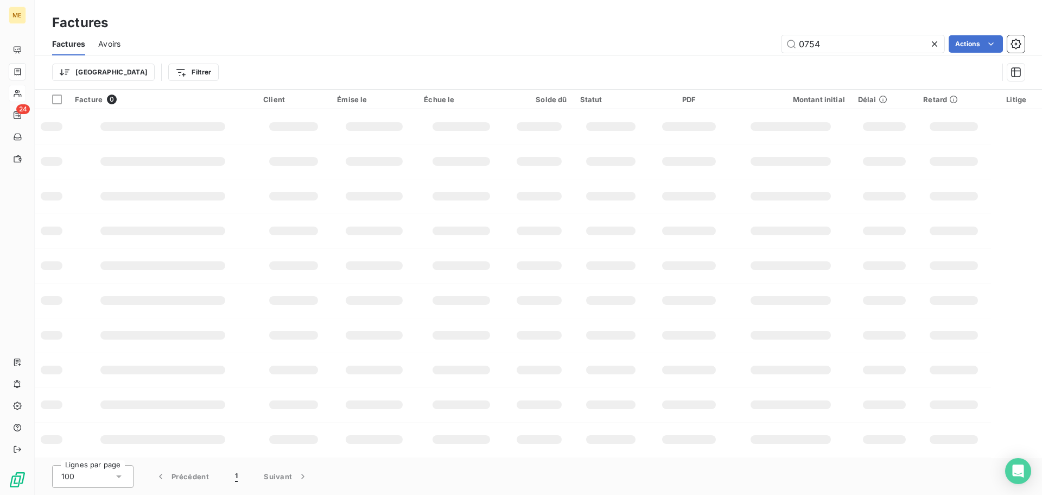
drag, startPoint x: 829, startPoint y: 45, endPoint x: 727, endPoint y: 50, distance: 101.7
click at [727, 50] on div "0754 Actions" at bounding box center [580, 43] width 892 height 17
type input "0764"
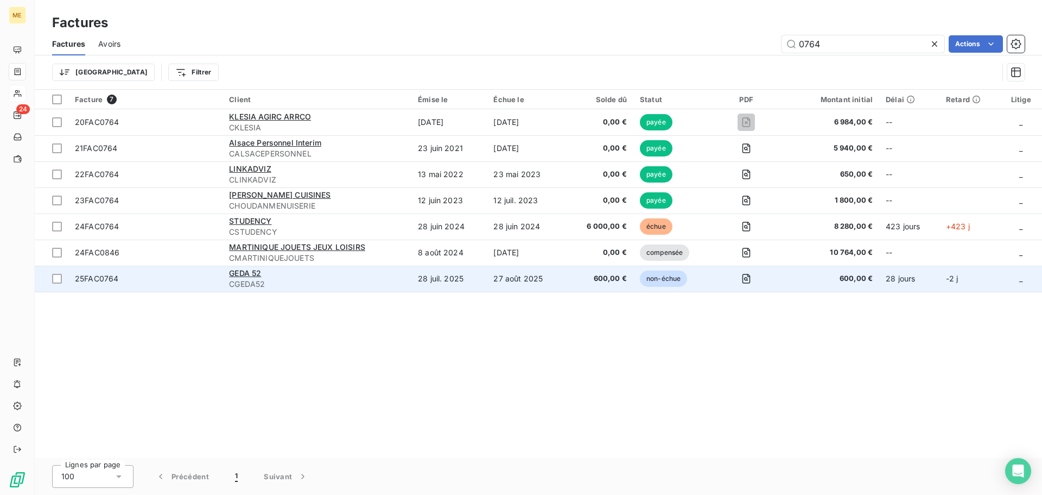
click at [288, 281] on span "CGEDA52" at bounding box center [317, 284] width 176 height 11
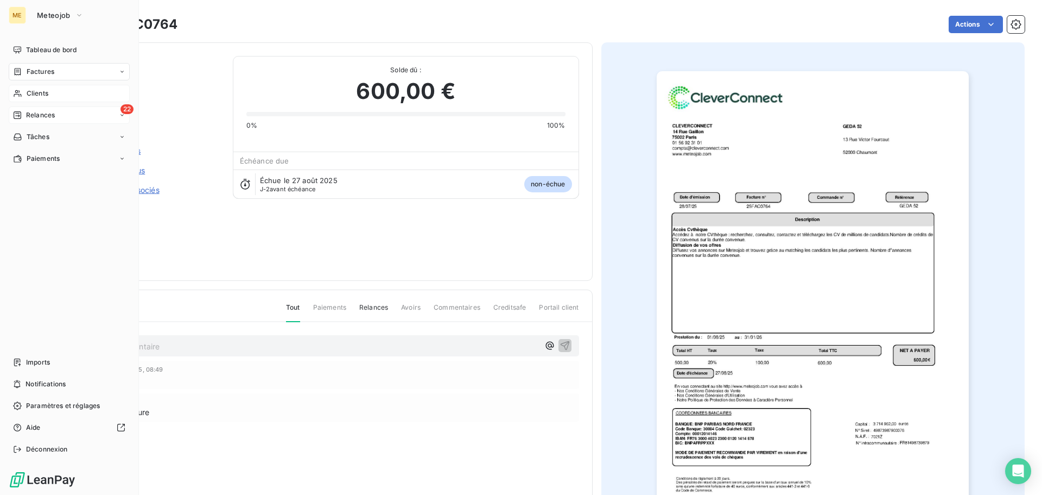
click at [40, 114] on span "Relances" at bounding box center [40, 115] width 29 height 10
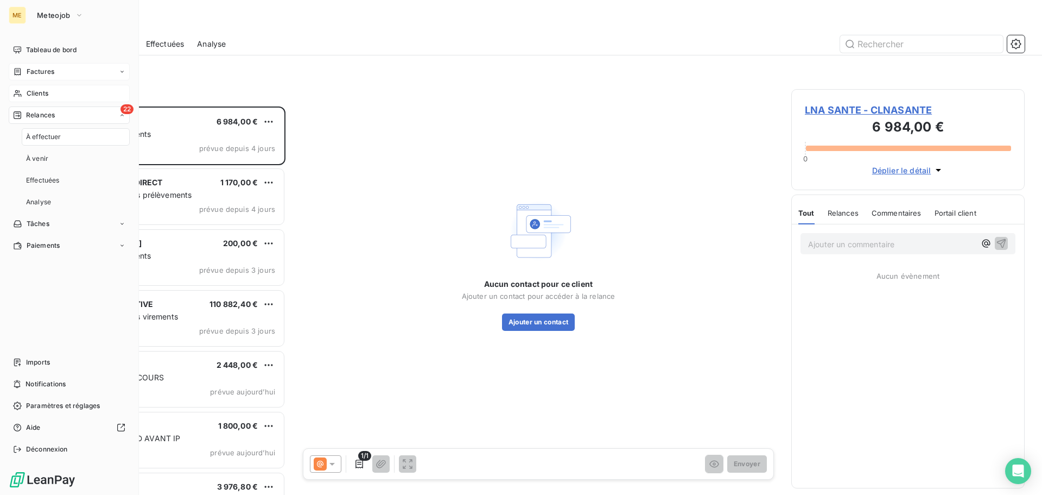
scroll to position [380, 225]
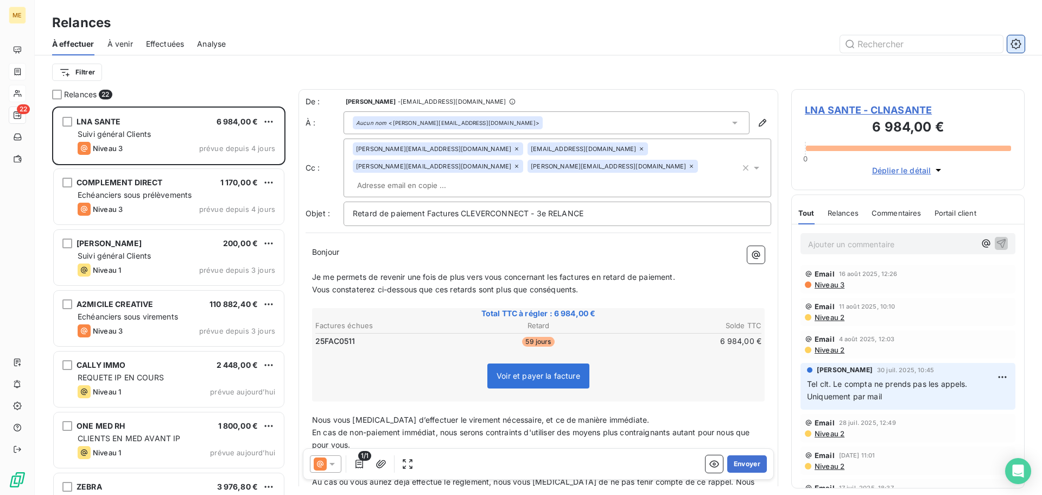
click at [1020, 43] on icon "button" at bounding box center [1016, 44] width 11 height 11
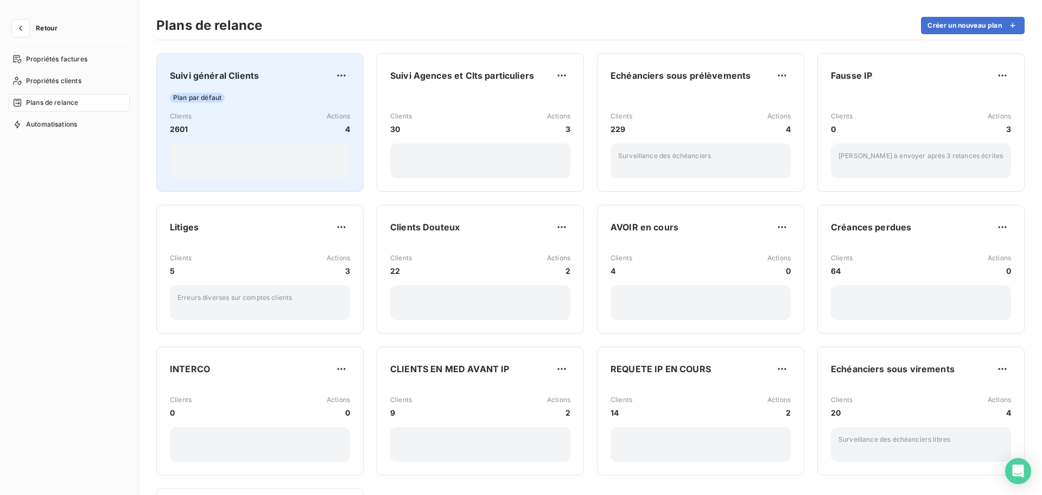
click at [264, 108] on div "Plan par défaut Clients 2601 Actions 4" at bounding box center [260, 135] width 180 height 85
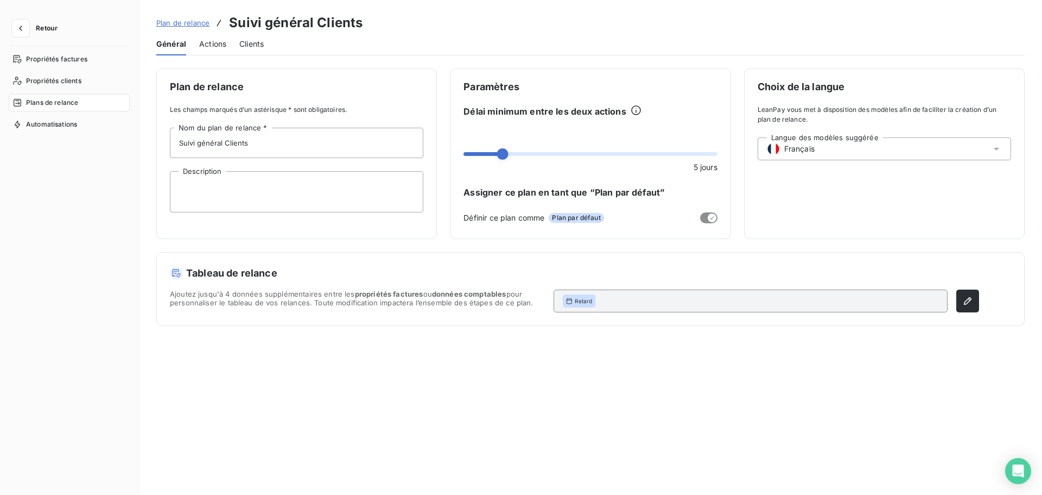
click at [217, 47] on span "Actions" at bounding box center [212, 44] width 27 height 11
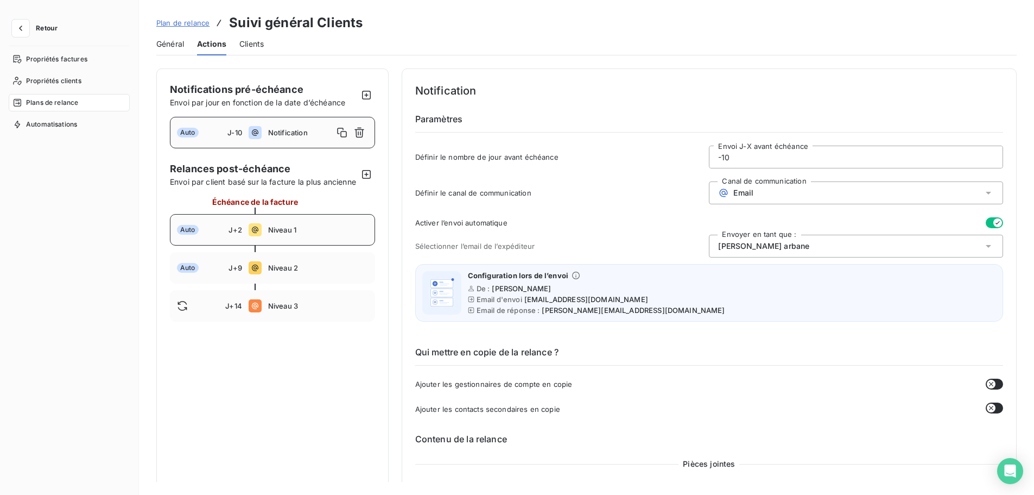
click at [344, 236] on div "Auto J+2 Niveau 1" at bounding box center [272, 229] width 205 height 31
type input "2"
click at [986, 223] on button "button" at bounding box center [994, 222] width 17 height 11
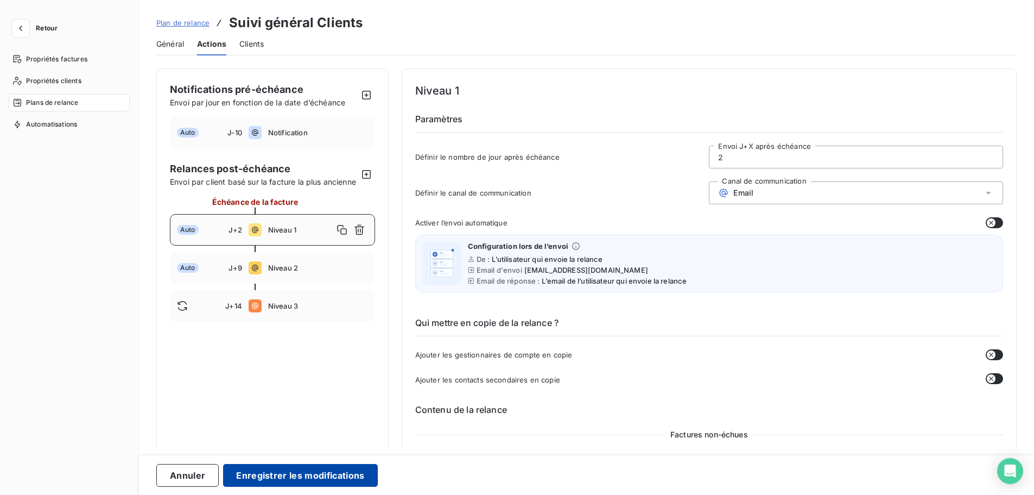
click at [309, 478] on button "Enregistrer les modifications" at bounding box center [300, 475] width 154 height 23
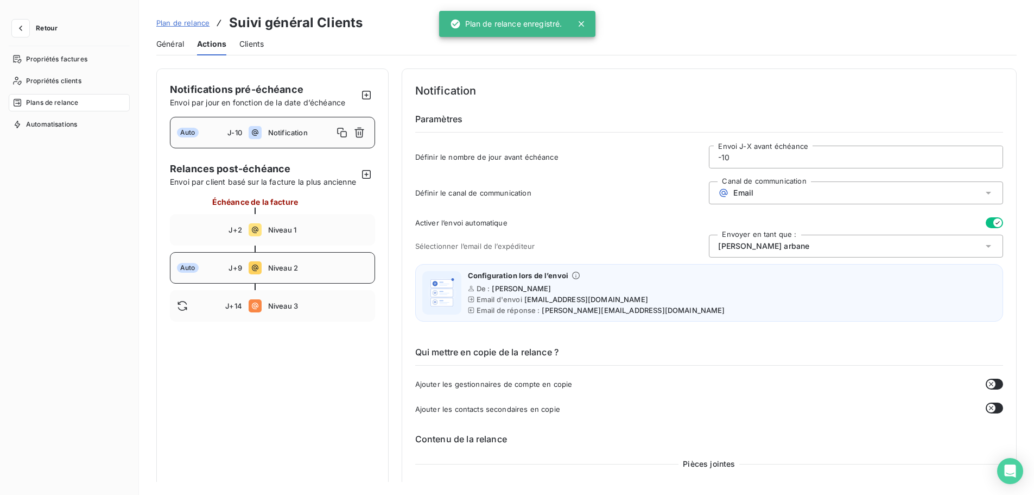
click at [325, 272] on span "Niveau 2" at bounding box center [318, 267] width 100 height 9
type input "9"
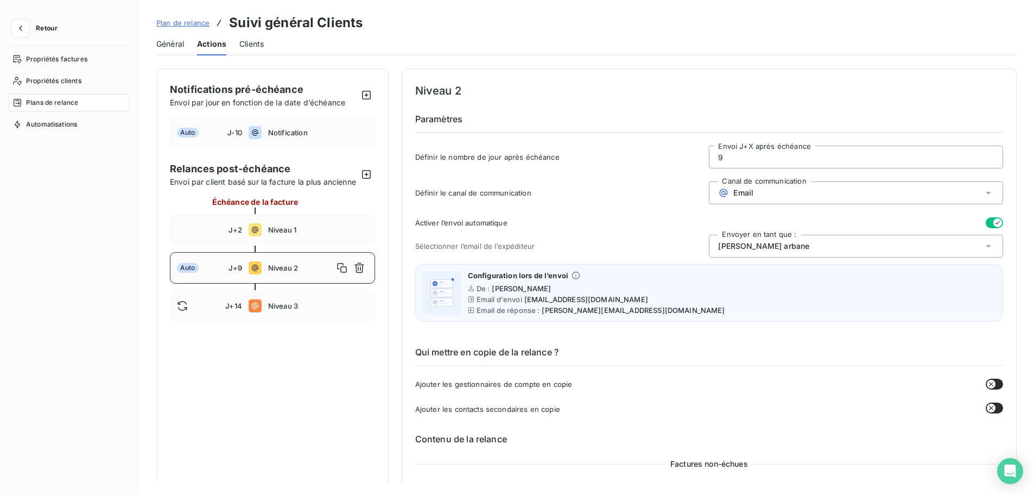
click at [986, 225] on button "button" at bounding box center [994, 222] width 17 height 11
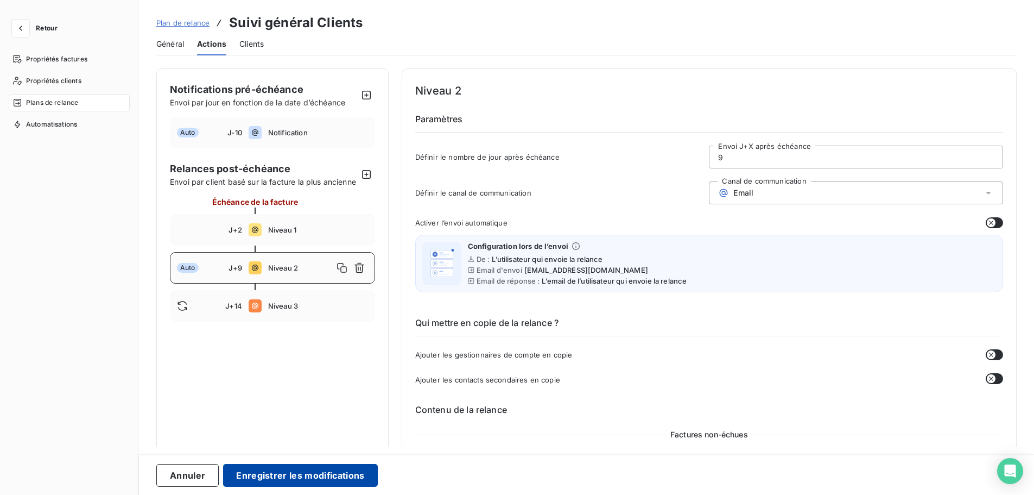
click at [320, 481] on button "Enregistrer les modifications" at bounding box center [300, 475] width 154 height 23
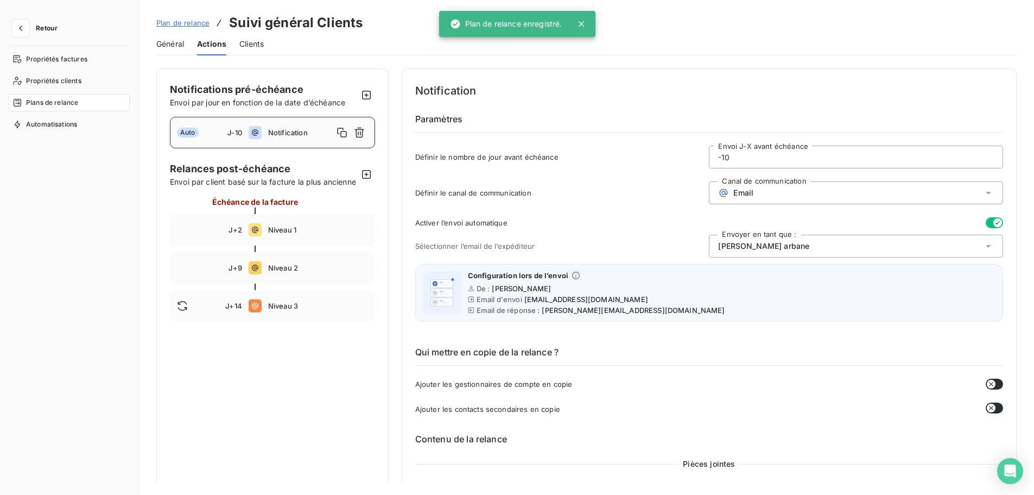
click at [184, 23] on span "Plan de relance" at bounding box center [182, 22] width 53 height 9
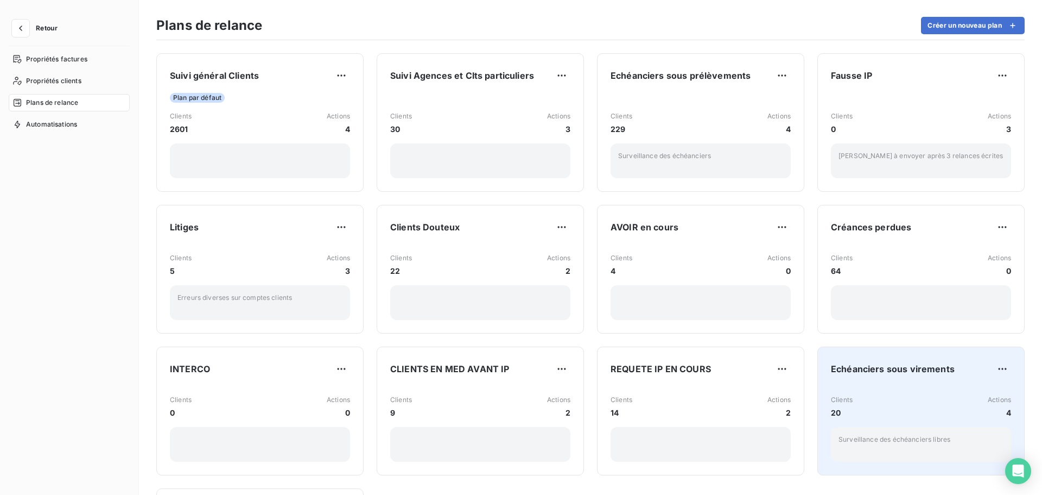
click at [924, 390] on div "Clients 20 Actions 4 Surveillance des échéanciers libres" at bounding box center [921, 423] width 180 height 75
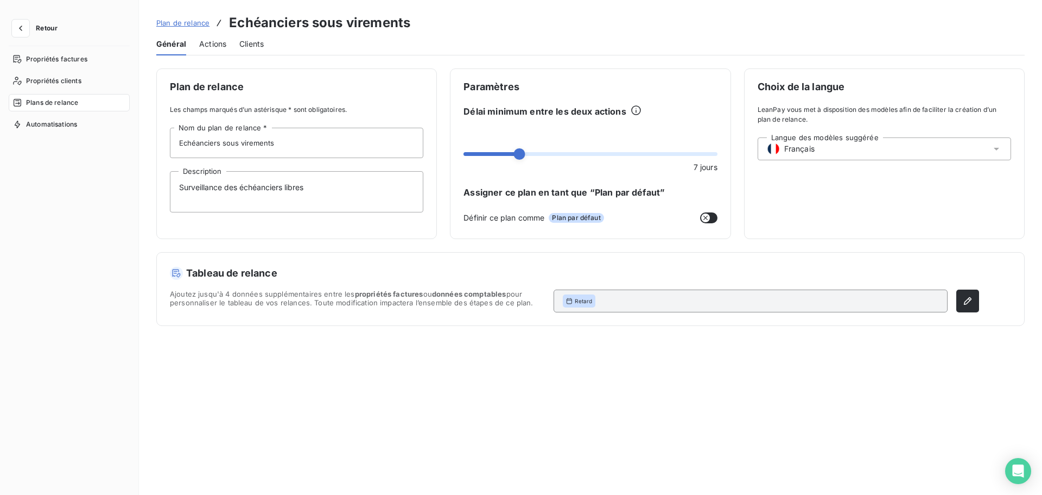
click at [211, 47] on span "Actions" at bounding box center [212, 44] width 27 height 11
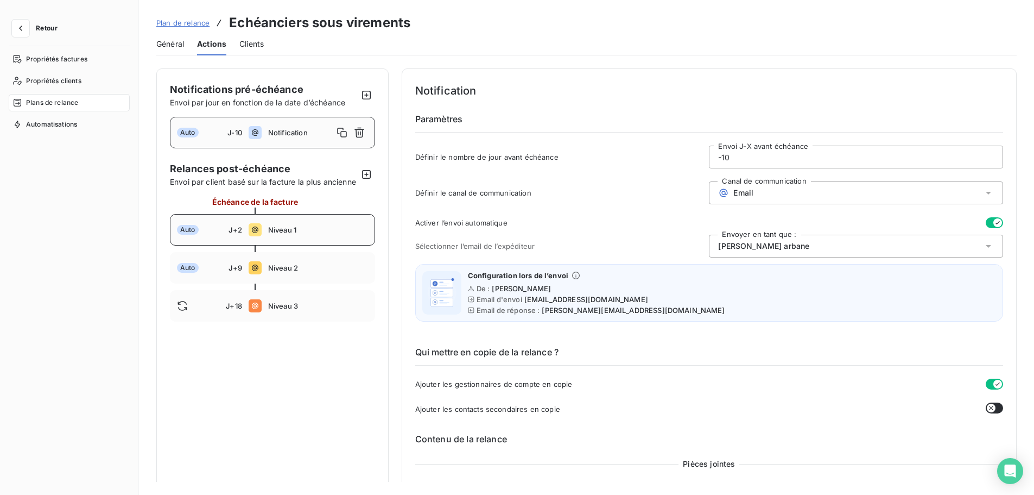
click at [339, 234] on span "Niveau 1" at bounding box center [318, 229] width 100 height 9
type input "2"
click at [986, 226] on button "button" at bounding box center [994, 222] width 17 height 11
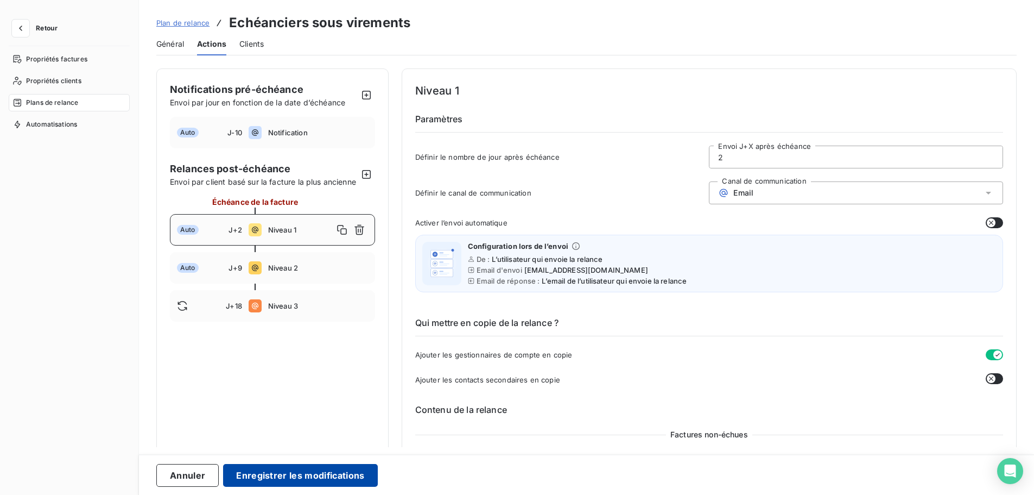
click at [307, 483] on button "Enregistrer les modifications" at bounding box center [300, 475] width 154 height 23
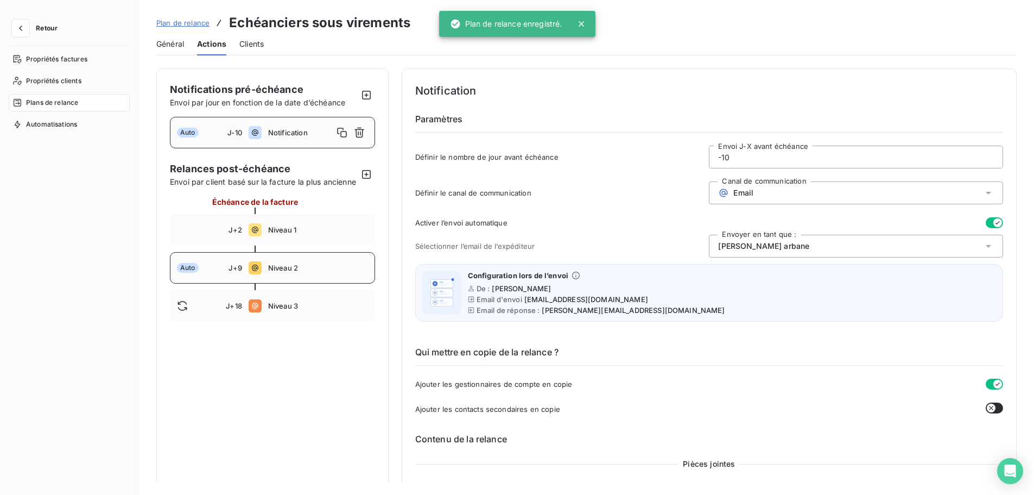
click at [335, 274] on div "Auto J+9 Niveau 2" at bounding box center [272, 267] width 205 height 31
type input "9"
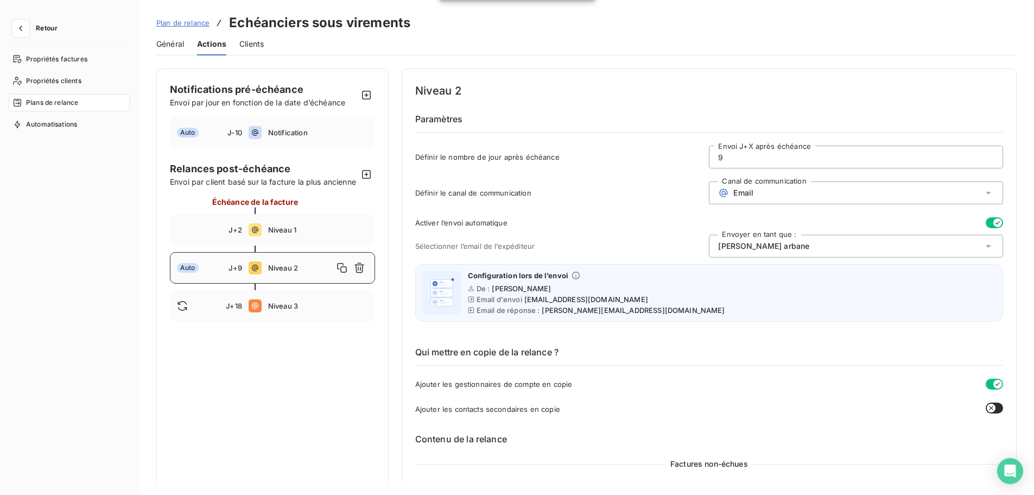
click at [986, 223] on button "button" at bounding box center [994, 222] width 17 height 11
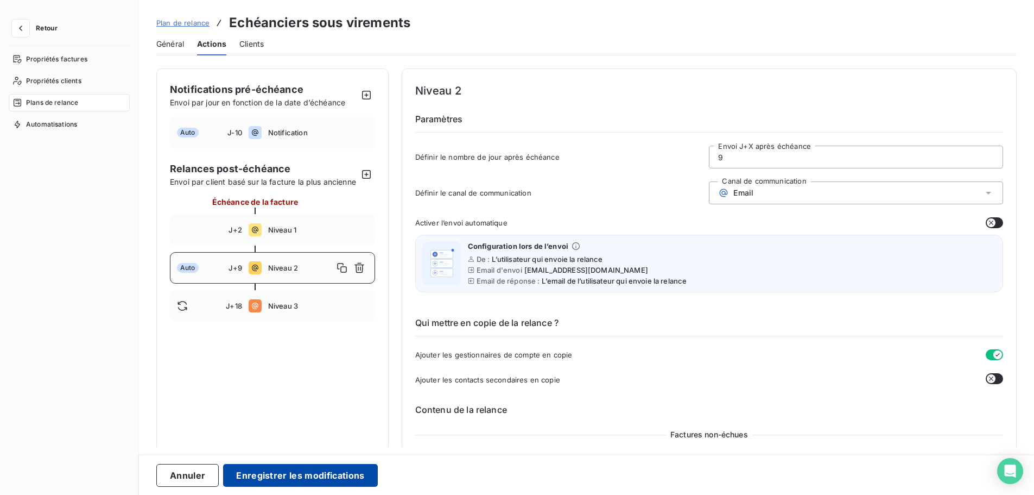
click at [312, 473] on button "Enregistrer les modifications" at bounding box center [300, 475] width 154 height 23
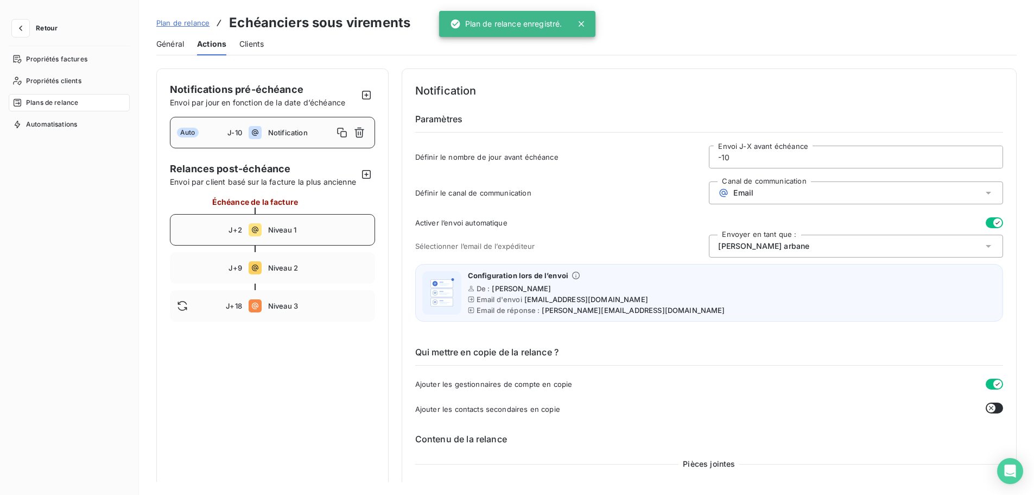
click at [320, 234] on div "J+2 Niveau 1" at bounding box center [272, 229] width 205 height 31
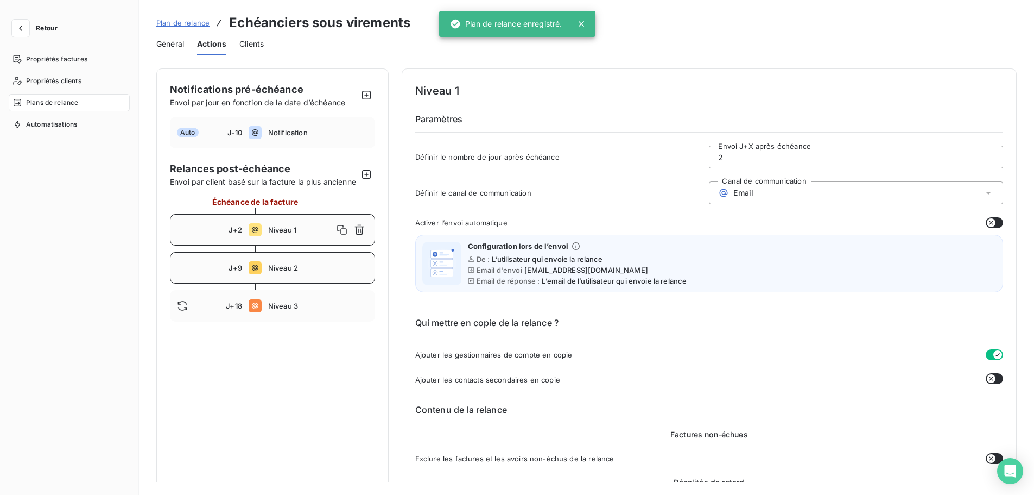
click at [315, 272] on span "Niveau 2" at bounding box center [318, 267] width 100 height 9
type input "9"
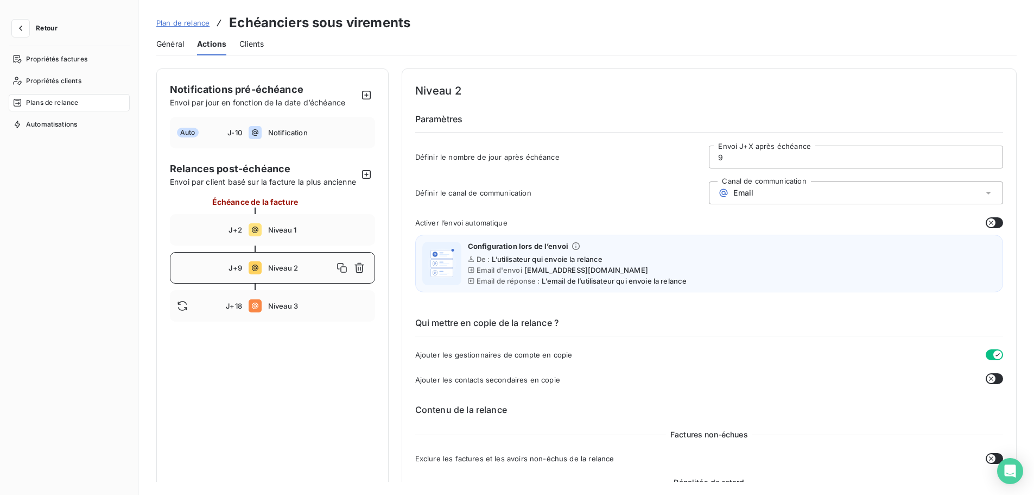
click at [35, 28] on button "Retour" at bounding box center [38, 28] width 58 height 17
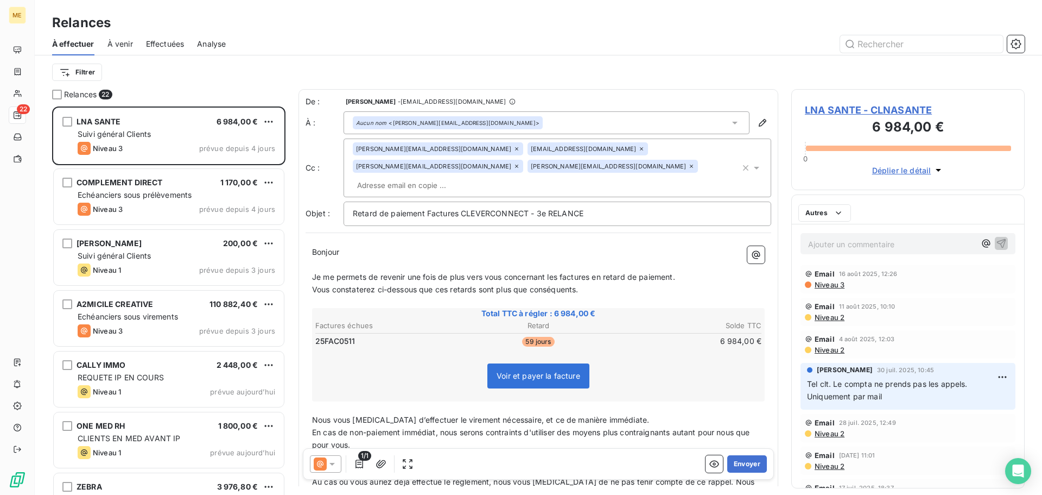
scroll to position [380, 225]
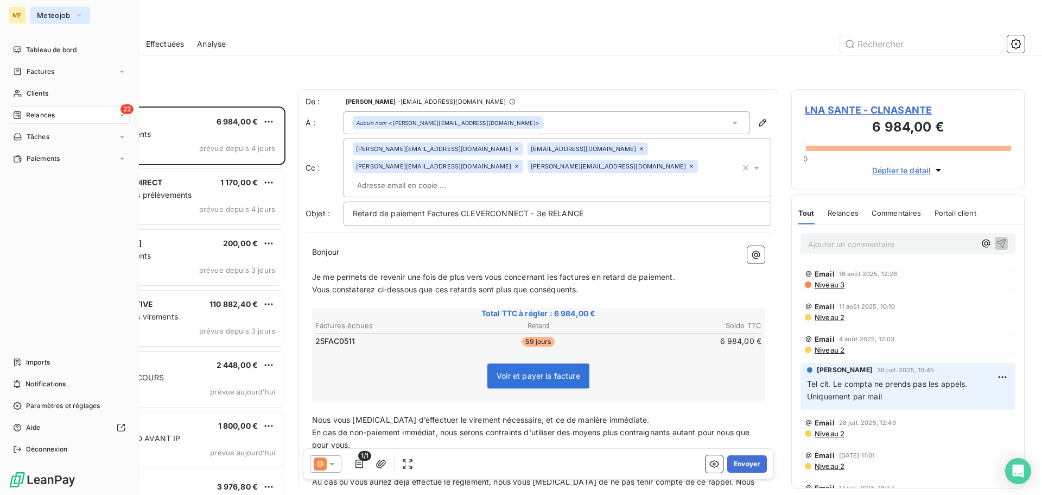
click at [60, 12] on span "Meteojob" at bounding box center [54, 15] width 34 height 9
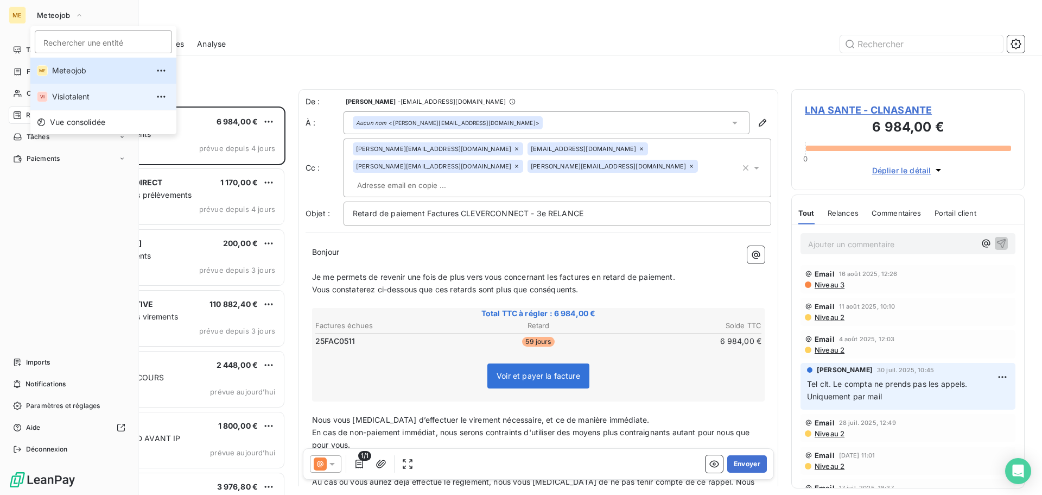
click at [80, 97] on span "Visiotalent" at bounding box center [100, 96] width 96 height 11
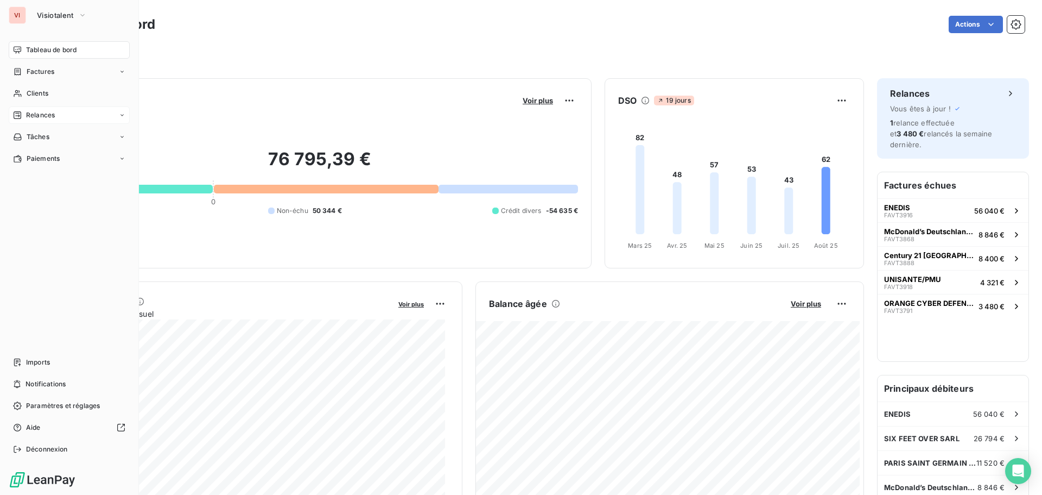
click at [42, 112] on span "Relances" at bounding box center [40, 115] width 29 height 10
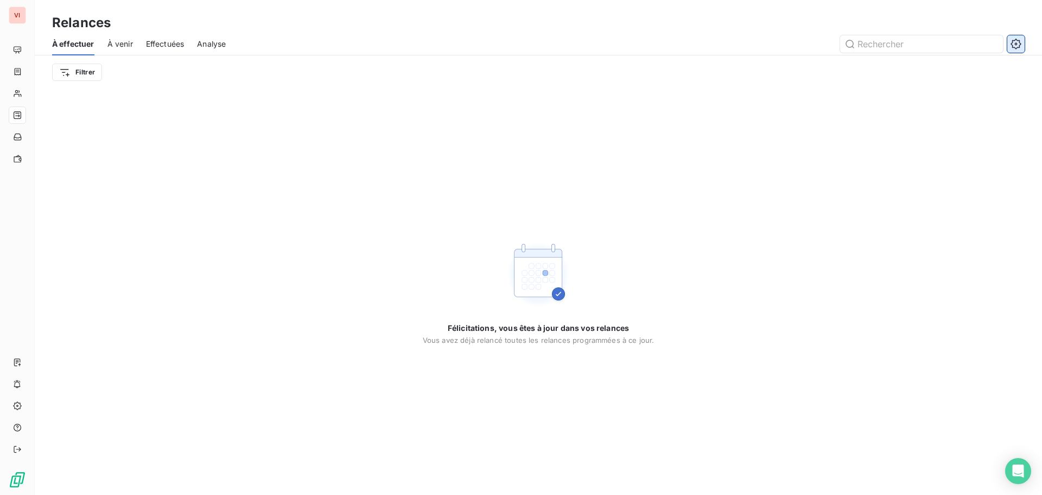
click at [1016, 48] on icon "button" at bounding box center [1016, 44] width 10 height 10
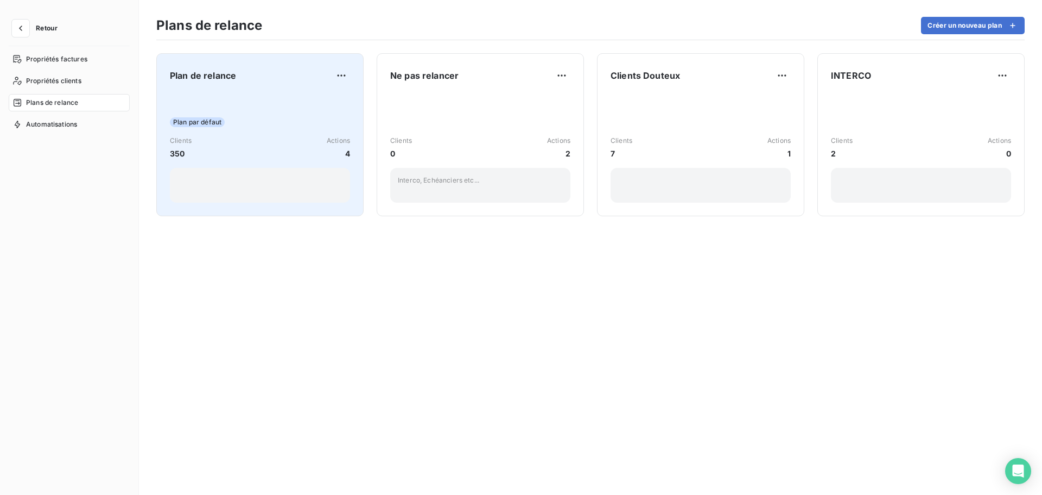
click at [267, 105] on div "Plan par défaut Clients 350 Actions 4" at bounding box center [260, 148] width 180 height 110
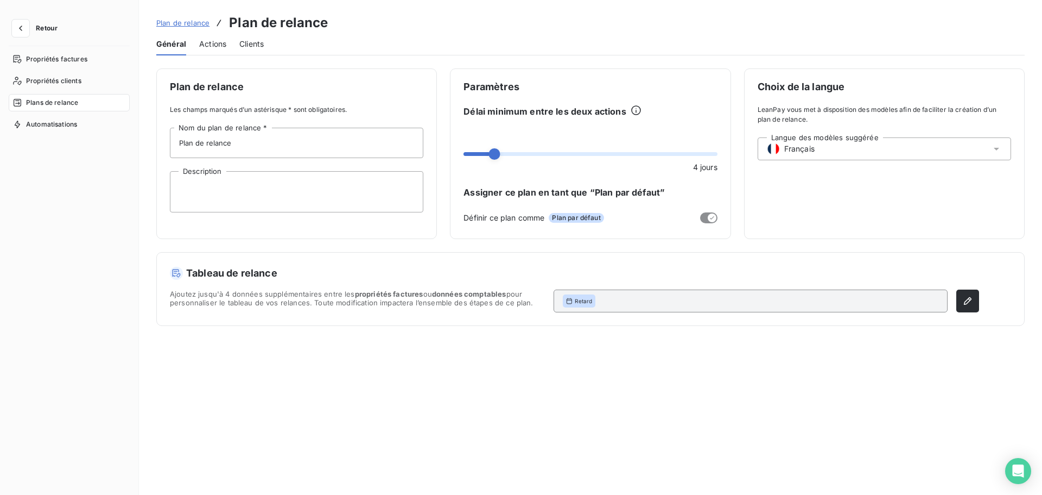
click at [218, 48] on span "Actions" at bounding box center [212, 44] width 27 height 11
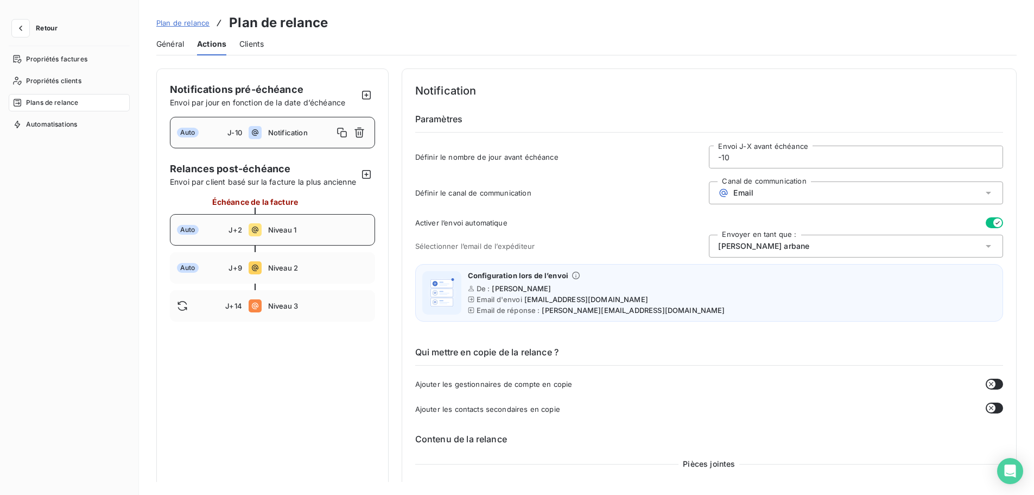
click at [324, 234] on span "Niveau 1" at bounding box center [318, 229] width 100 height 9
type input "2"
click at [986, 224] on button "button" at bounding box center [994, 222] width 17 height 11
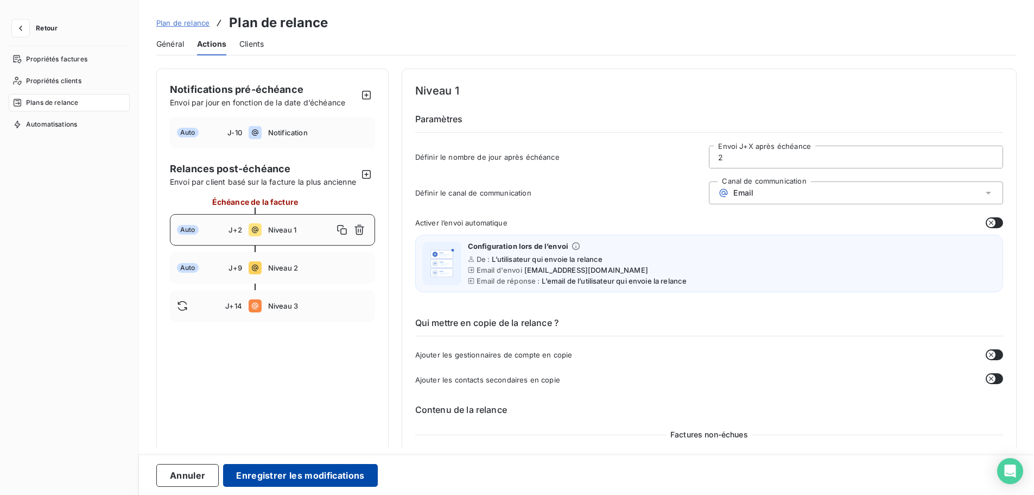
click at [312, 480] on button "Enregistrer les modifications" at bounding box center [300, 475] width 154 height 23
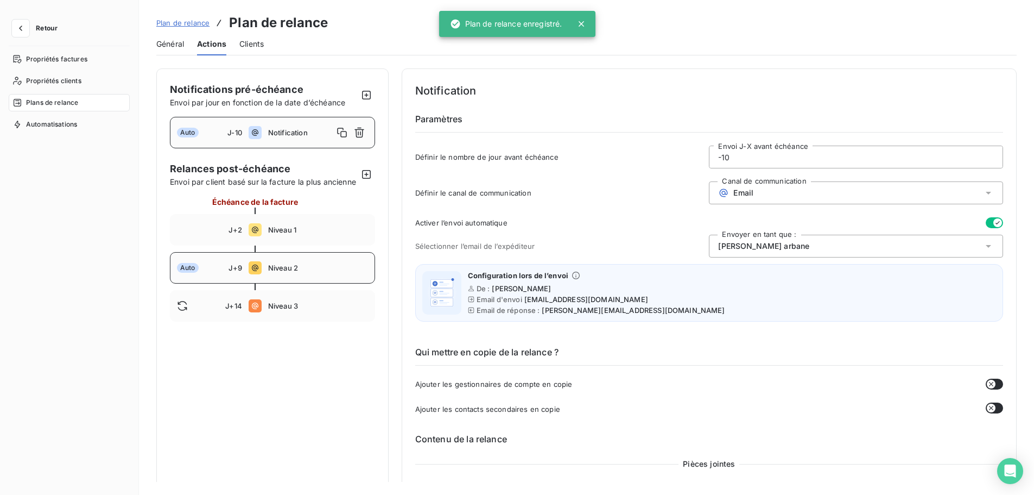
click at [326, 283] on div "Auto J+9 Niveau 2" at bounding box center [272, 267] width 205 height 31
type input "9"
click at [986, 224] on button "button" at bounding box center [994, 222] width 17 height 11
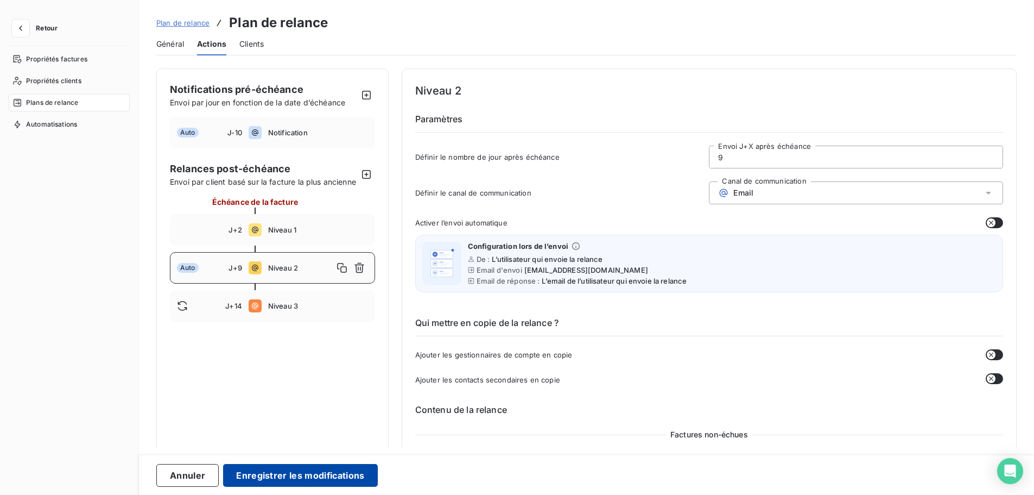
click at [316, 477] on button "Enregistrer les modifications" at bounding box center [300, 475] width 154 height 23
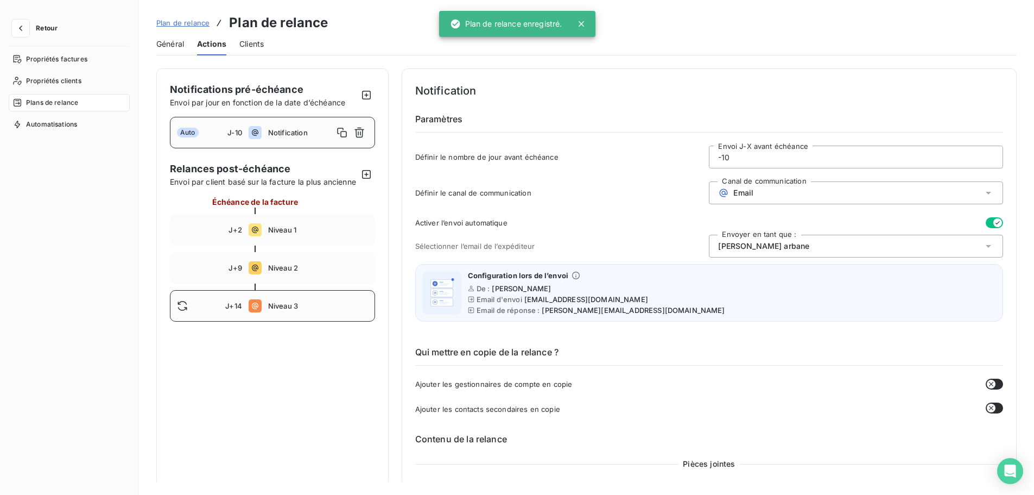
click at [322, 321] on div "J+14 Niveau 3" at bounding box center [272, 305] width 205 height 31
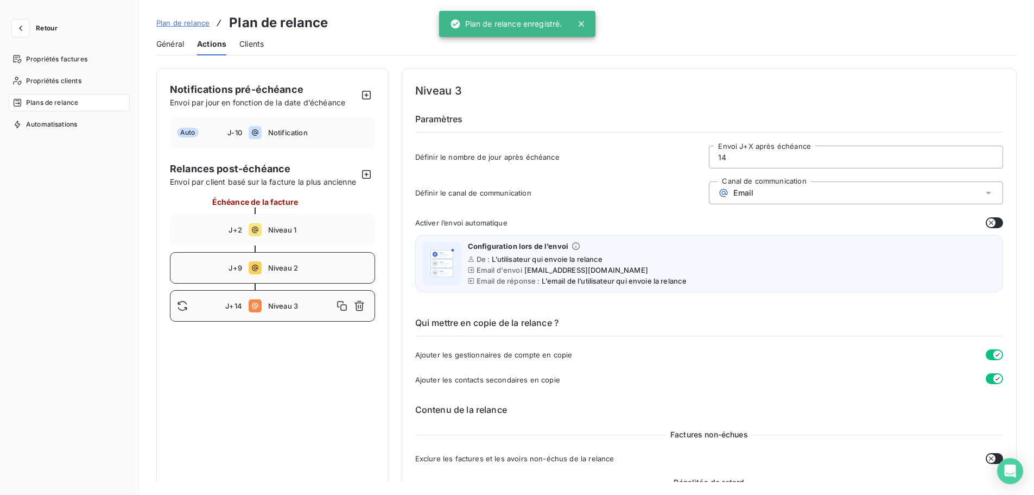
click at [315, 283] on div "J+9 Niveau 2" at bounding box center [272, 267] width 205 height 31
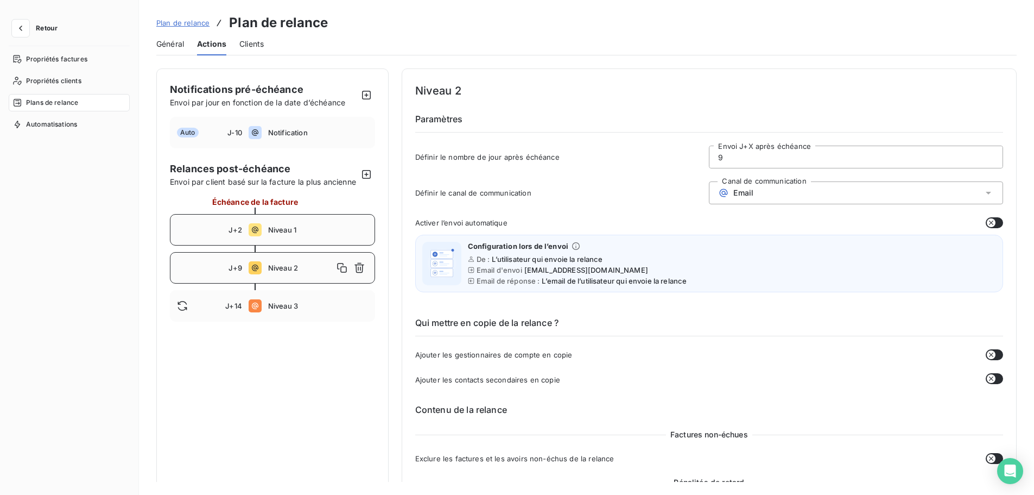
click at [329, 234] on span "Niveau 1" at bounding box center [318, 229] width 100 height 9
type input "2"
click at [52, 28] on span "Retour" at bounding box center [47, 28] width 22 height 7
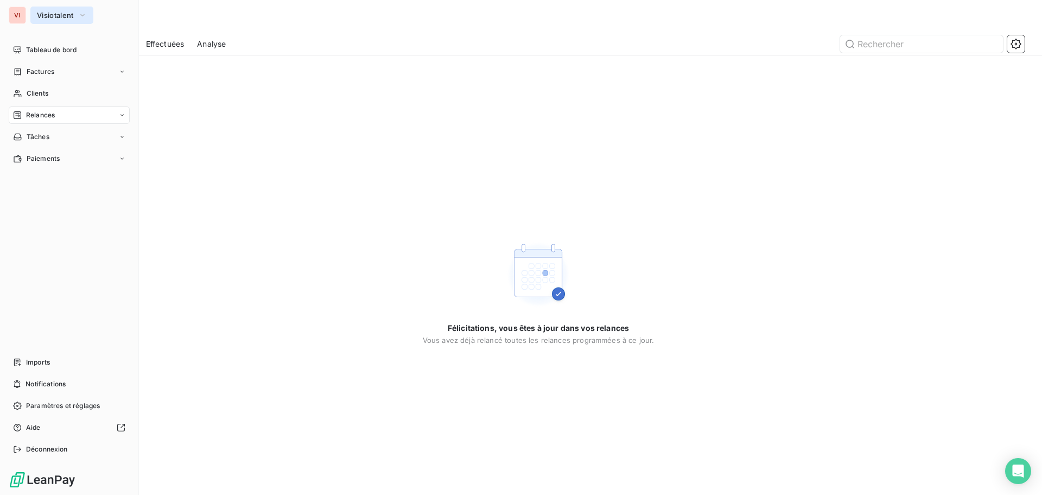
click at [70, 12] on span "Visiotalent" at bounding box center [55, 15] width 37 height 9
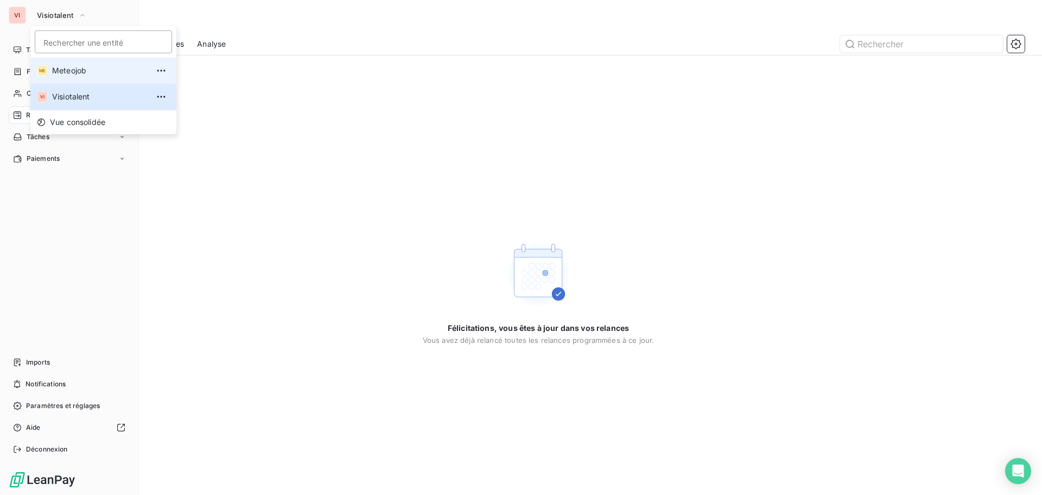
click at [83, 71] on span "Meteojob" at bounding box center [100, 70] width 96 height 11
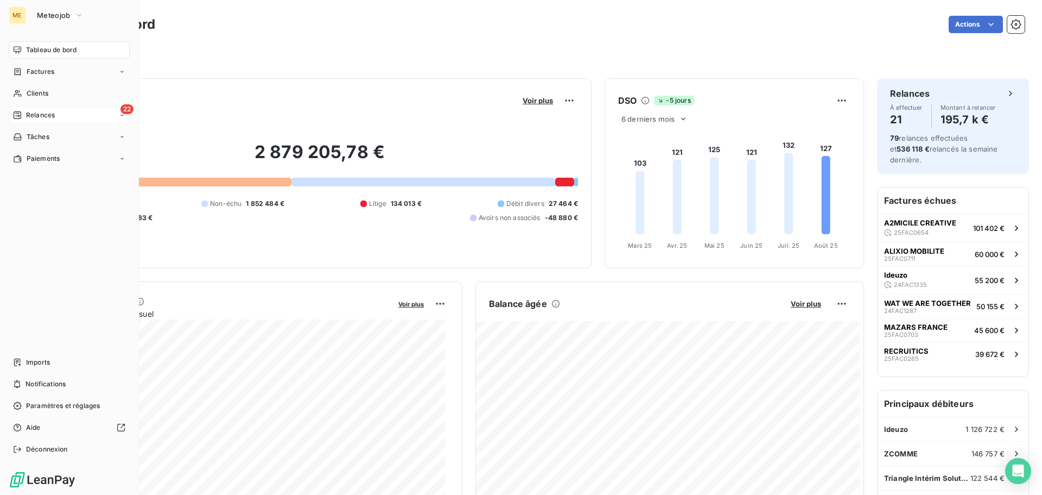
click at [42, 110] on span "Relances" at bounding box center [40, 115] width 29 height 10
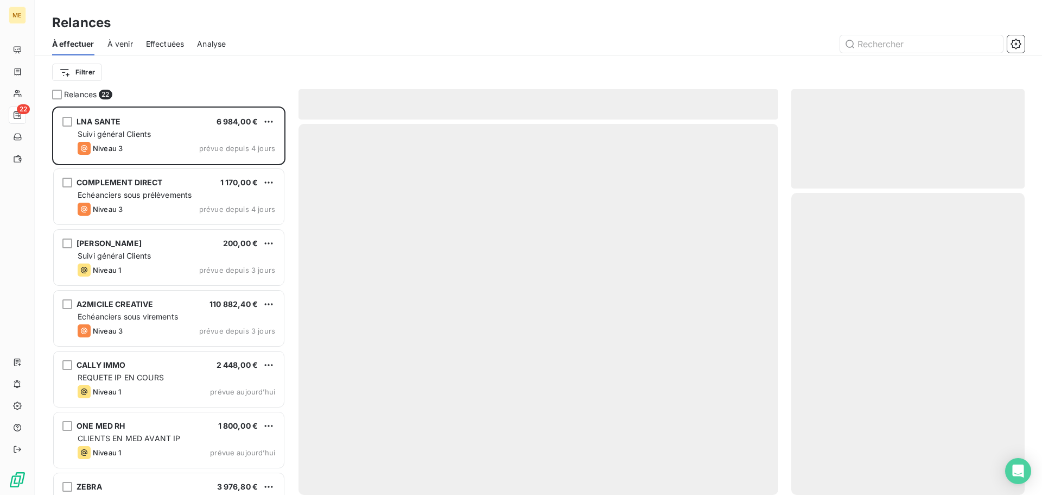
scroll to position [380, 225]
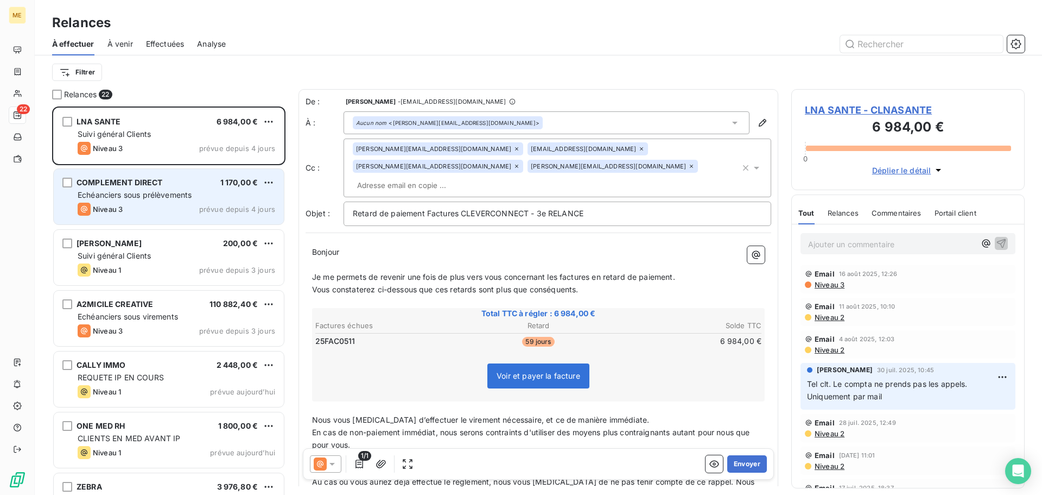
click at [207, 186] on div "COMPLEMENT DIRECT 1 170,00 €" at bounding box center [177, 183] width 198 height 10
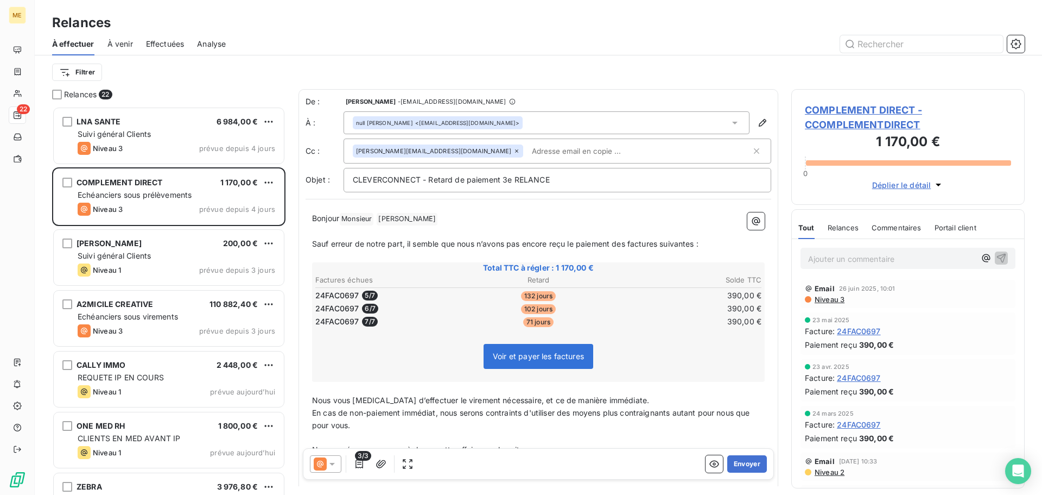
click at [879, 107] on span "COMPLEMENT DIRECT - CCOMPLEMENTDIRECT" at bounding box center [908, 117] width 206 height 29
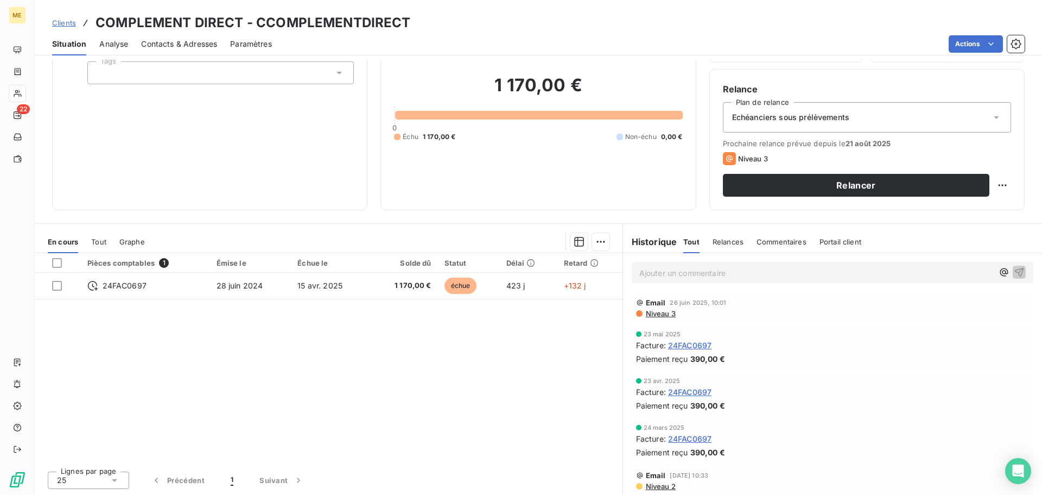
click at [672, 276] on p "Ajouter un commentaire ﻿" at bounding box center [817, 273] width 354 height 14
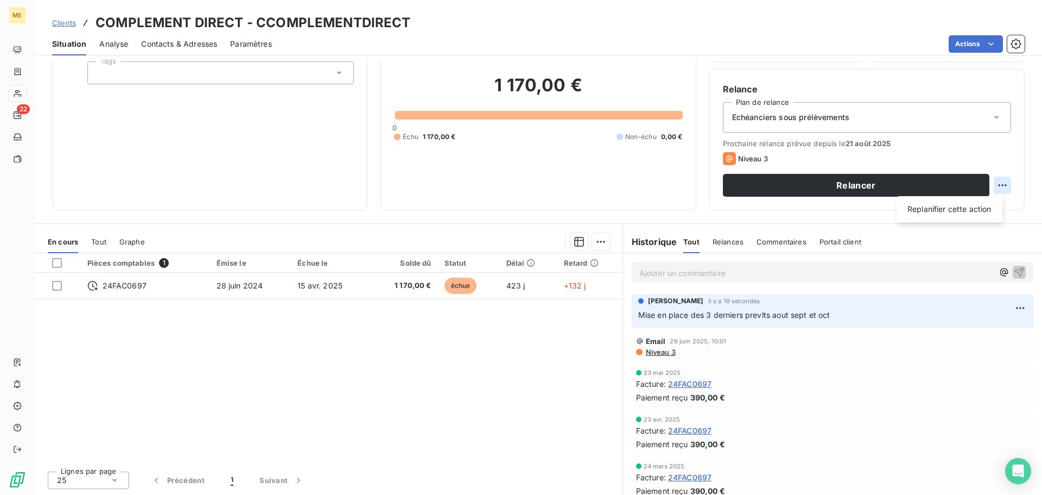
click at [993, 188] on html "ME 22 Clients COMPLEMENT DIRECT - CCOMPLEMENTDIRECT Situation Analyse Contacts …" at bounding box center [521, 247] width 1042 height 495
click at [984, 211] on div "Replanifier cette action" at bounding box center [949, 208] width 97 height 17
select select "7"
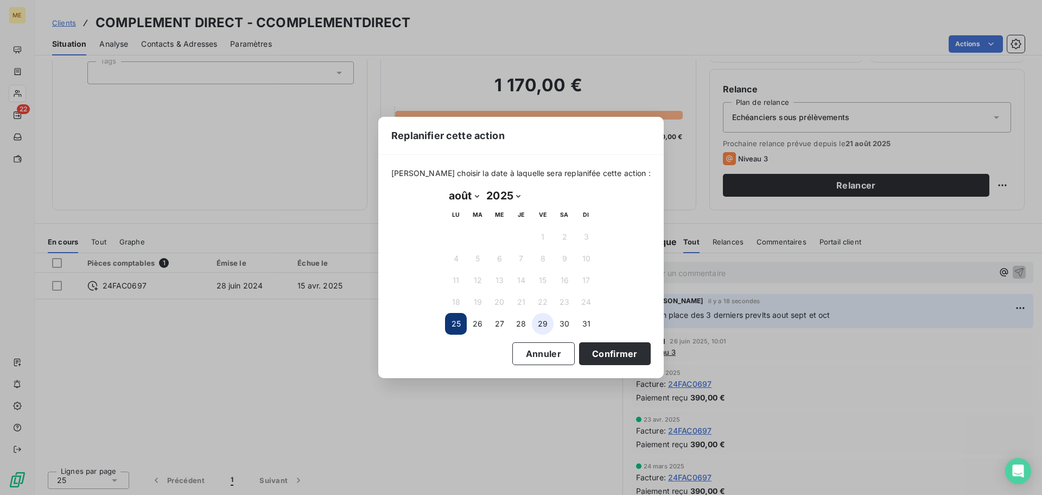
click at [544, 328] on button "29" at bounding box center [543, 324] width 22 height 22
click at [606, 353] on button "Confirmer" at bounding box center [615, 353] width 72 height 23
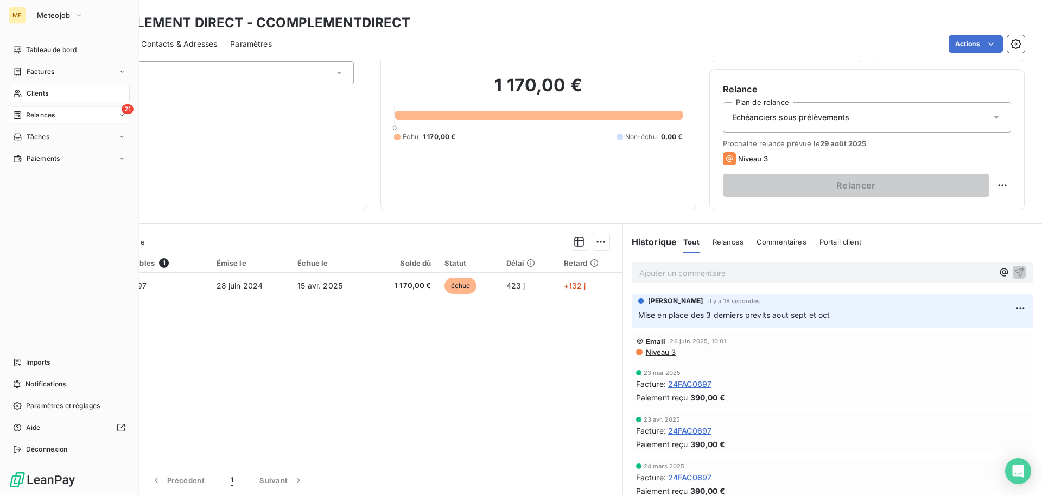
click at [42, 114] on span "Relances" at bounding box center [40, 115] width 29 height 10
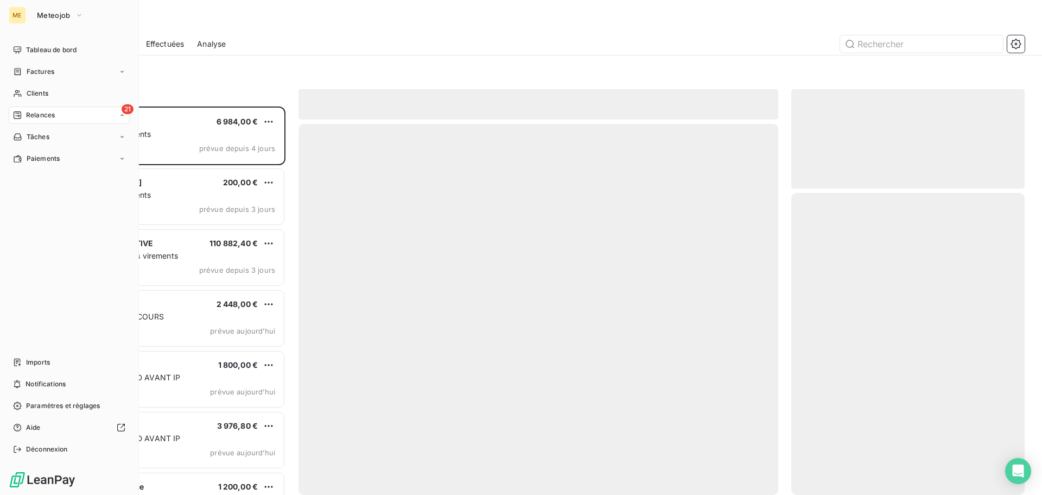
scroll to position [380, 225]
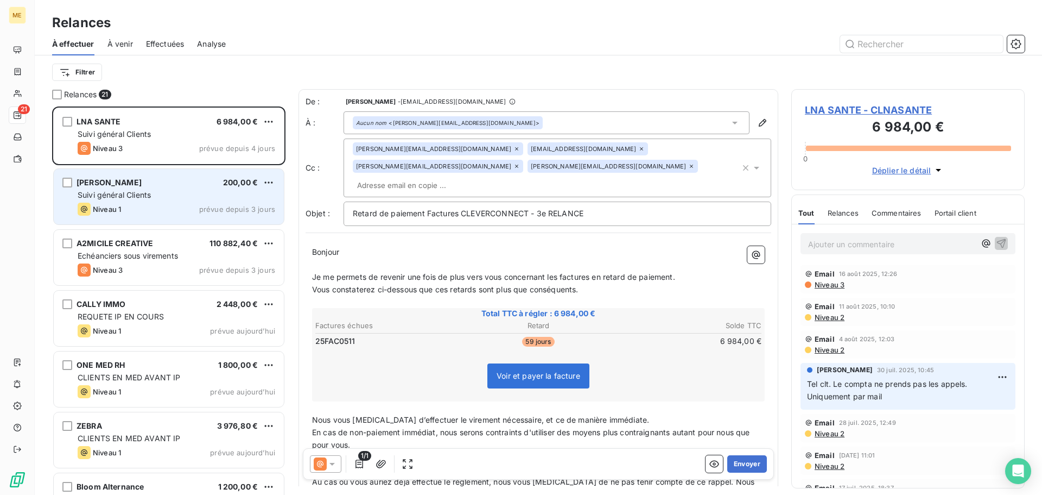
click at [176, 191] on div "Suivi général Clients" at bounding box center [177, 194] width 198 height 11
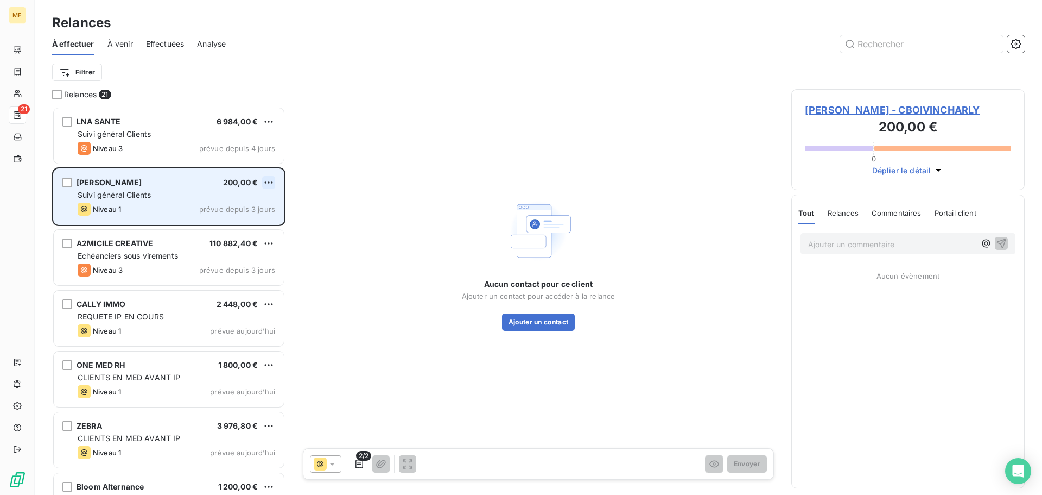
click at [270, 182] on html "ME 21 Relances À effectuer À venir Effectuées Analyse Filtrer Relances 21 LNA S…" at bounding box center [521, 247] width 1042 height 495
click at [258, 207] on div "Replanifier cette action" at bounding box center [221, 203] width 97 height 17
select select "7"
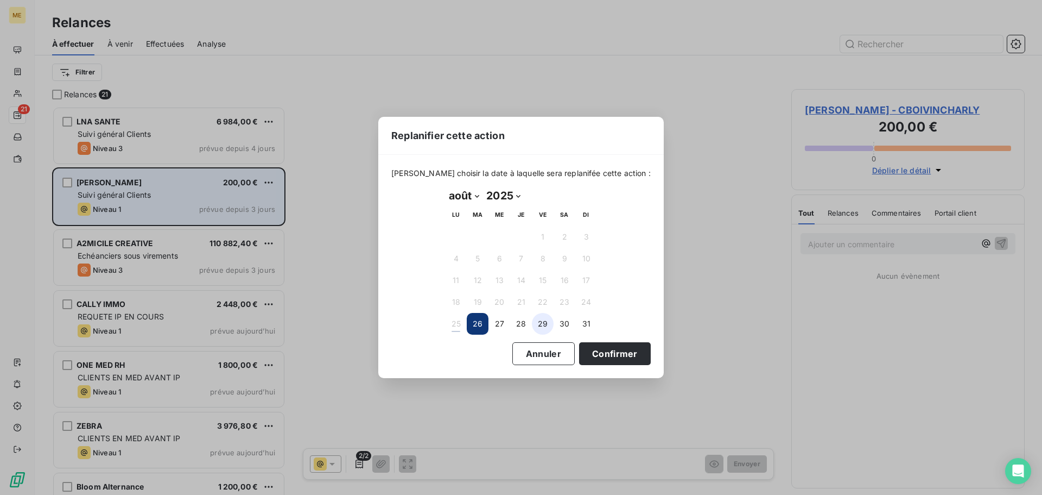
click at [542, 324] on button "29" at bounding box center [543, 324] width 22 height 22
click at [603, 352] on button "Confirmer" at bounding box center [615, 353] width 72 height 23
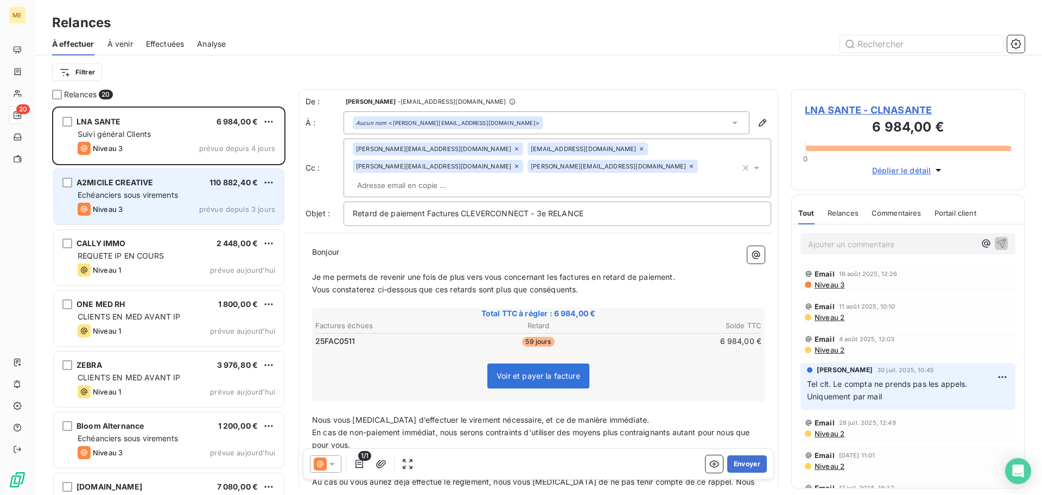
click at [194, 193] on div "Echéanciers sous virements" at bounding box center [177, 194] width 198 height 11
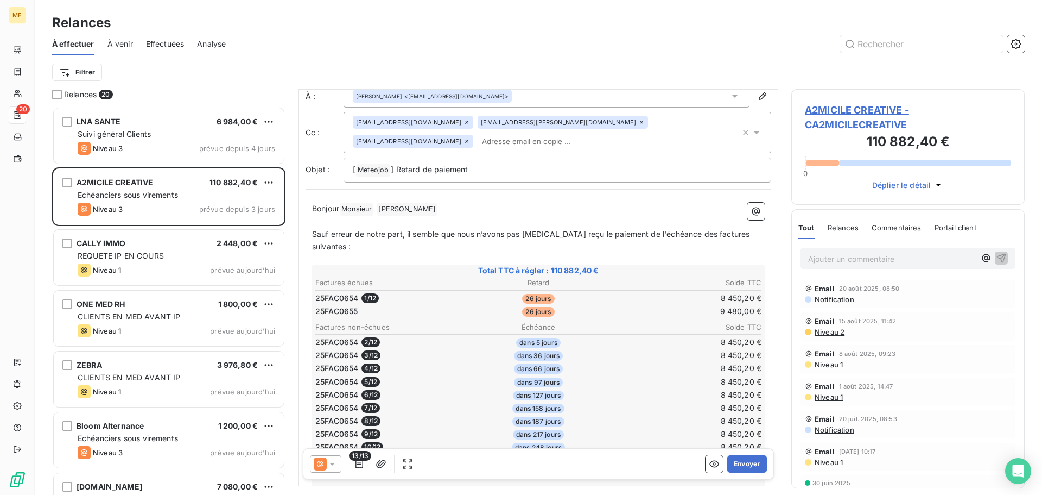
scroll to position [1, 0]
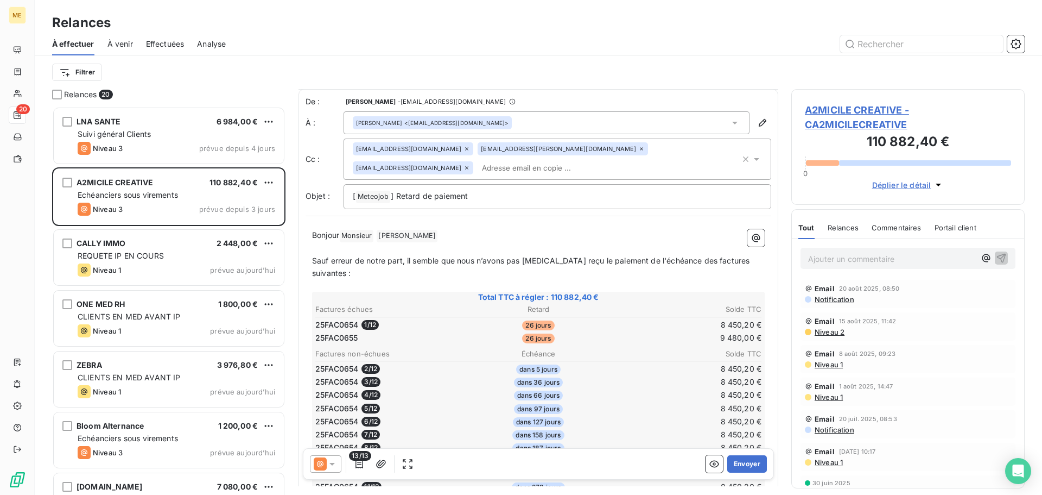
click at [332, 464] on icon at bounding box center [332, 464] width 5 height 3
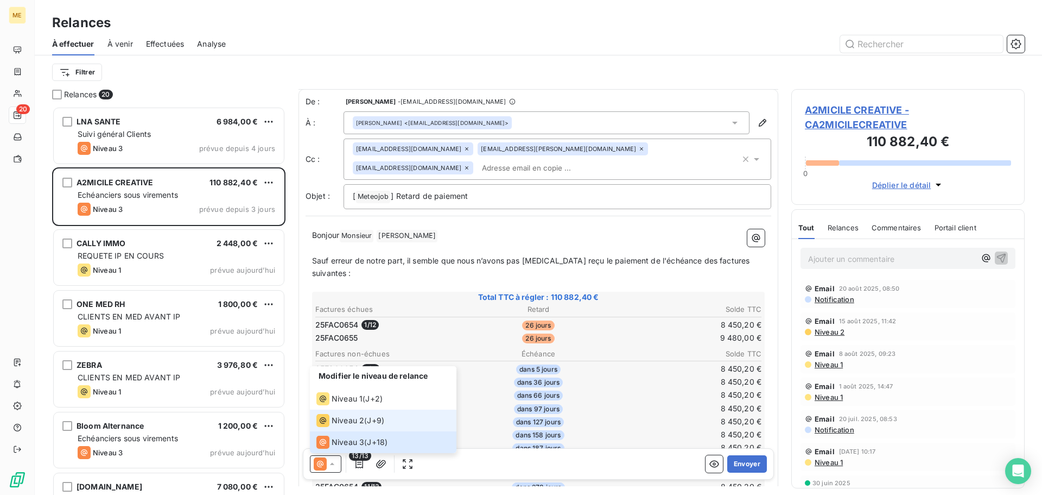
click at [364, 428] on li "Niveau 2 ( J+9 )" at bounding box center [383, 420] width 147 height 22
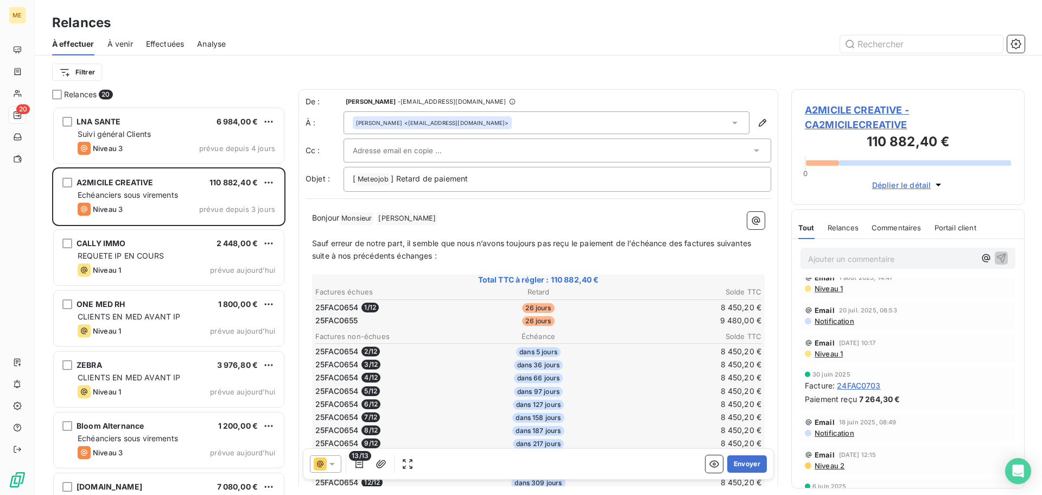
scroll to position [54, 0]
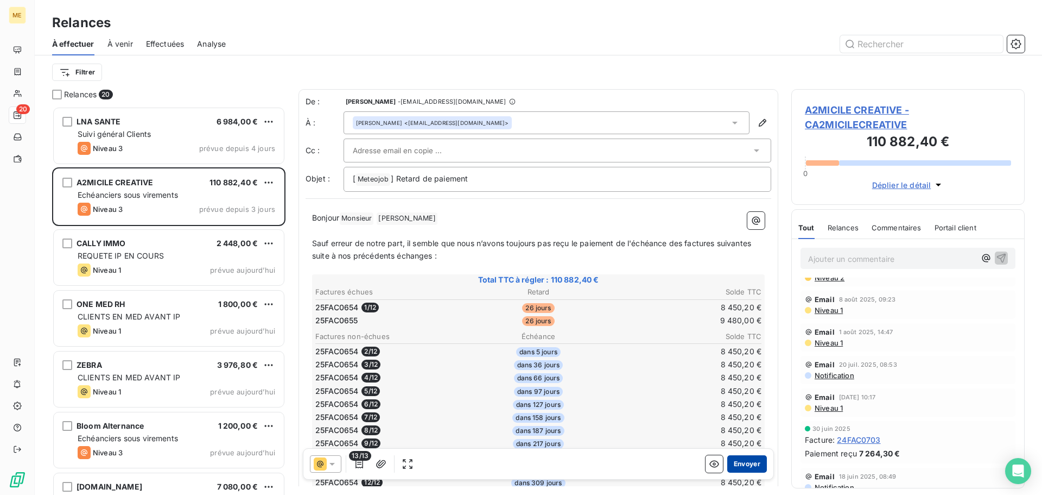
click at [744, 464] on button "Envoyer" at bounding box center [748, 463] width 40 height 17
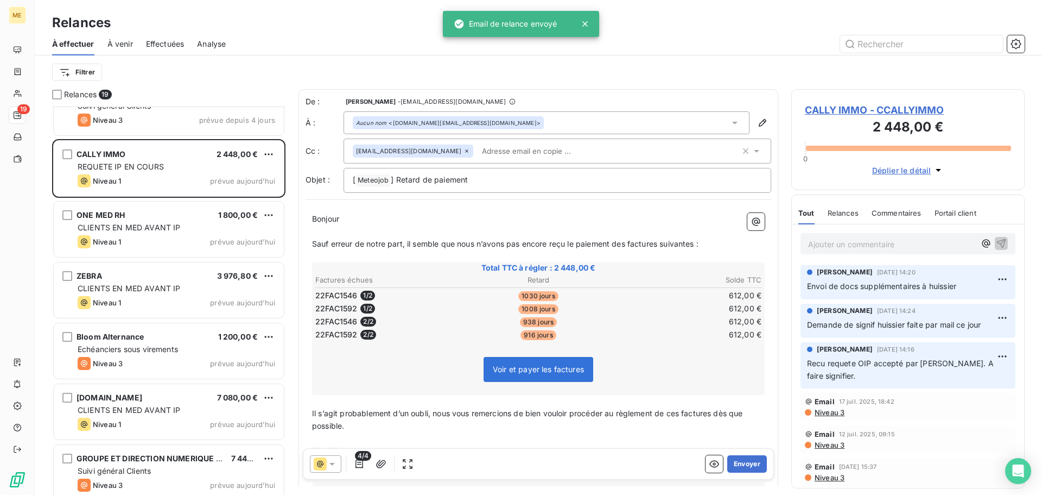
scroll to position [109, 0]
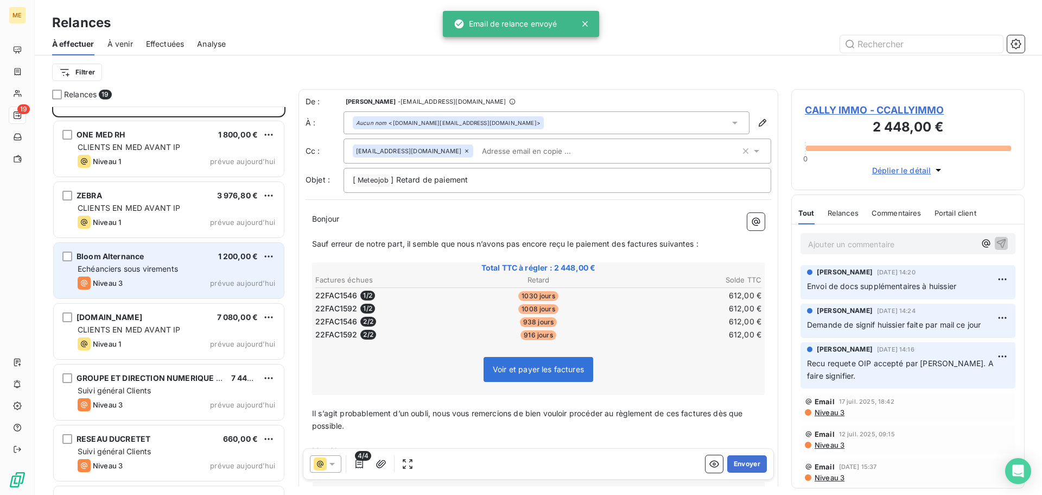
click at [173, 273] on span "Echéanciers sous virements" at bounding box center [128, 268] width 100 height 9
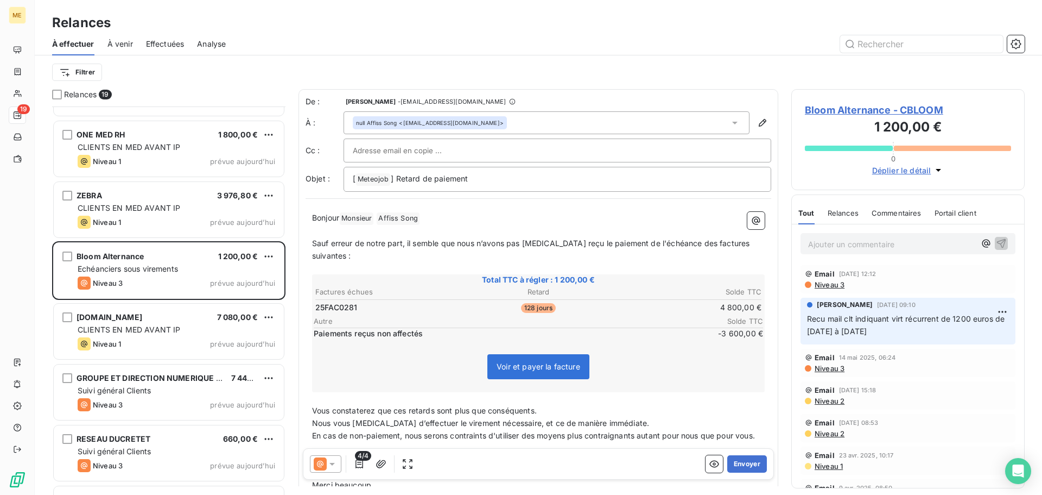
click at [879, 111] on span "Bloom Alternance - CBLOOM" at bounding box center [908, 110] width 206 height 15
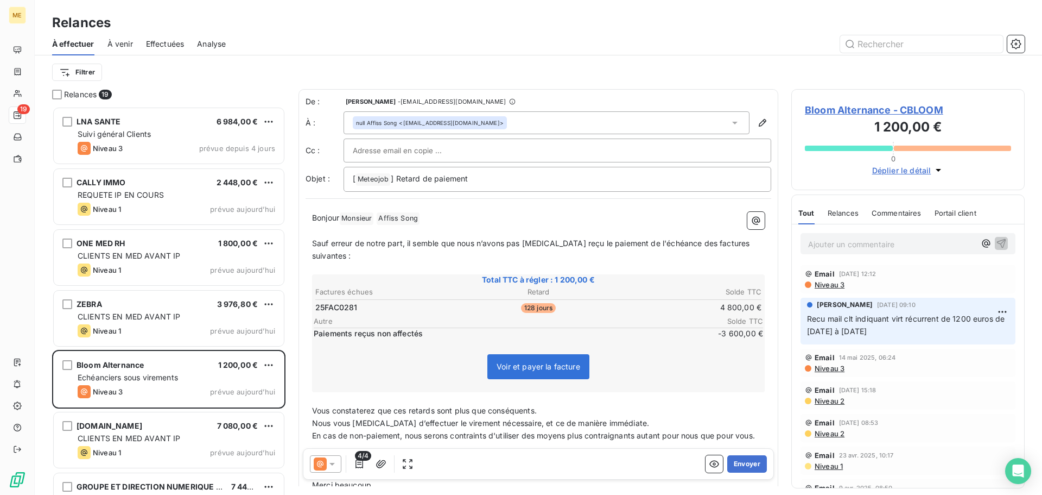
scroll to position [380, 225]
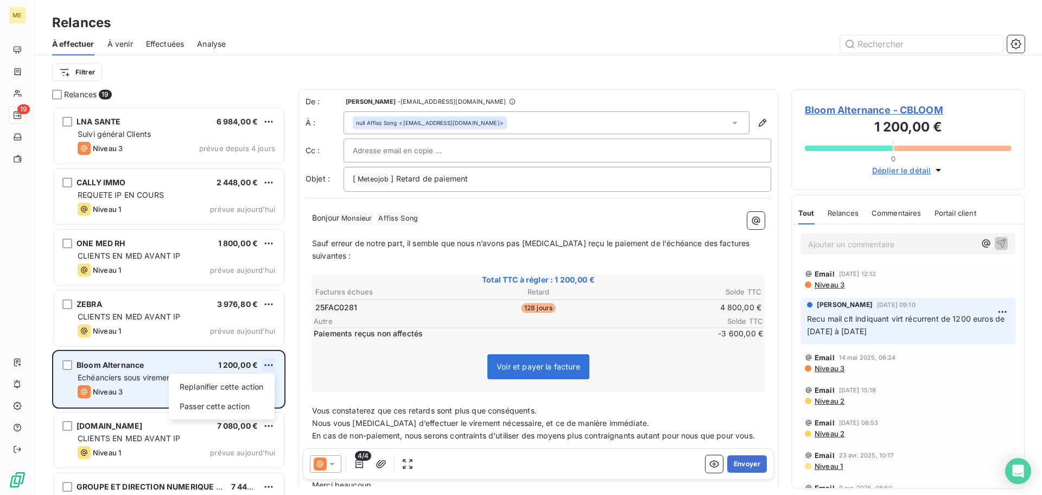
click at [273, 365] on html "ME 19 Relances À effectuer À venir Effectuées Analyse Filtrer Relances 19 LNA S…" at bounding box center [521, 247] width 1042 height 495
click at [260, 384] on div "Replanifier cette action" at bounding box center [221, 386] width 97 height 17
select select "7"
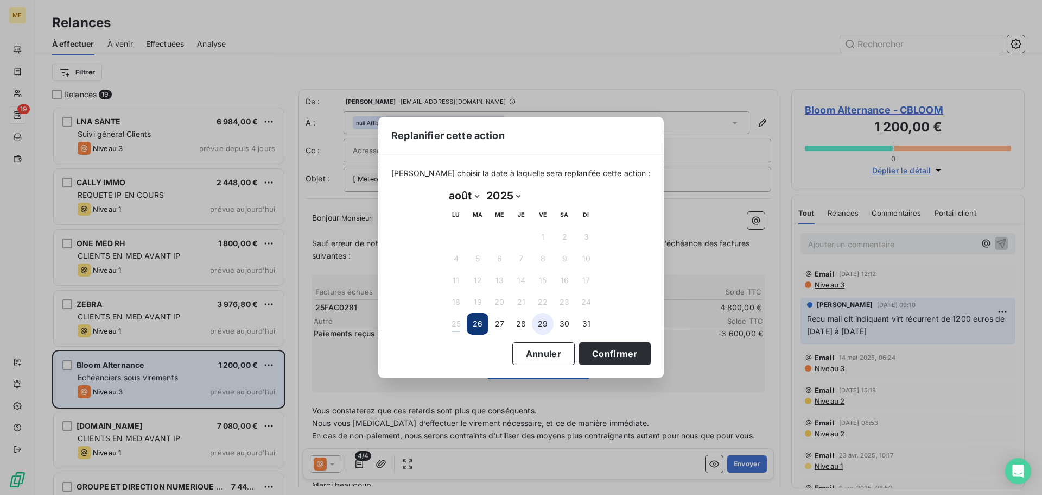
click at [546, 320] on button "29" at bounding box center [543, 324] width 22 height 22
click at [608, 352] on button "Confirmer" at bounding box center [615, 353] width 72 height 23
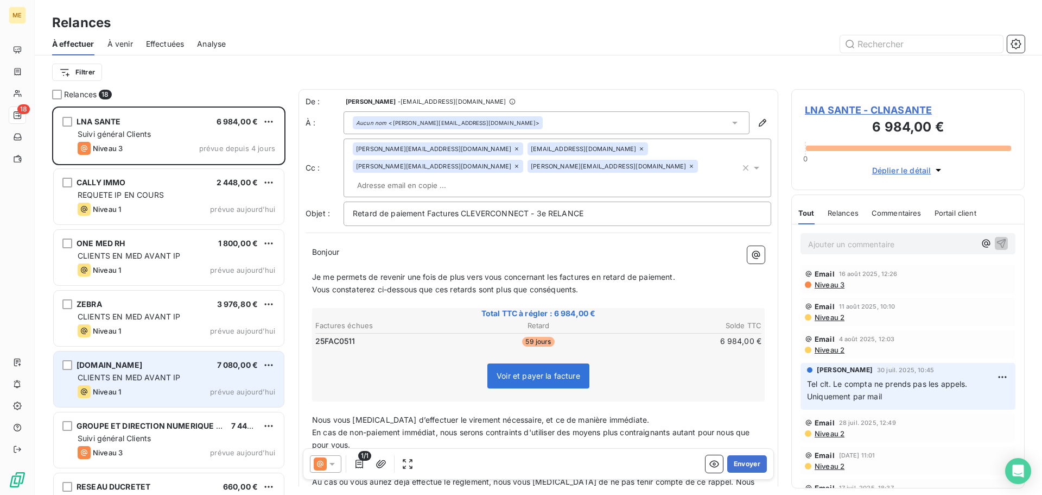
click at [197, 379] on div "CLIENTS EN MED AVANT IP" at bounding box center [177, 377] width 198 height 11
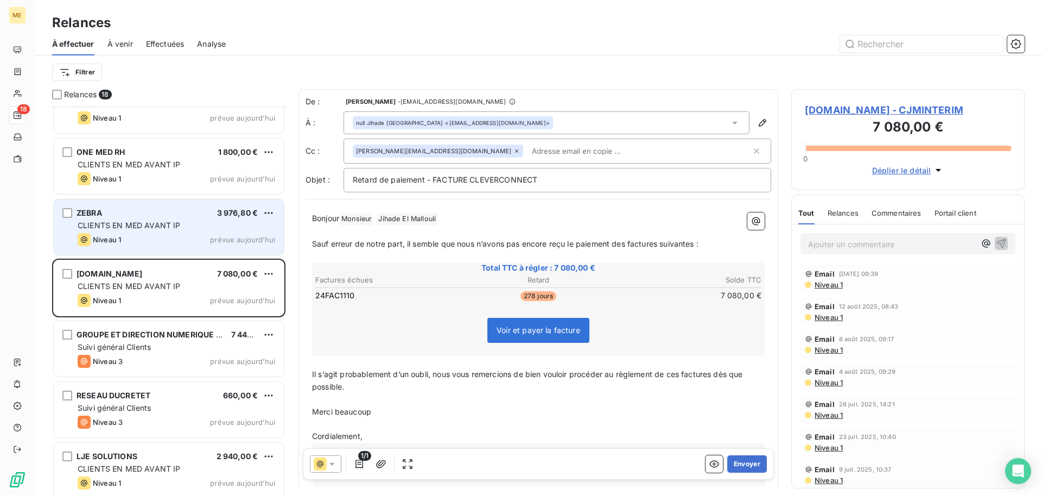
scroll to position [109, 0]
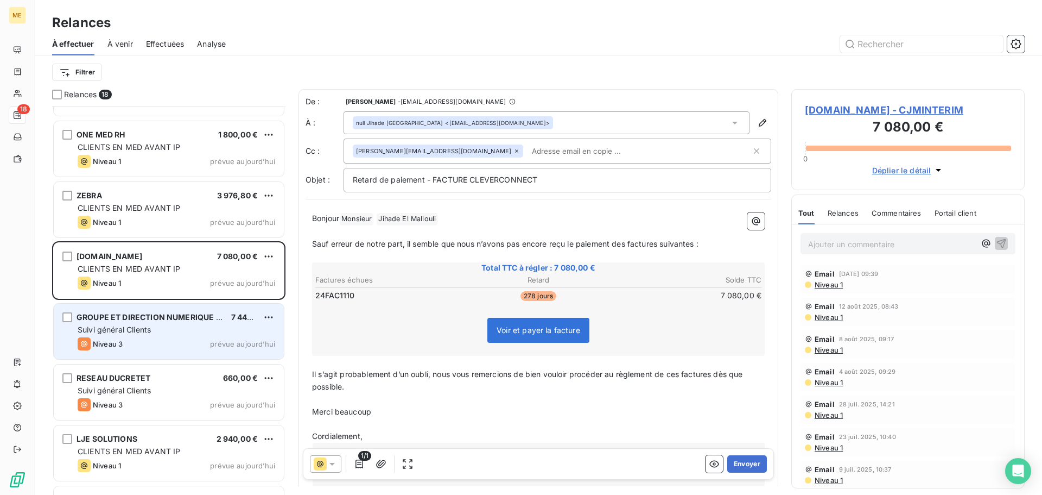
click at [175, 339] on div "Niveau 3 prévue aujourd’hui" at bounding box center [177, 343] width 198 height 13
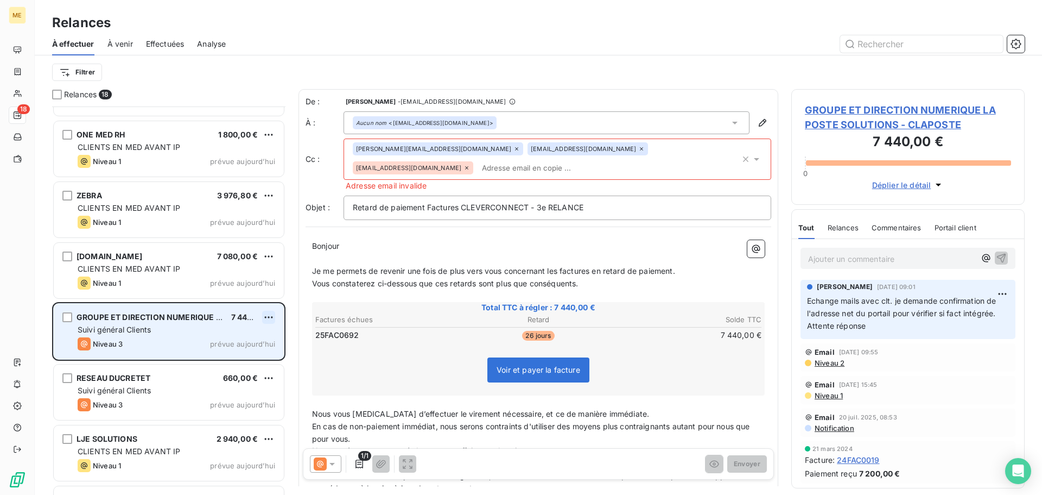
click at [268, 317] on html "ME 18 Relances À effectuer À venir Effectuées Analyse Filtrer Relances 18 LNA S…" at bounding box center [521, 247] width 1042 height 495
click at [263, 335] on div "Replanifier cette action" at bounding box center [221, 338] width 97 height 17
select select "7"
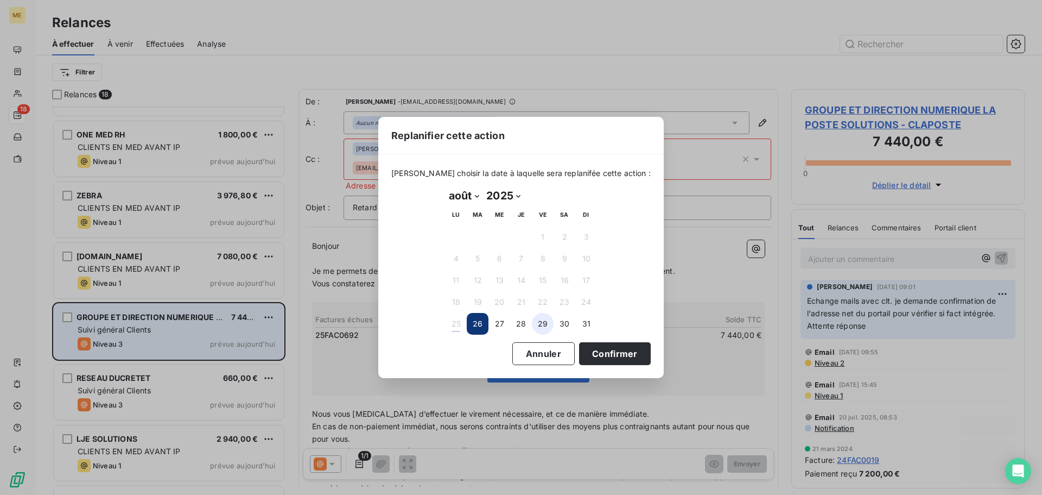
click at [542, 325] on button "29" at bounding box center [543, 324] width 22 height 22
click at [608, 353] on button "Confirmer" at bounding box center [615, 353] width 72 height 23
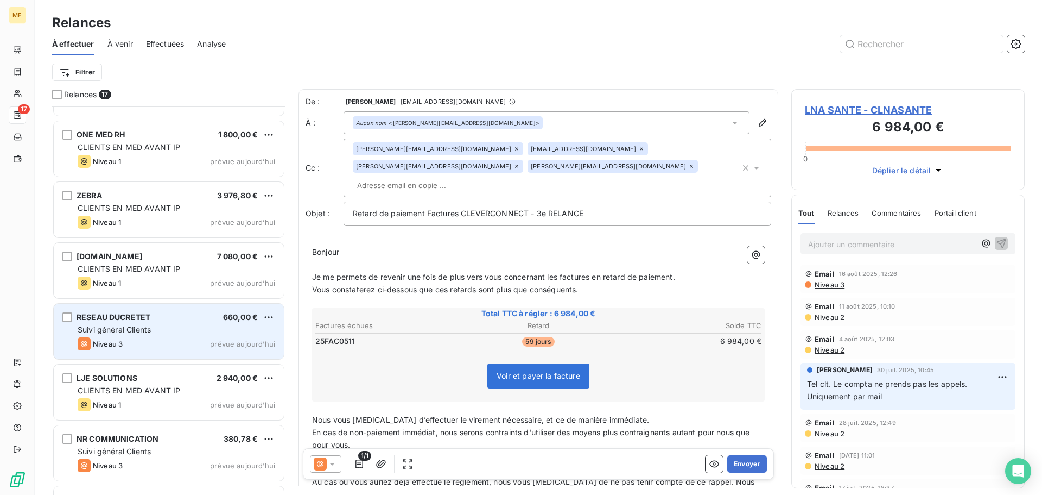
click at [166, 338] on div "Niveau 3 prévue aujourd’hui" at bounding box center [177, 343] width 198 height 13
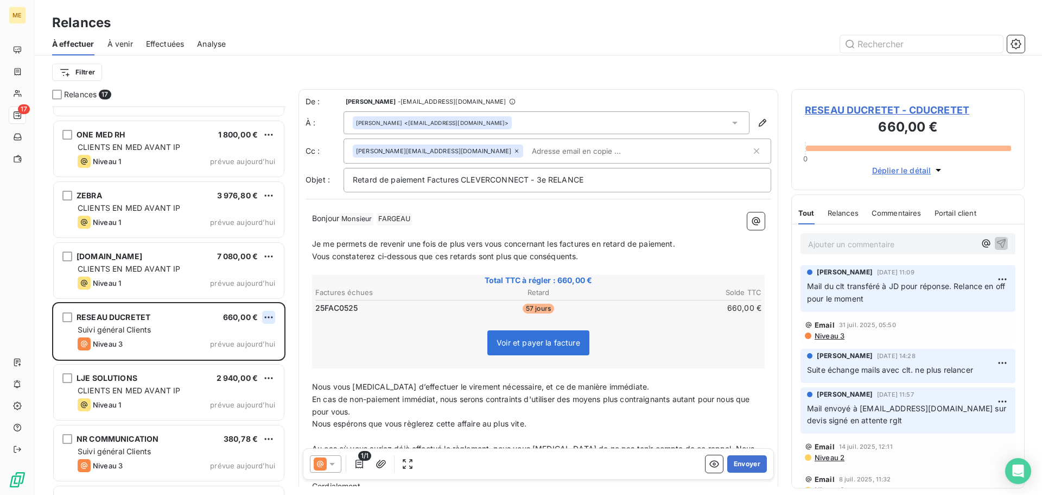
click at [269, 318] on html "ME 17 Relances À effectuer À venir Effectuées Analyse Filtrer Relances 17 LNA S…" at bounding box center [521, 247] width 1042 height 495
click at [265, 333] on div "Replanifier cette action" at bounding box center [221, 338] width 97 height 17
select select "7"
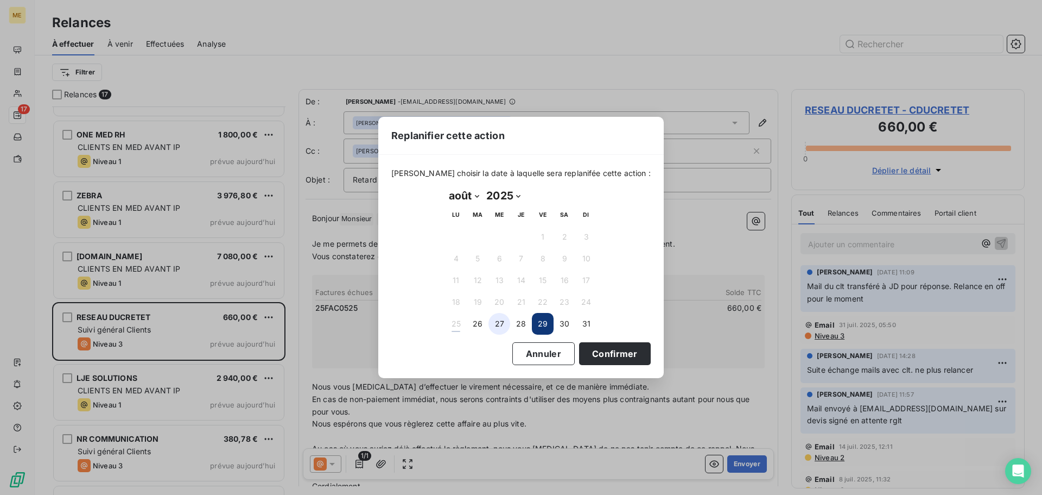
click at [489, 328] on button "27" at bounding box center [500, 324] width 22 height 22
click at [602, 352] on button "Confirmer" at bounding box center [615, 353] width 72 height 23
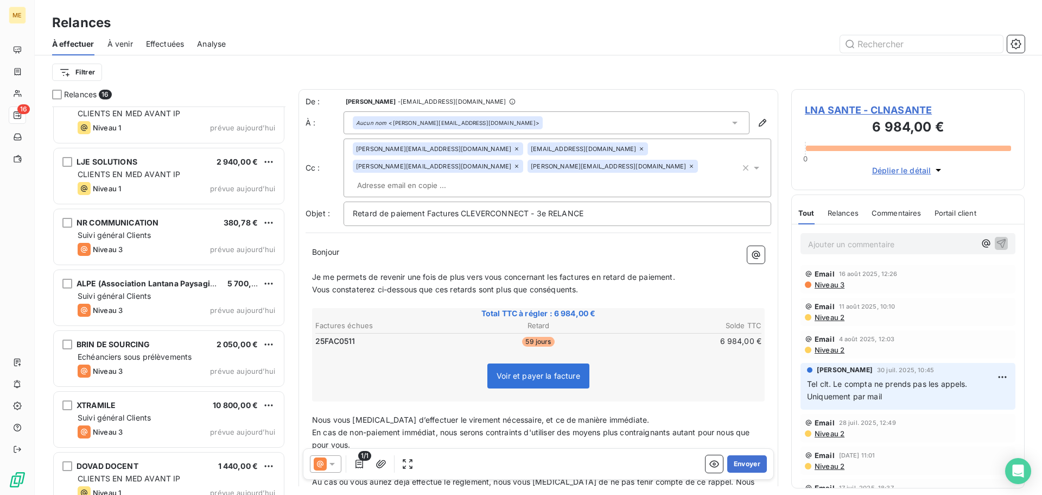
scroll to position [272, 0]
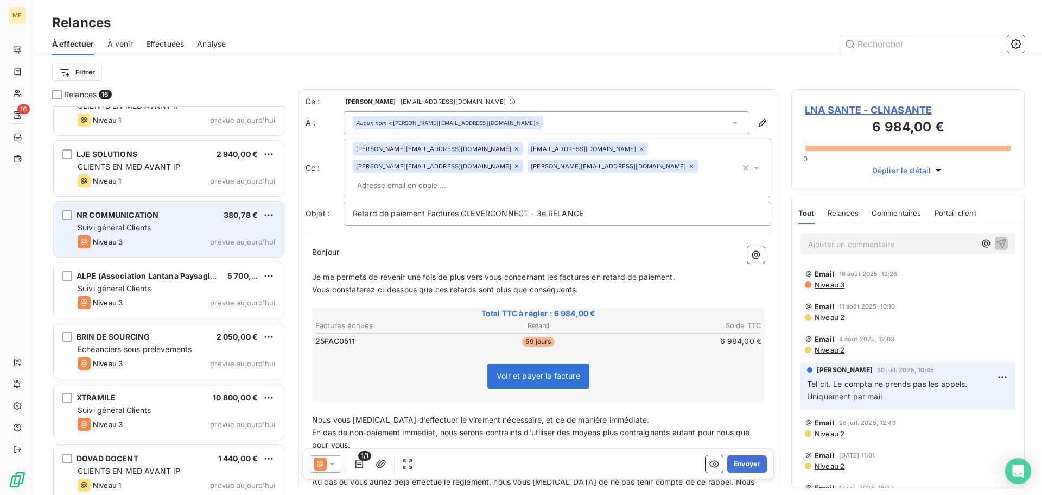
click at [176, 230] on div "Suivi général Clients" at bounding box center [177, 227] width 198 height 11
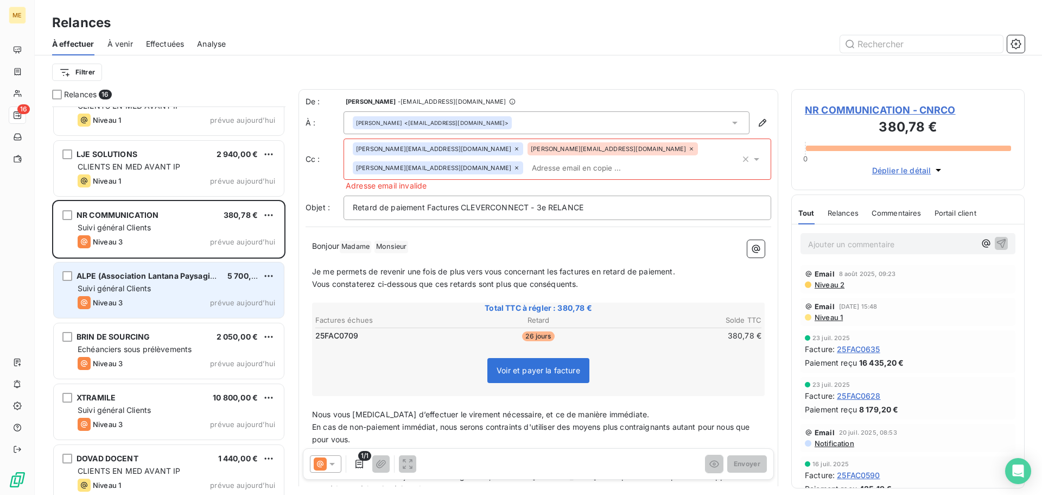
click at [166, 289] on div "Suivi général Clients" at bounding box center [177, 288] width 198 height 11
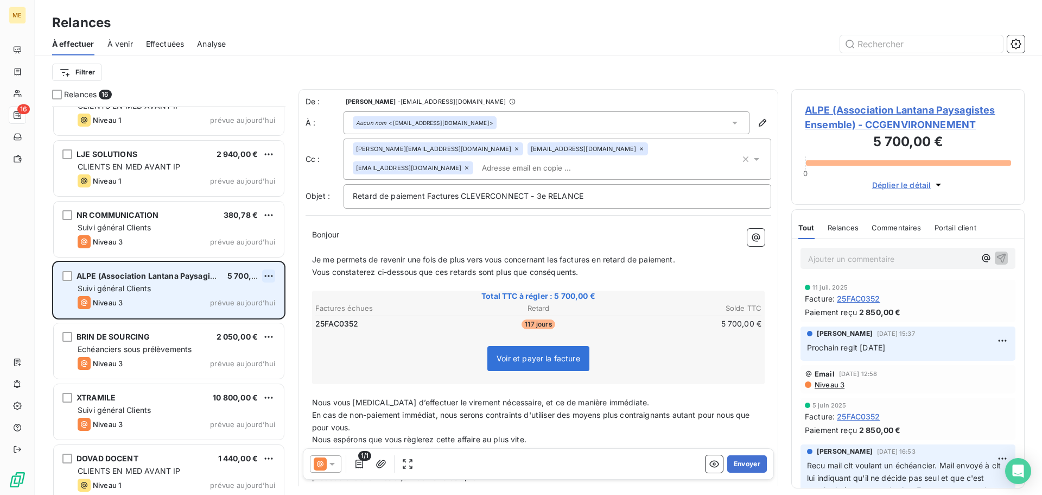
click at [269, 275] on html "ME 16 Relances À effectuer À venir Effectuées Analyse Filtrer Relances 16 ZEBRA…" at bounding box center [521, 247] width 1042 height 495
click at [264, 292] on div "Replanifier cette action" at bounding box center [221, 297] width 97 height 17
select select "7"
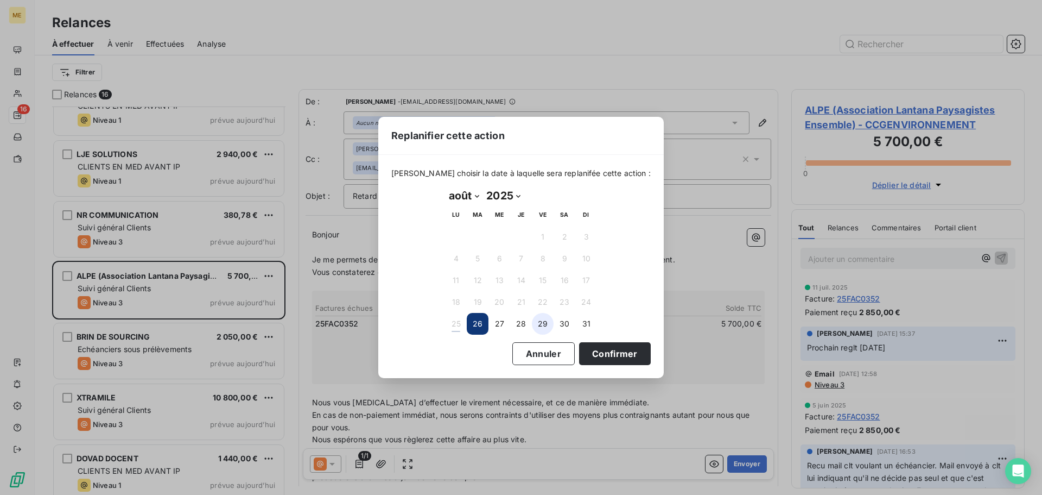
click at [545, 327] on button "29" at bounding box center [543, 324] width 22 height 22
click at [582, 324] on button "31" at bounding box center [587, 324] width 22 height 22
click at [611, 352] on button "Confirmer" at bounding box center [615, 353] width 72 height 23
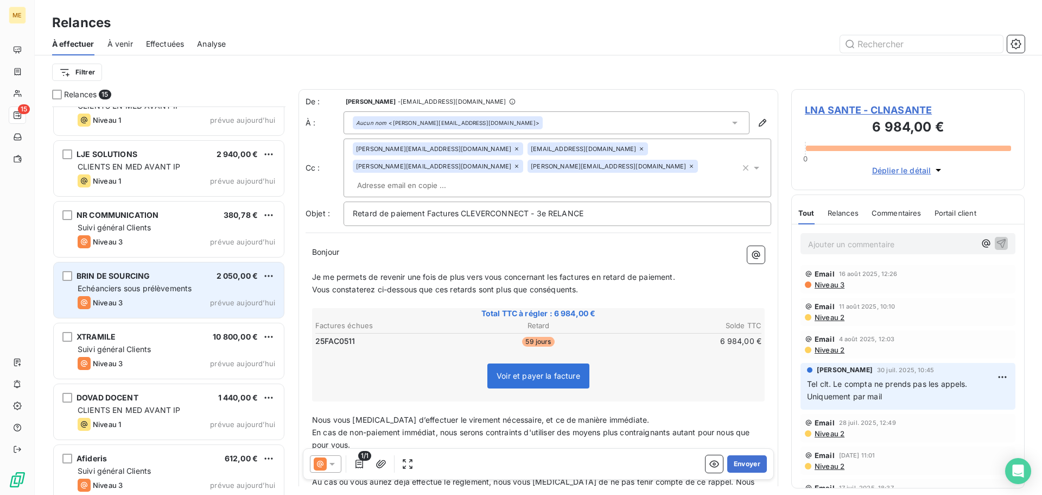
click at [185, 300] on div "Niveau 3 prévue aujourd’hui" at bounding box center [177, 302] width 198 height 13
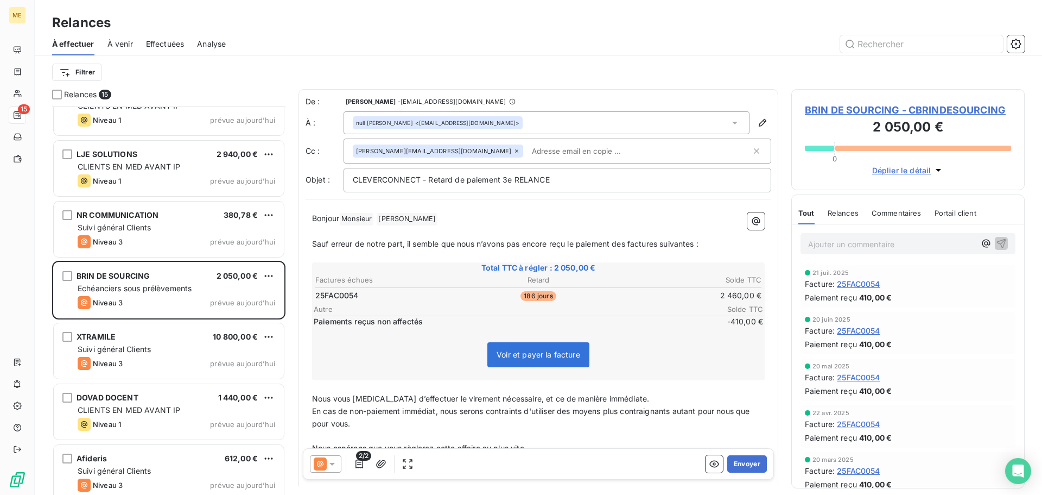
click at [846, 111] on span "BRIN DE SOURCING - CBRINDESOURCING" at bounding box center [908, 110] width 206 height 15
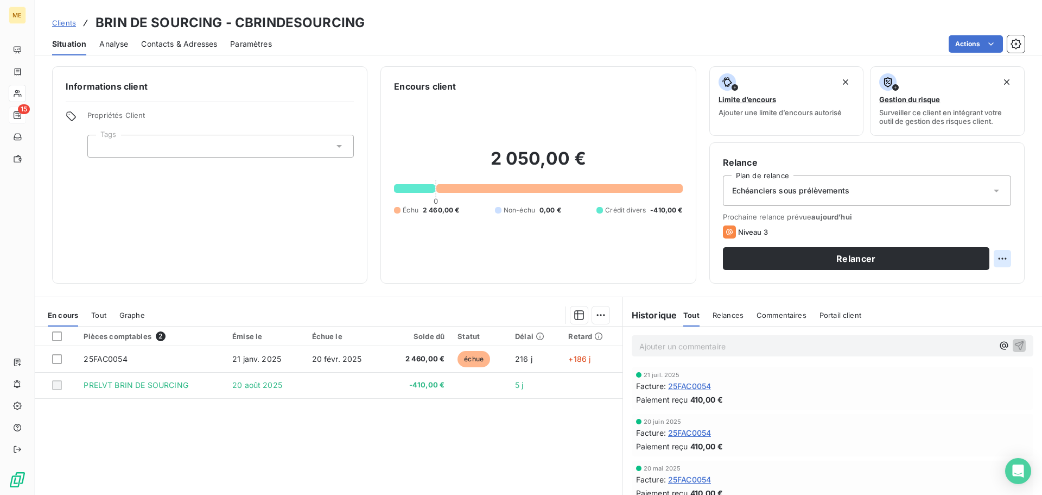
click at [999, 261] on html "ME 15 Clients BRIN DE SOURCING - CBRINDESOURCING Situation Analyse Contacts & A…" at bounding box center [521, 247] width 1042 height 495
click at [993, 281] on div "Replanifier cette action" at bounding box center [949, 282] width 97 height 17
select select "7"
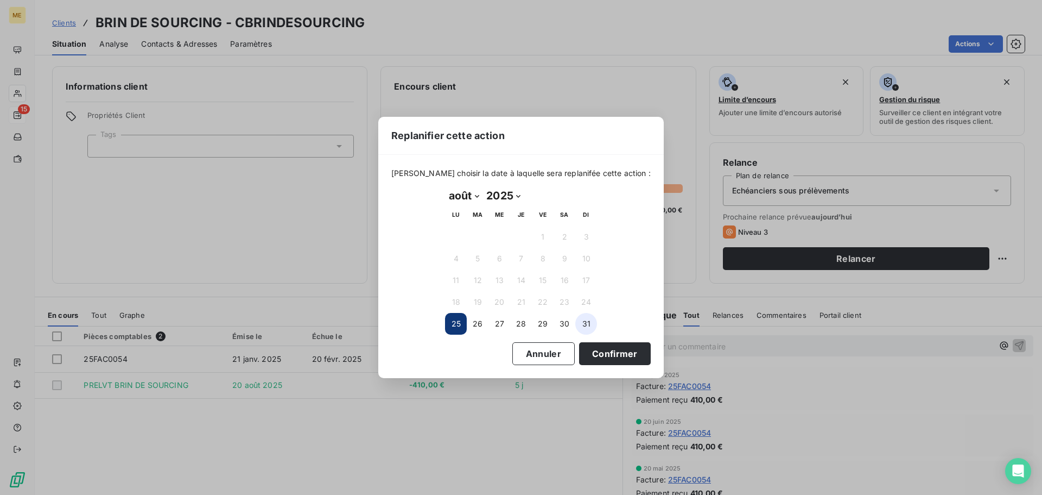
click at [584, 326] on button "31" at bounding box center [587, 324] width 22 height 22
click at [615, 356] on button "Confirmer" at bounding box center [615, 353] width 72 height 23
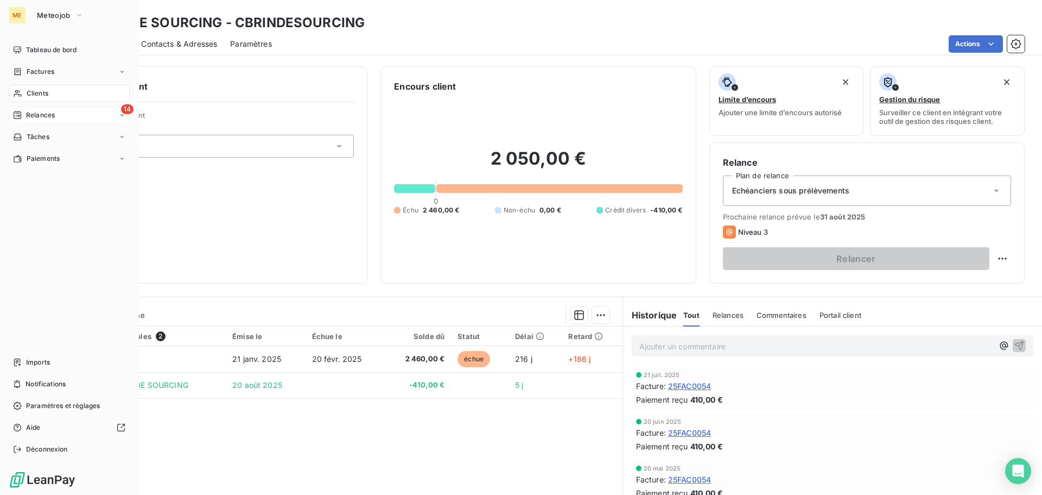
click at [41, 116] on span "Relances" at bounding box center [40, 115] width 29 height 10
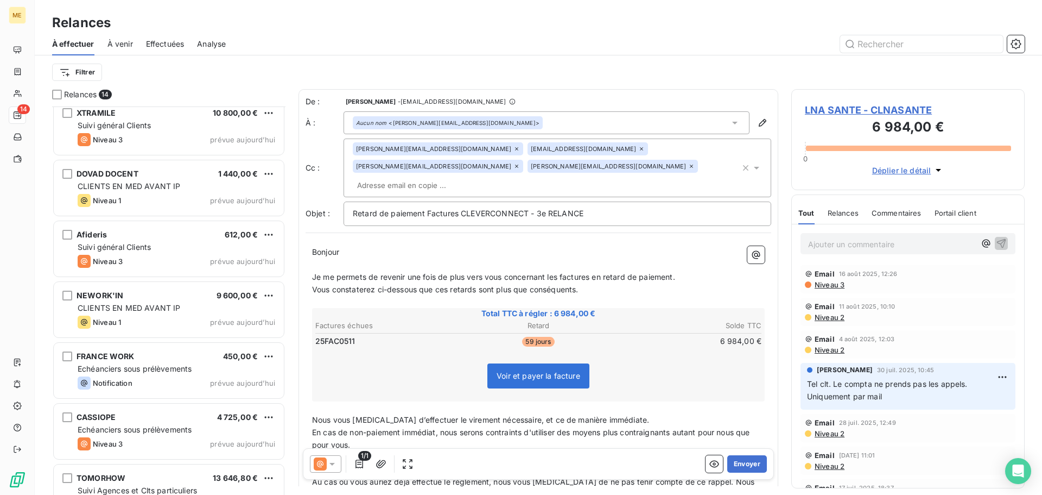
scroll to position [464, 0]
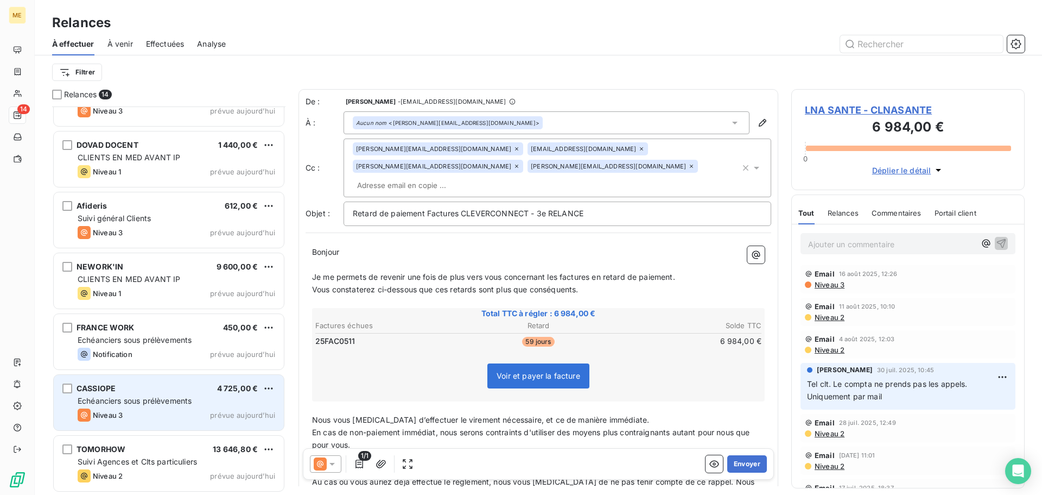
click at [175, 417] on div "Niveau 3 prévue aujourd’hui" at bounding box center [177, 414] width 198 height 13
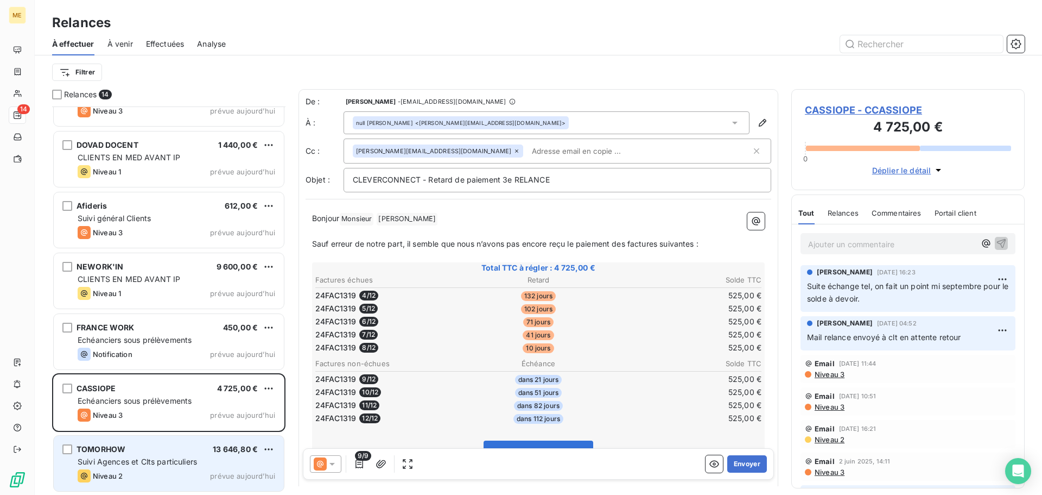
click at [179, 445] on div "TOMORHOW 13 646,80 €" at bounding box center [177, 449] width 198 height 10
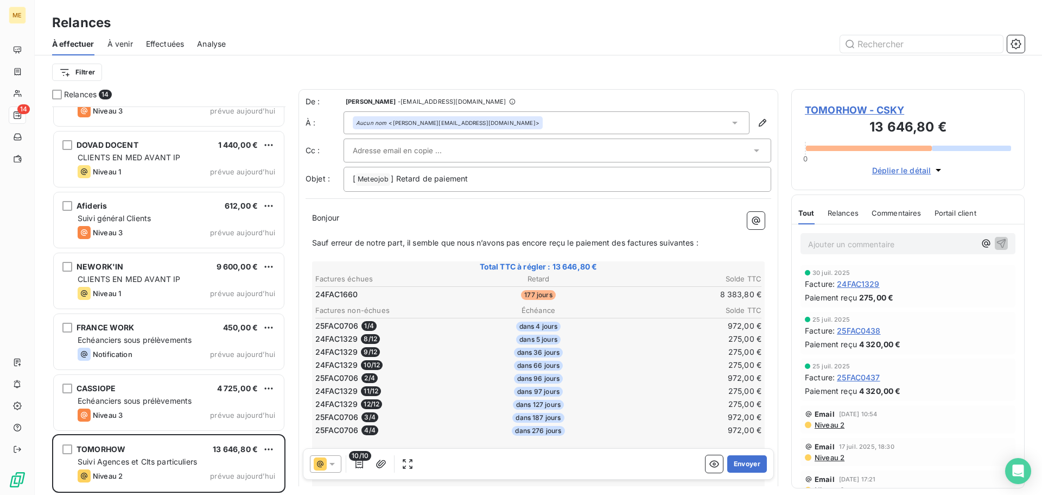
click at [849, 109] on span "TOMORHOW - CSKY" at bounding box center [908, 110] width 206 height 15
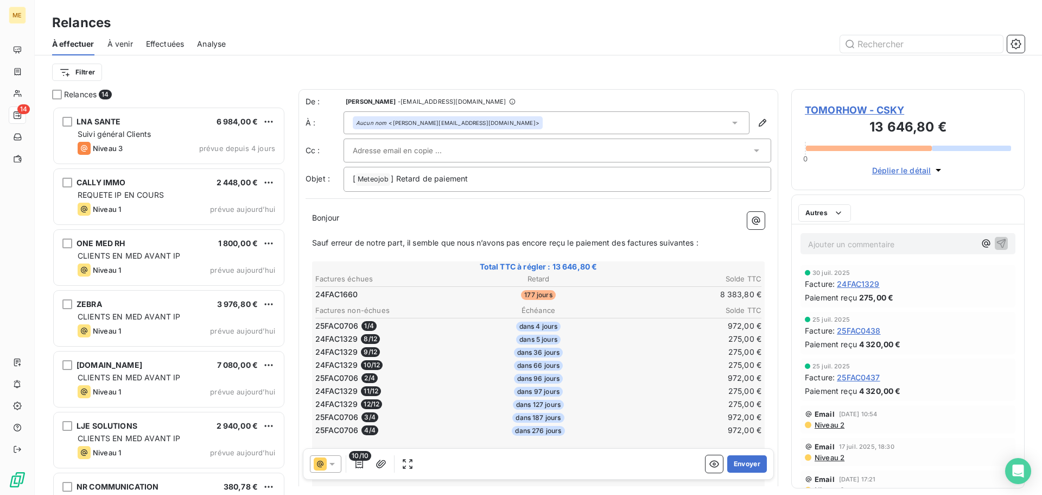
scroll to position [380, 225]
click at [333, 465] on icon at bounding box center [332, 464] width 5 height 3
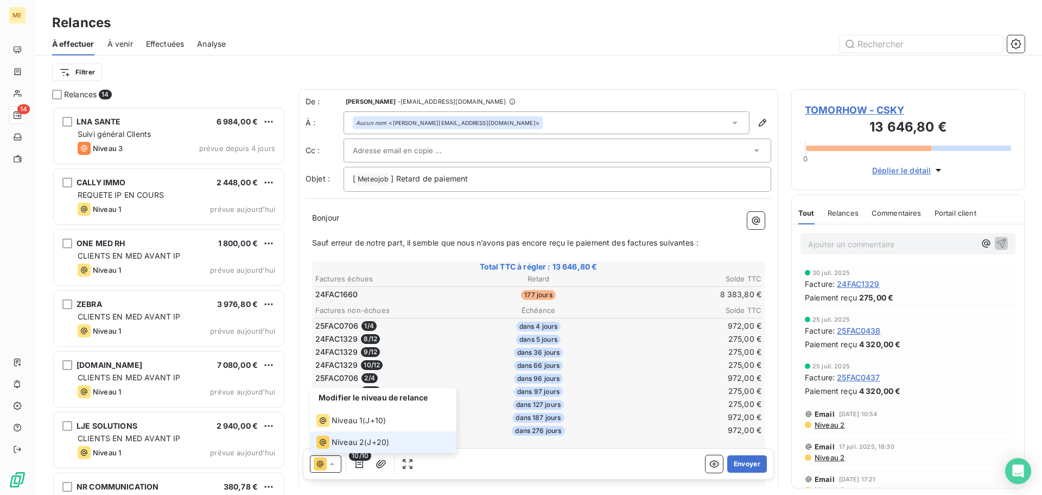
click at [333, 465] on icon at bounding box center [332, 463] width 11 height 11
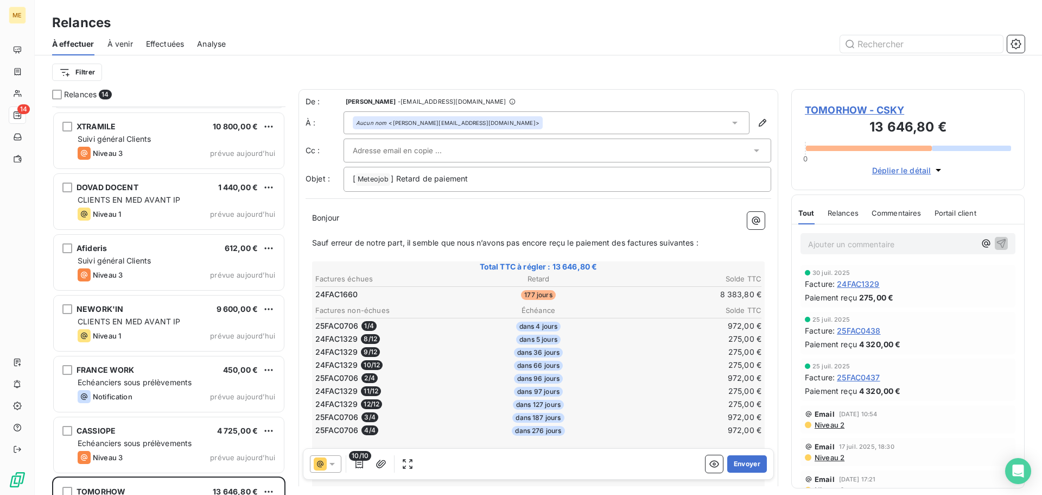
scroll to position [409, 0]
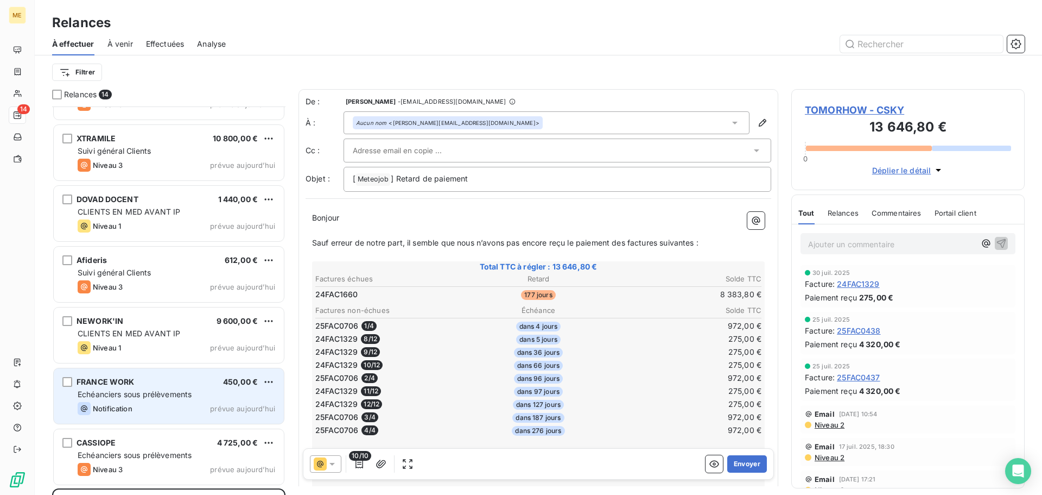
click at [187, 382] on div "FRANCE WORK 450,00 €" at bounding box center [177, 382] width 198 height 10
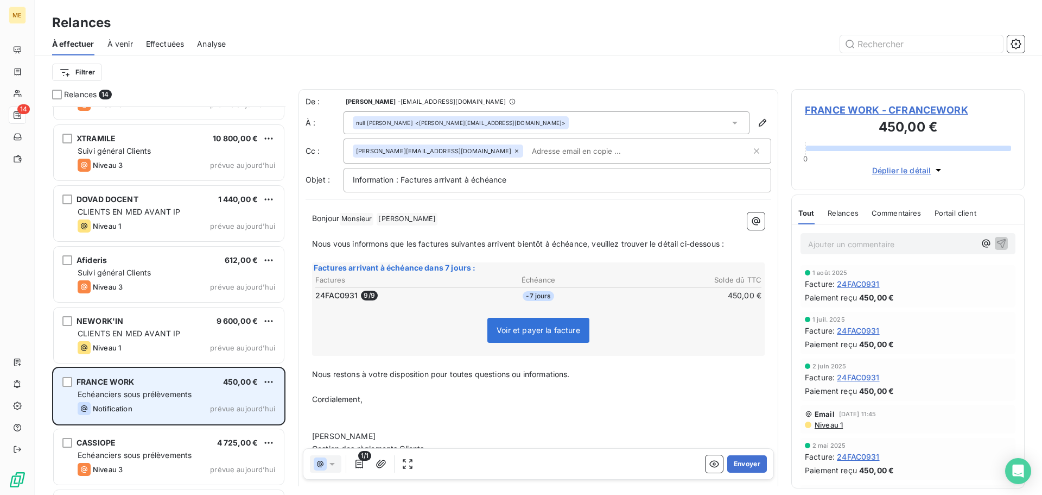
scroll to position [380, 225]
click at [269, 383] on html "ME 14 Relances À effectuer À venir Effectuées Analyse Filtrer Relances 14 LJE S…" at bounding box center [521, 247] width 1042 height 495
click at [251, 425] on div "Passer cette action" at bounding box center [221, 422] width 97 height 17
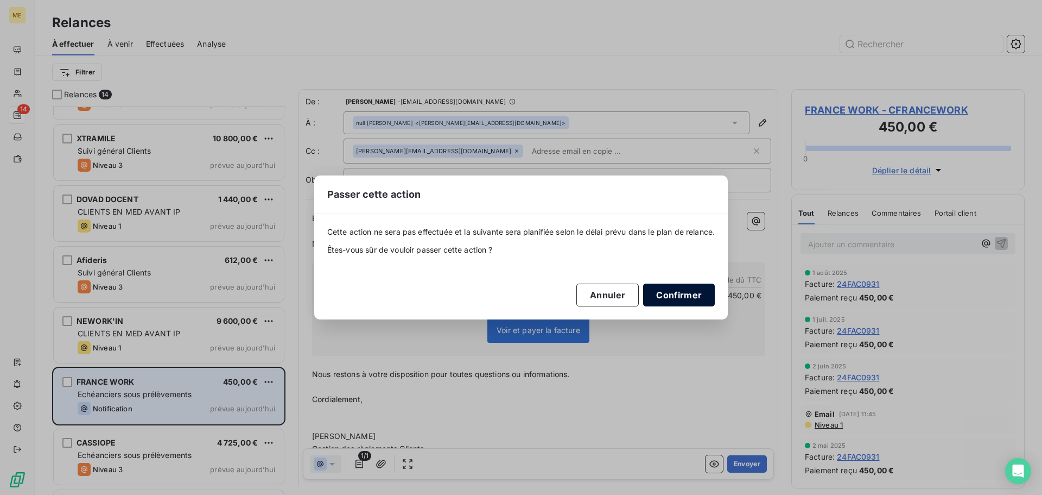
click at [684, 297] on button "Confirmer" at bounding box center [679, 294] width 72 height 23
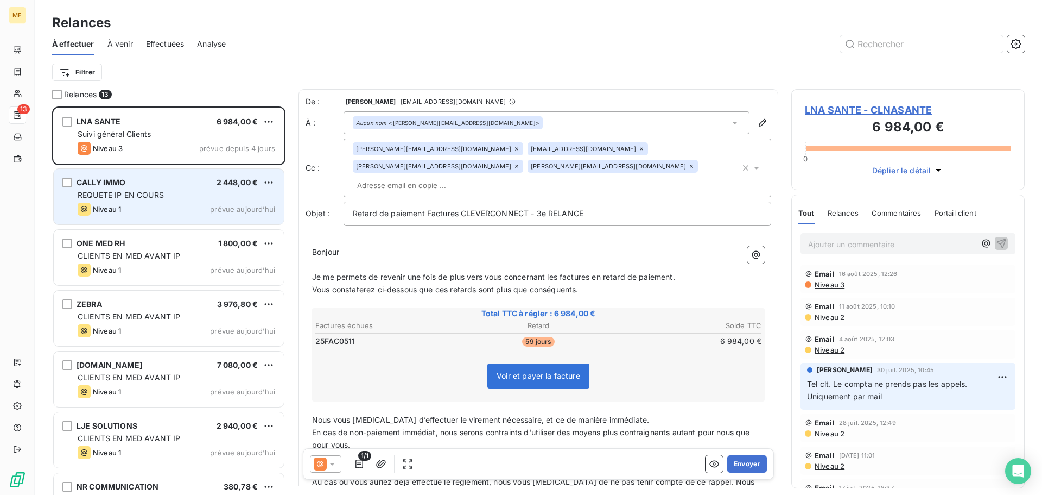
click at [192, 206] on div "Niveau 1 prévue aujourd’hui" at bounding box center [177, 209] width 198 height 13
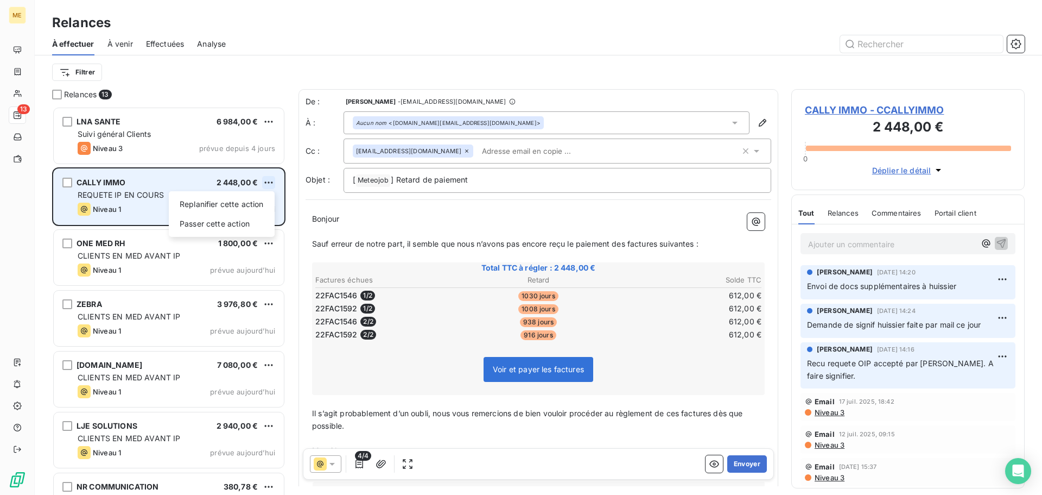
click at [268, 183] on html "ME 13 Relances À effectuer À venir Effectuées Analyse Filtrer Relances 13 LNA S…" at bounding box center [521, 247] width 1042 height 495
click at [262, 203] on div "Replanifier cette action" at bounding box center [221, 203] width 97 height 17
select select "7"
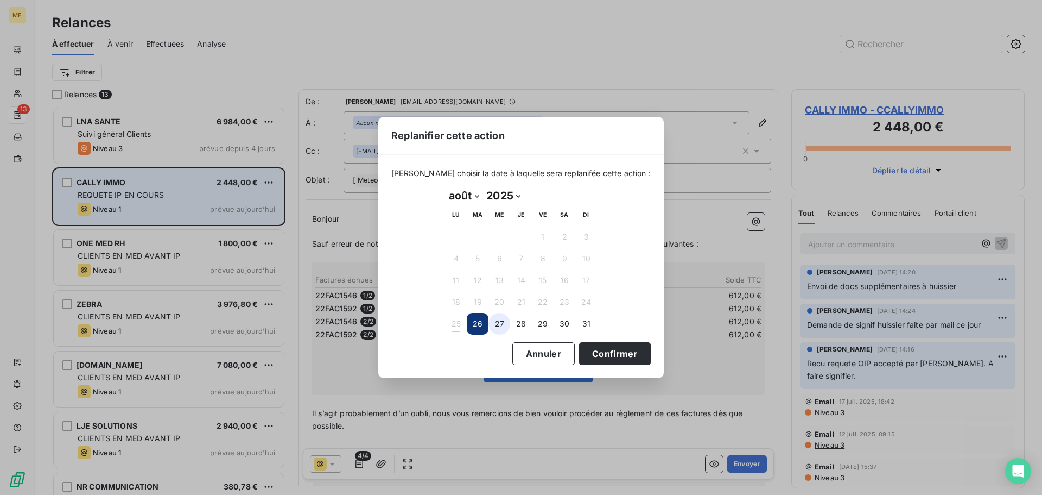
click at [497, 327] on button "27" at bounding box center [500, 324] width 22 height 22
click at [615, 353] on button "Confirmer" at bounding box center [615, 353] width 72 height 23
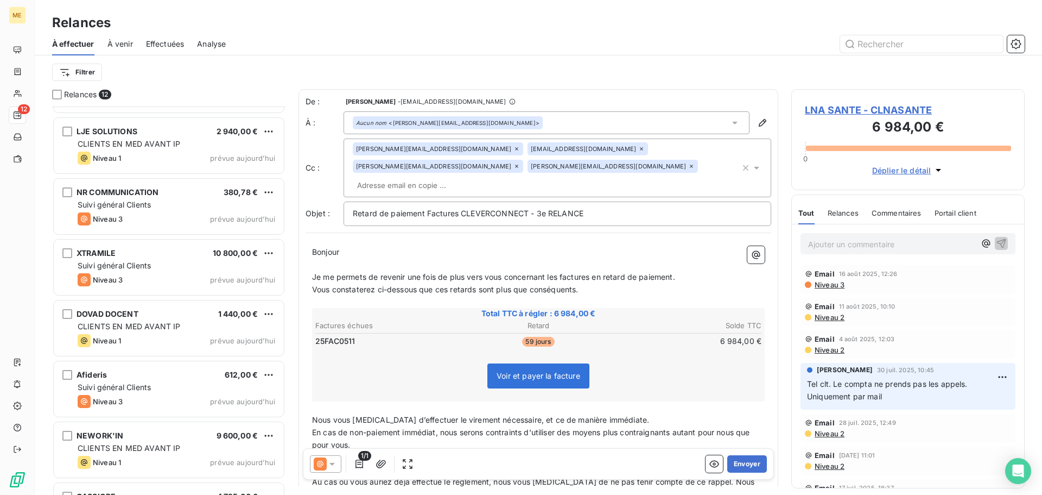
scroll to position [326, 0]
